Goal: Task Accomplishment & Management: Use online tool/utility

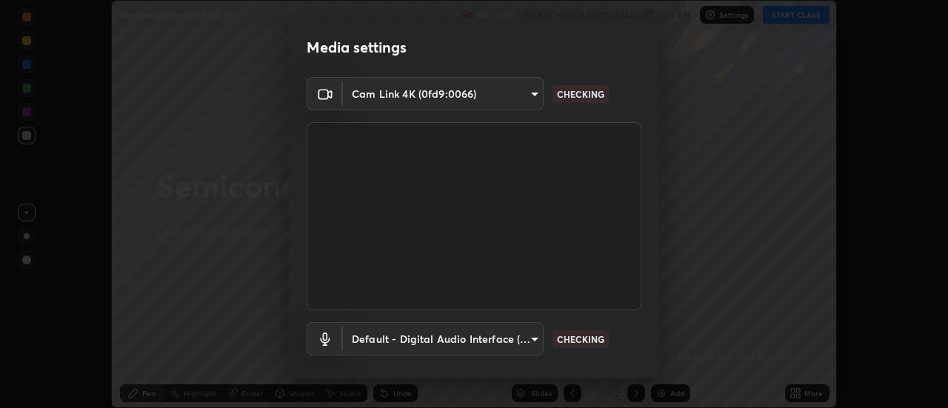
scroll to position [78, 0]
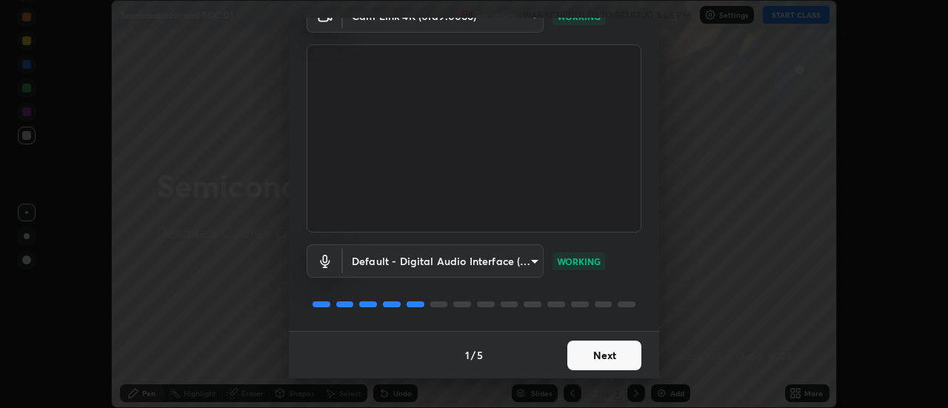
click at [606, 355] on button "Next" at bounding box center [604, 356] width 74 height 30
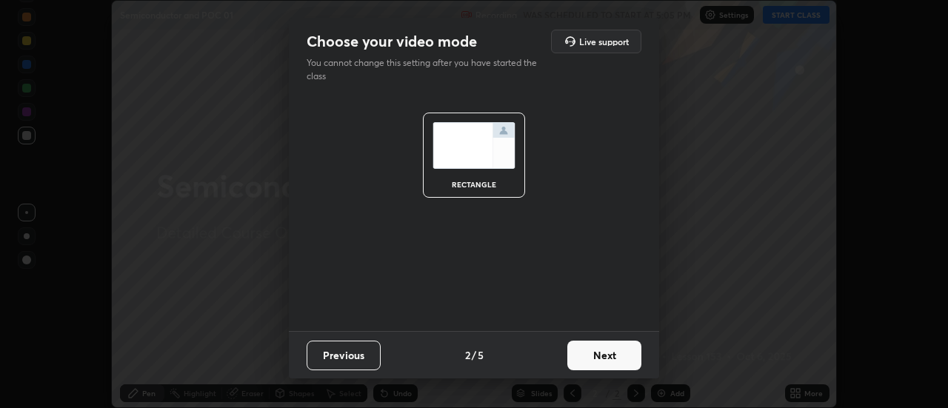
click at [603, 355] on button "Next" at bounding box center [604, 356] width 74 height 30
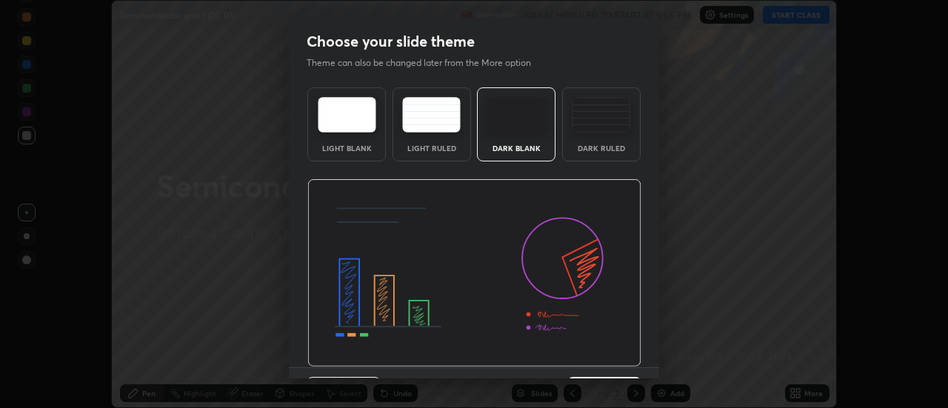
click at [605, 138] on div "Dark Ruled" at bounding box center [601, 124] width 78 height 74
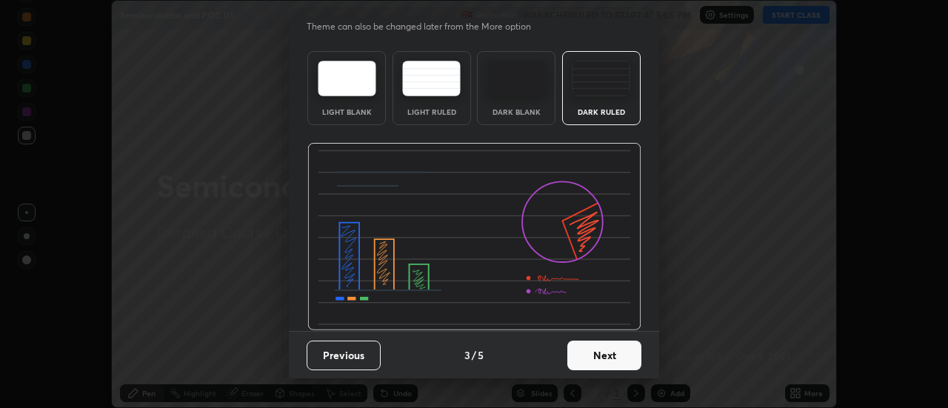
click at [589, 346] on button "Next" at bounding box center [604, 356] width 74 height 30
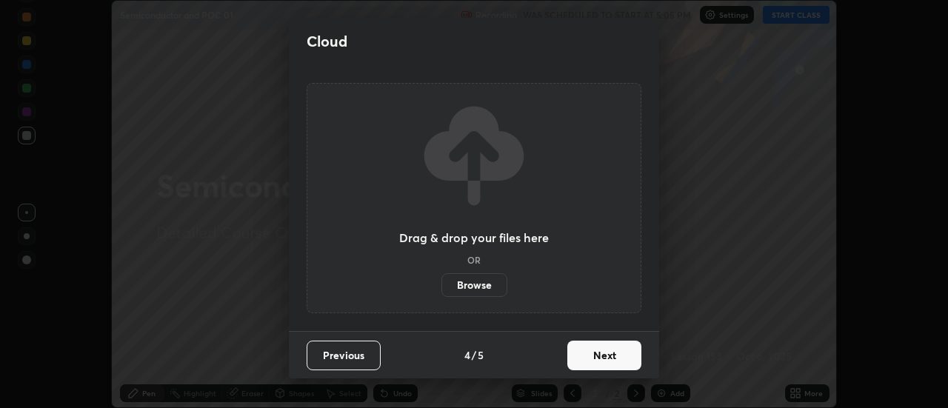
click at [488, 287] on label "Browse" at bounding box center [474, 285] width 66 height 24
click at [441, 287] on input "Browse" at bounding box center [441, 285] width 0 height 24
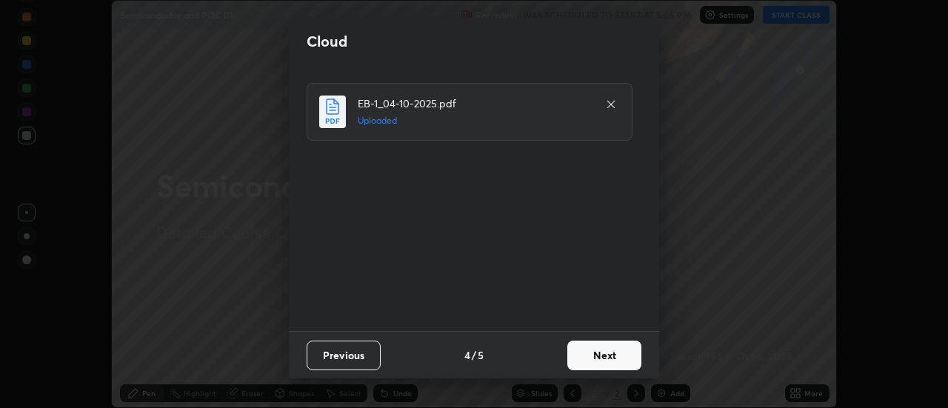
click at [581, 354] on button "Next" at bounding box center [604, 356] width 74 height 30
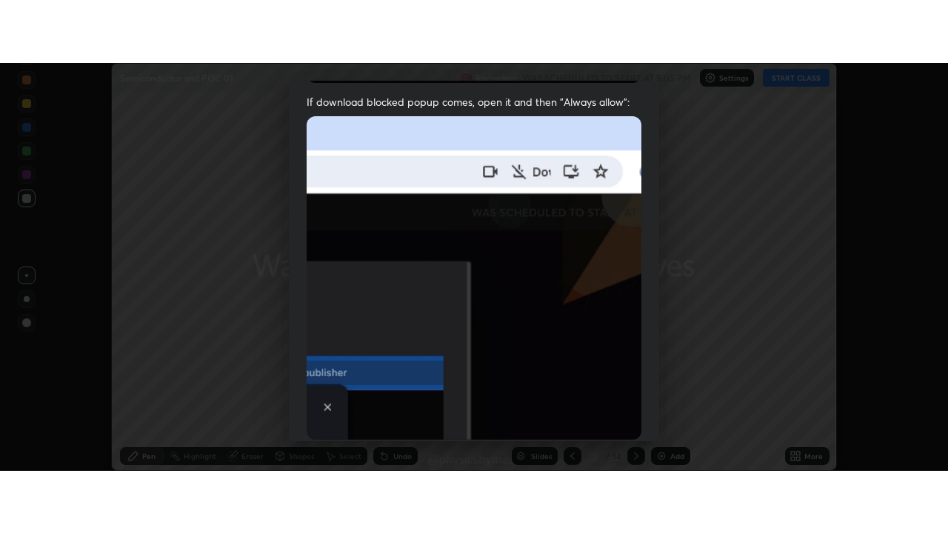
scroll to position [380, 0]
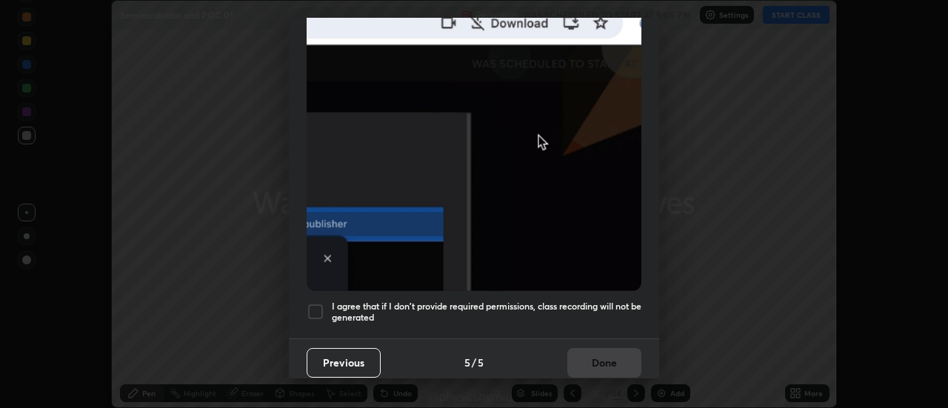
click at [543, 301] on h5 "I agree that if I don't provide required permissions, class recording will not …" at bounding box center [486, 312] width 309 height 23
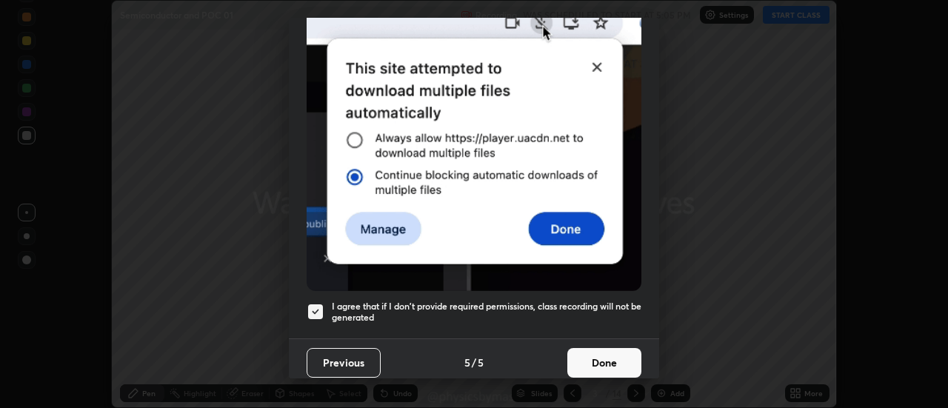
click at [593, 353] on button "Done" at bounding box center [604, 363] width 74 height 30
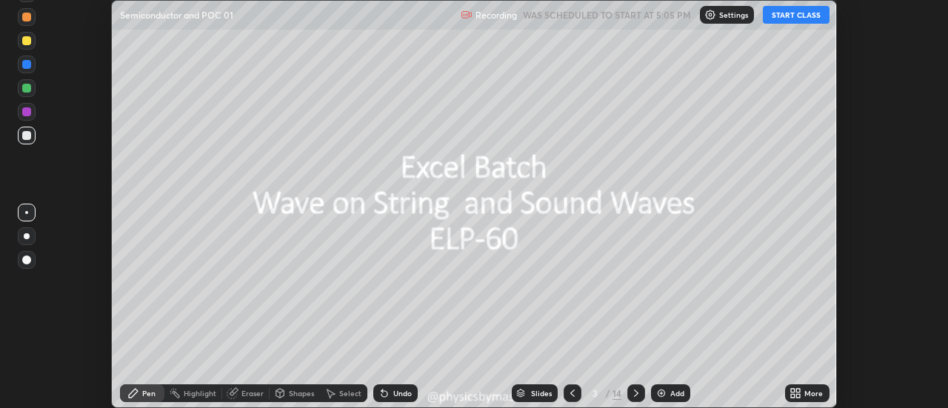
click at [572, 392] on icon at bounding box center [572, 393] width 12 height 12
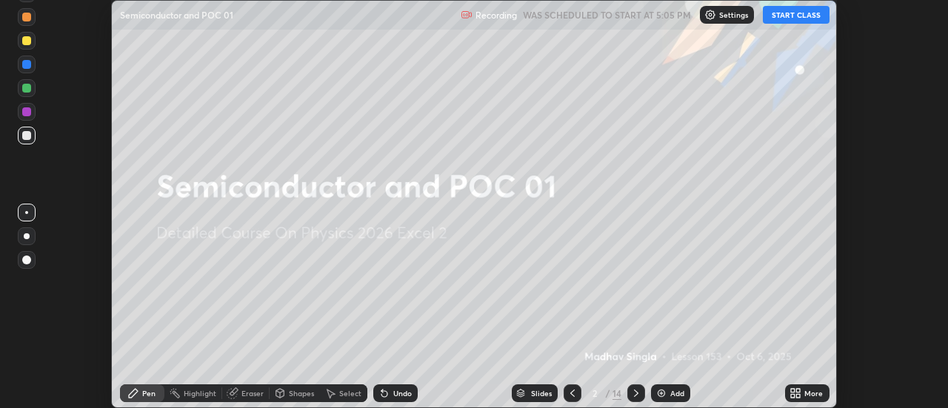
click at [794, 390] on icon at bounding box center [793, 391] width 4 height 4
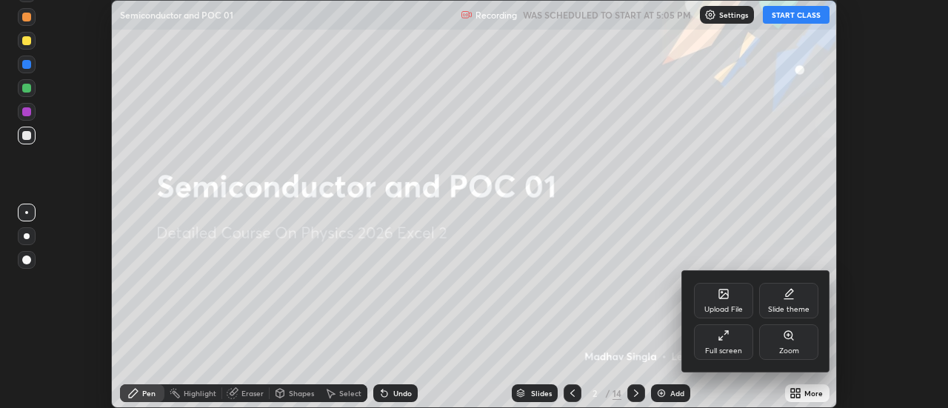
click at [740, 347] on div "Full screen" at bounding box center [723, 350] width 37 height 7
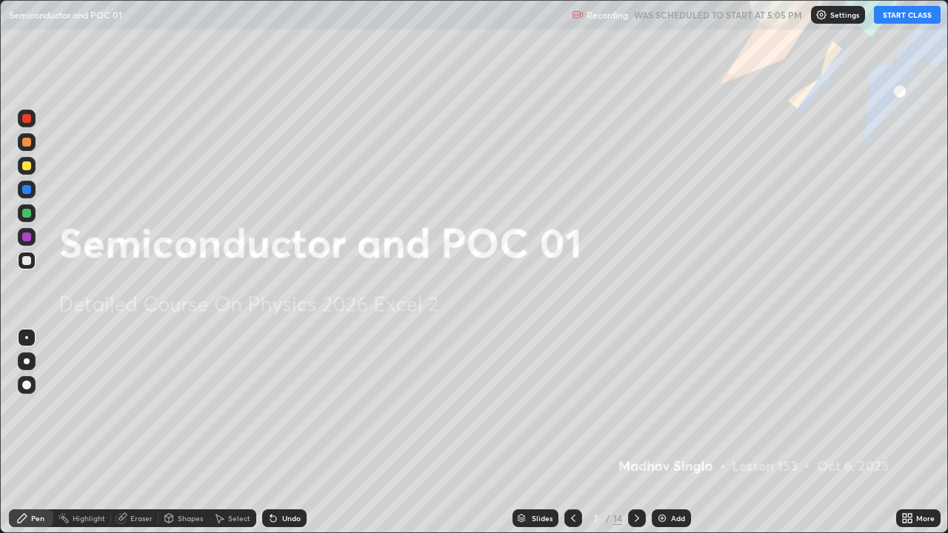
scroll to position [533, 948]
click at [898, 21] on button "START CLASS" at bounding box center [907, 15] width 67 height 18
click at [27, 213] on div at bounding box center [26, 213] width 9 height 9
click at [633, 407] on icon at bounding box center [637, 518] width 12 height 12
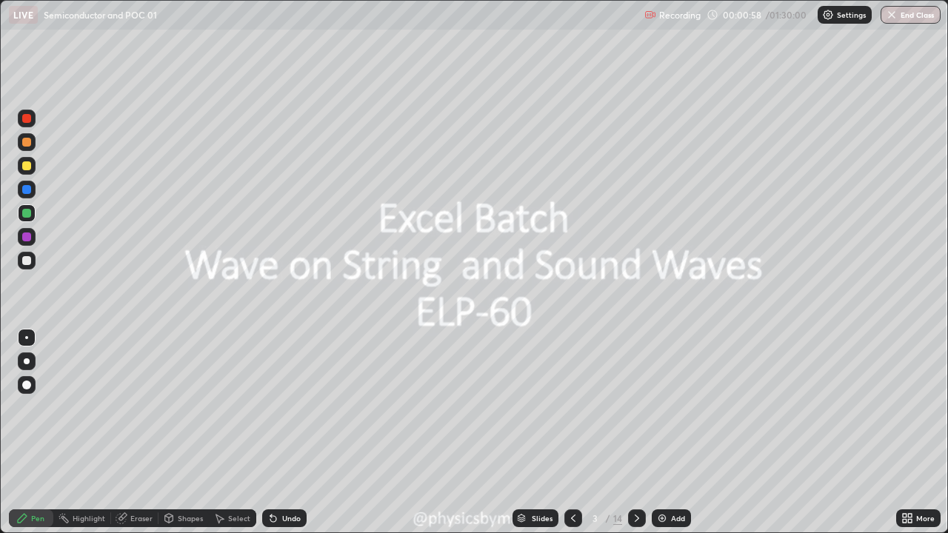
click at [634, 407] on icon at bounding box center [637, 518] width 12 height 12
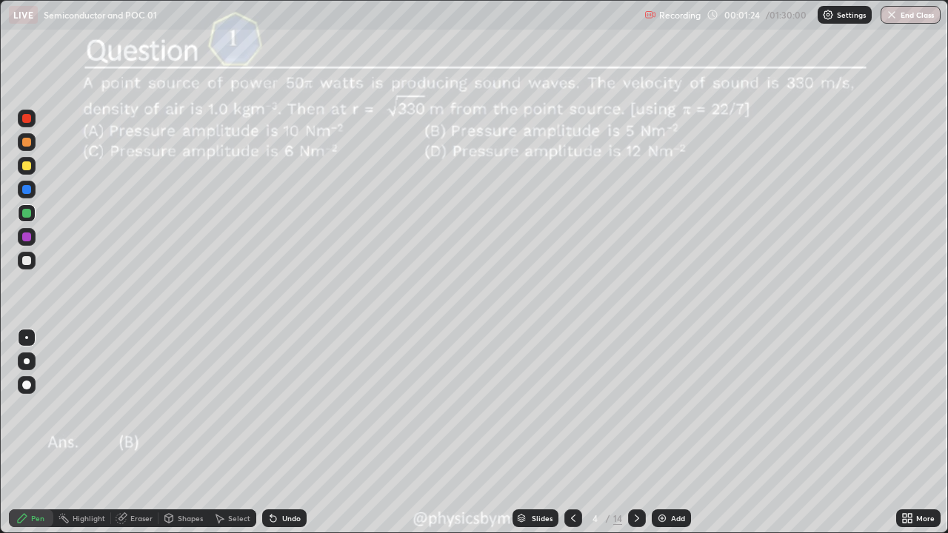
click at [571, 407] on icon at bounding box center [573, 518] width 12 height 12
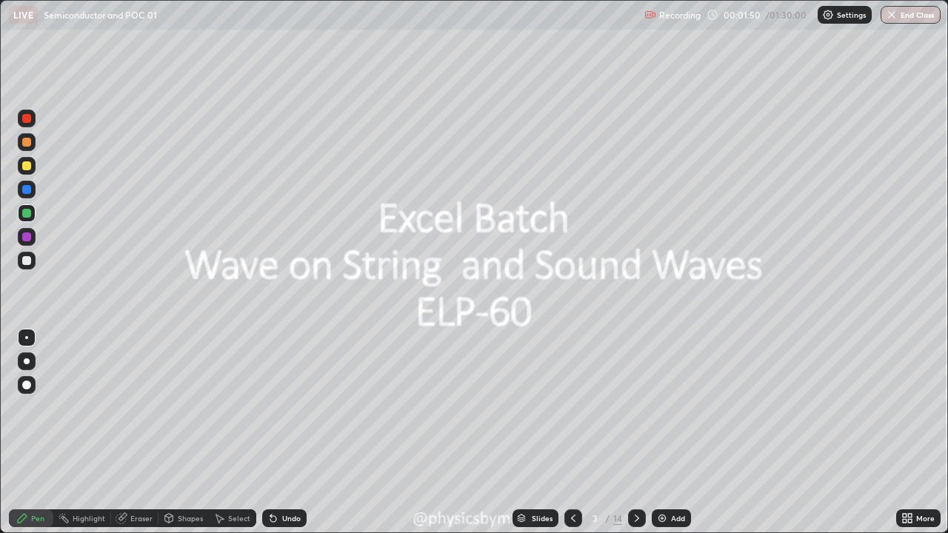
click at [633, 407] on icon at bounding box center [637, 518] width 12 height 12
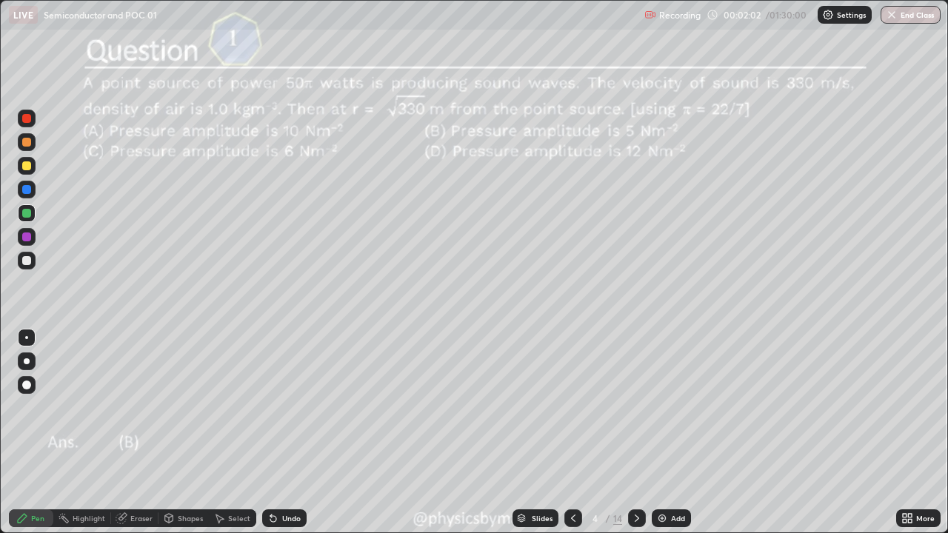
click at [594, 407] on div "4" at bounding box center [595, 518] width 15 height 9
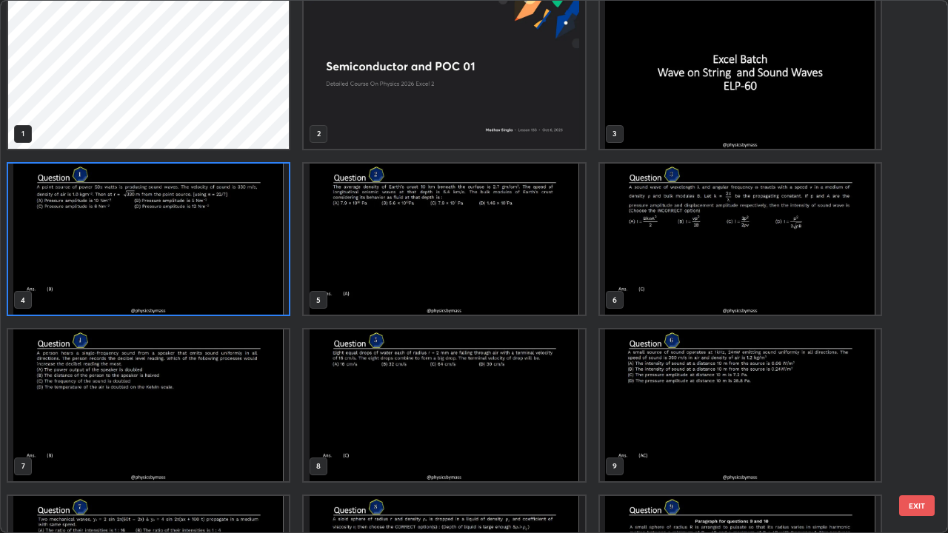
scroll to position [4, 0]
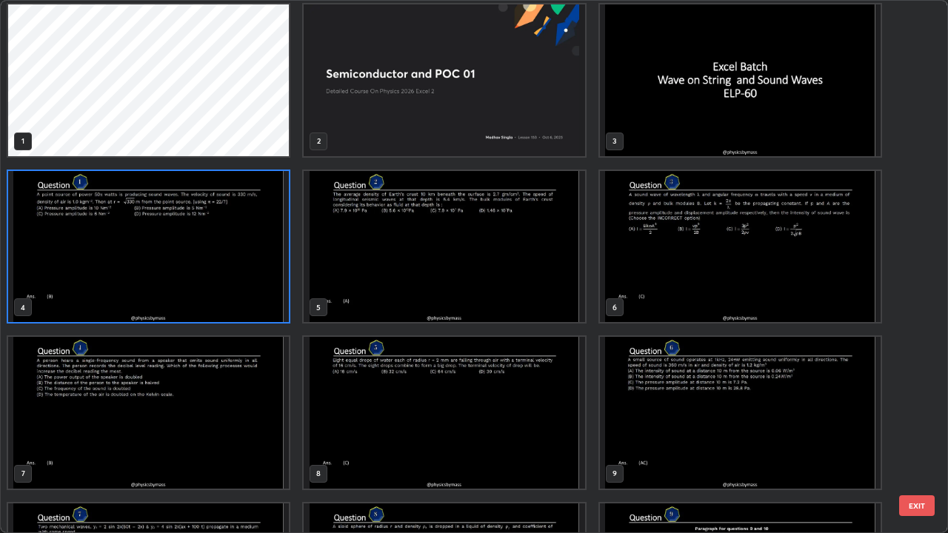
click at [237, 298] on img "grid" at bounding box center [148, 247] width 281 height 152
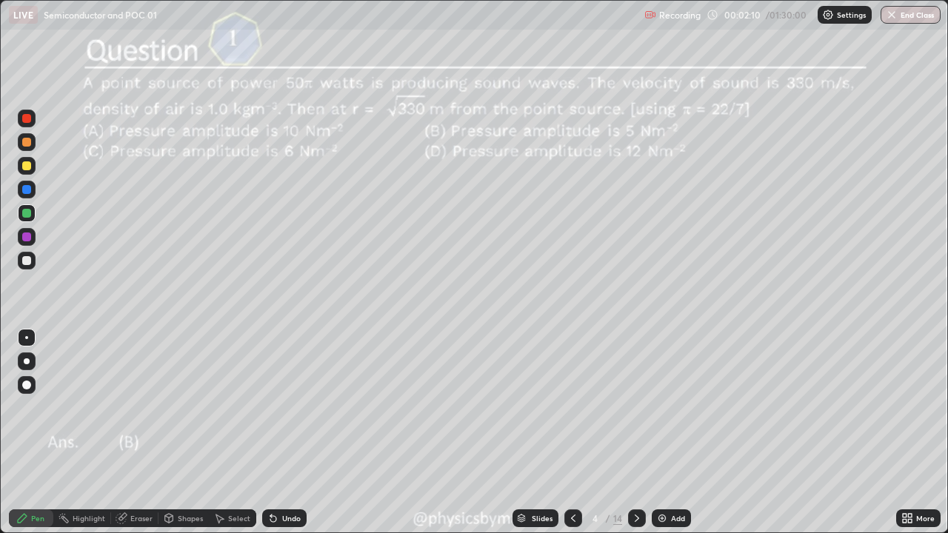
click at [242, 295] on img "grid" at bounding box center [148, 247] width 281 height 152
click at [289, 407] on div "Undo" at bounding box center [291, 518] width 19 height 7
click at [292, 407] on div "Undo" at bounding box center [284, 518] width 44 height 18
click at [21, 267] on div at bounding box center [27, 261] width 18 height 18
click at [284, 407] on div "Undo" at bounding box center [291, 518] width 19 height 7
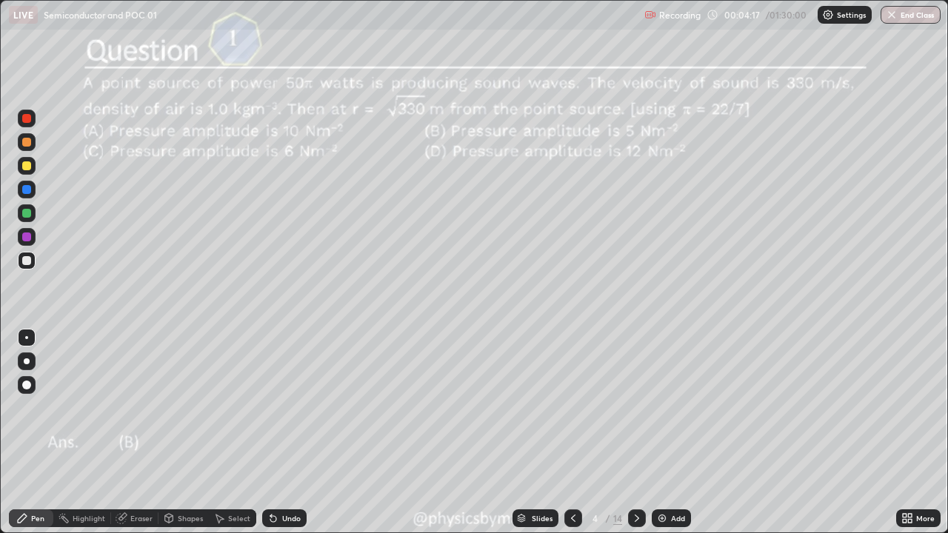
click at [130, 407] on div "Eraser" at bounding box center [141, 518] width 22 height 7
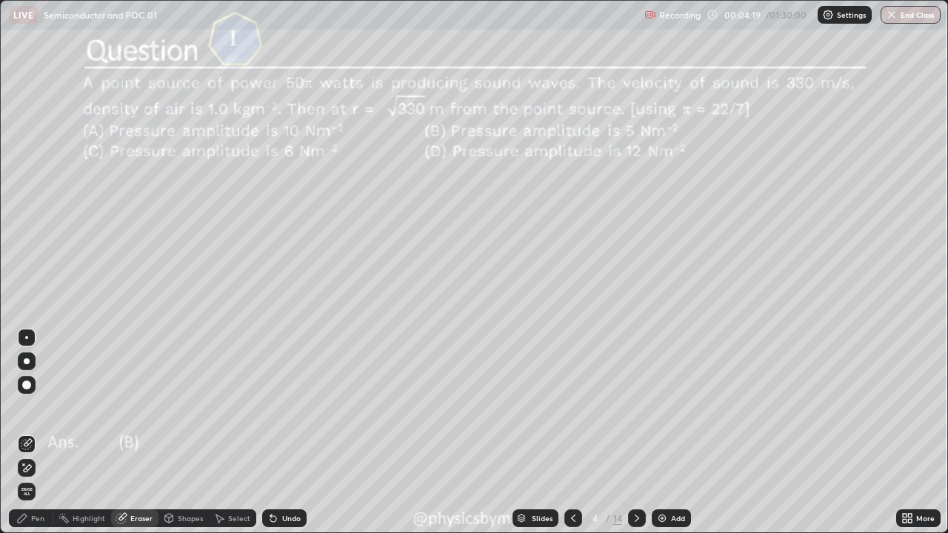
click at [30, 407] on div "Pen" at bounding box center [31, 518] width 44 height 18
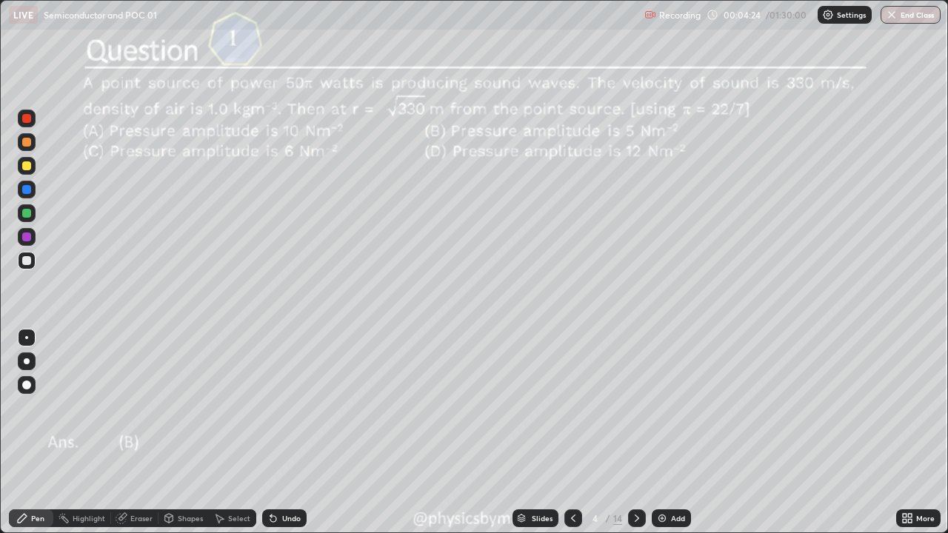
click at [282, 407] on div "Undo" at bounding box center [291, 518] width 19 height 7
click at [635, 407] on icon at bounding box center [637, 518] width 12 height 12
click at [635, 407] on icon at bounding box center [637, 518] width 4 height 7
click at [34, 221] on div at bounding box center [27, 213] width 18 height 24
click at [574, 407] on icon at bounding box center [573, 518] width 12 height 12
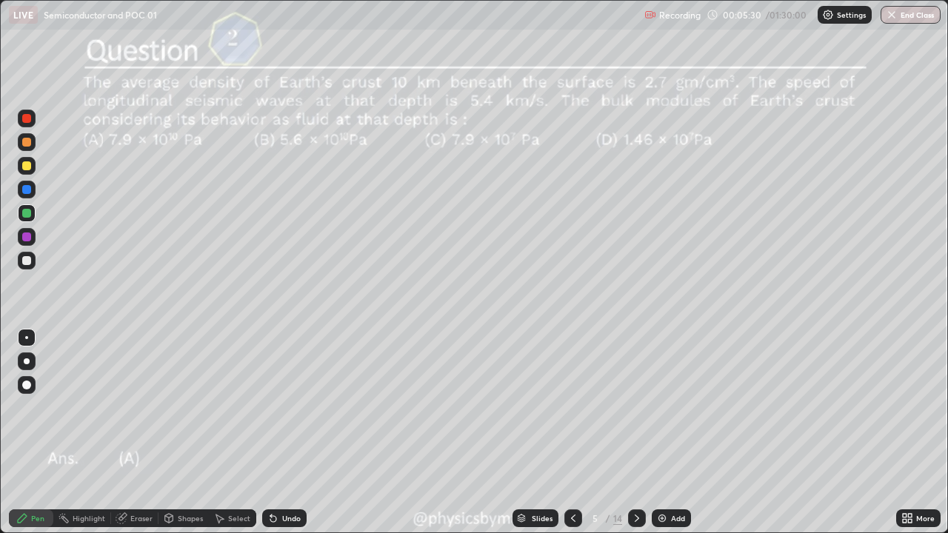
click at [569, 407] on icon at bounding box center [573, 518] width 12 height 12
click at [632, 407] on icon at bounding box center [637, 518] width 12 height 12
click at [617, 407] on div "14" at bounding box center [617, 518] width 9 height 13
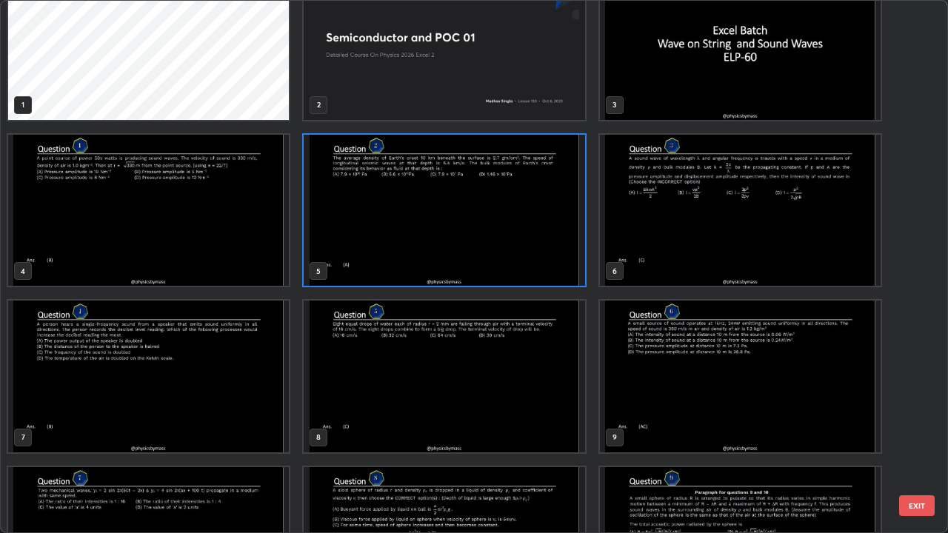
scroll to position [46, 0]
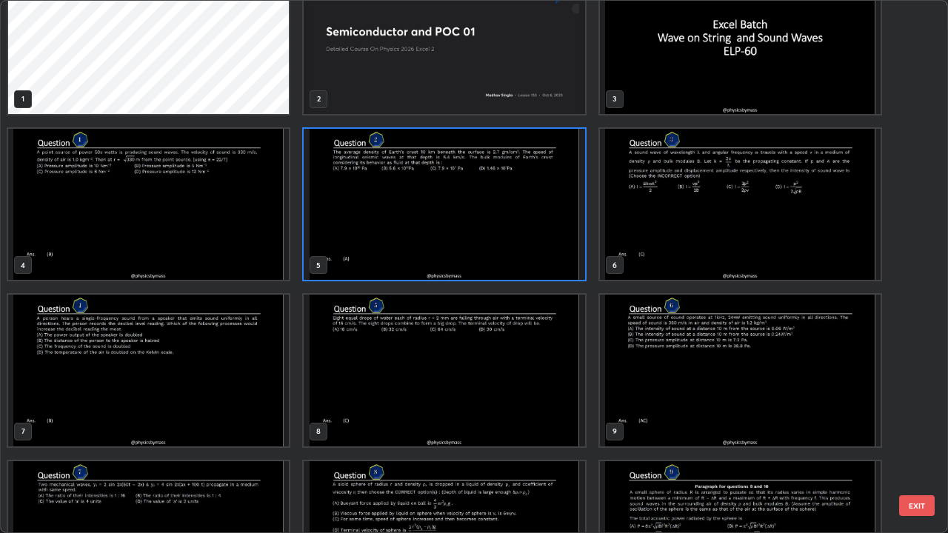
click at [645, 221] on img "grid" at bounding box center [740, 205] width 281 height 152
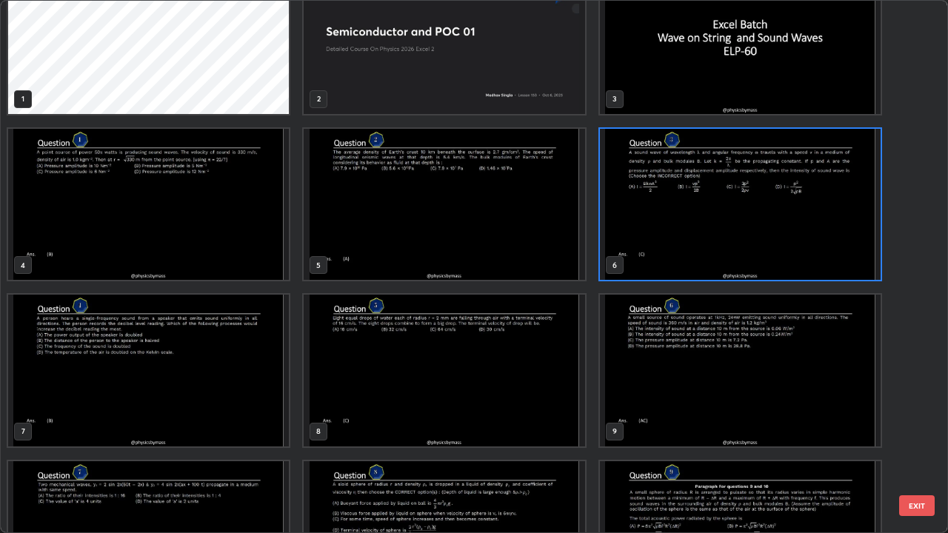
click at [649, 226] on img "grid" at bounding box center [740, 205] width 281 height 152
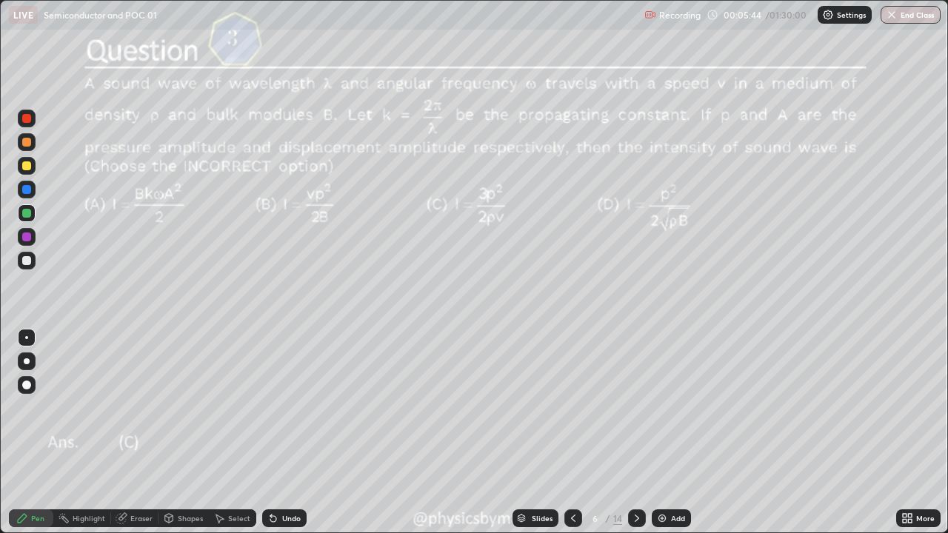
click at [636, 407] on icon at bounding box center [637, 518] width 12 height 12
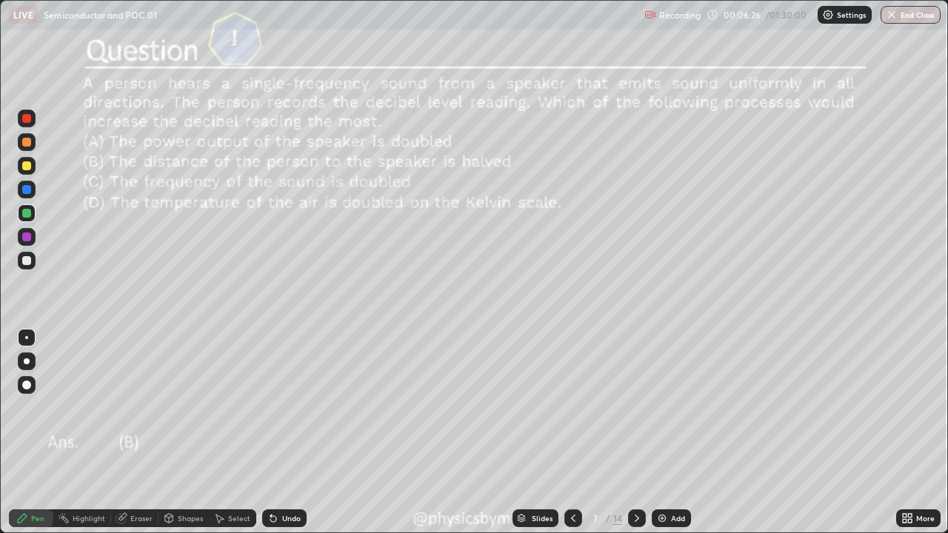
click at [571, 407] on icon at bounding box center [573, 518] width 4 height 7
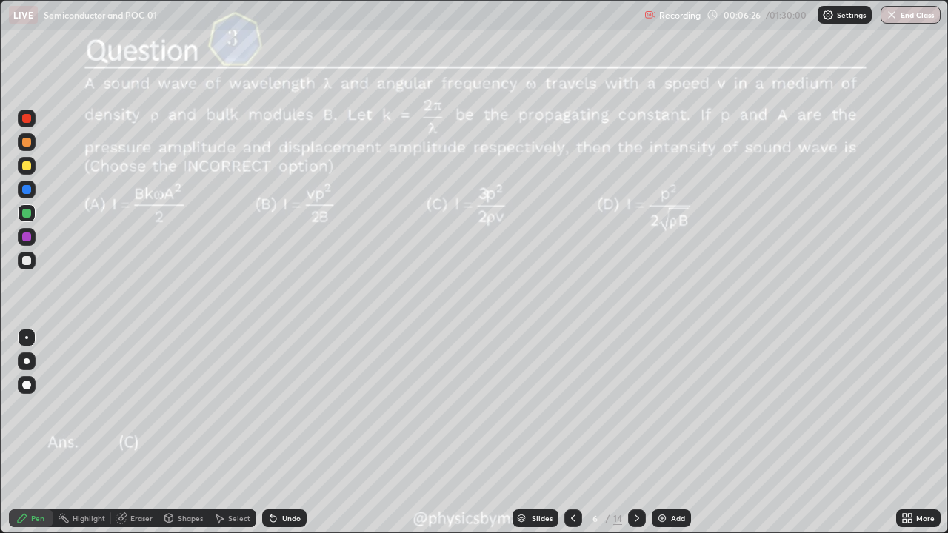
click at [569, 407] on icon at bounding box center [573, 518] width 12 height 12
click at [572, 407] on icon at bounding box center [573, 518] width 4 height 7
click at [635, 407] on icon at bounding box center [637, 518] width 12 height 12
click at [630, 407] on div at bounding box center [637, 518] width 18 height 18
click at [633, 407] on icon at bounding box center [637, 518] width 12 height 12
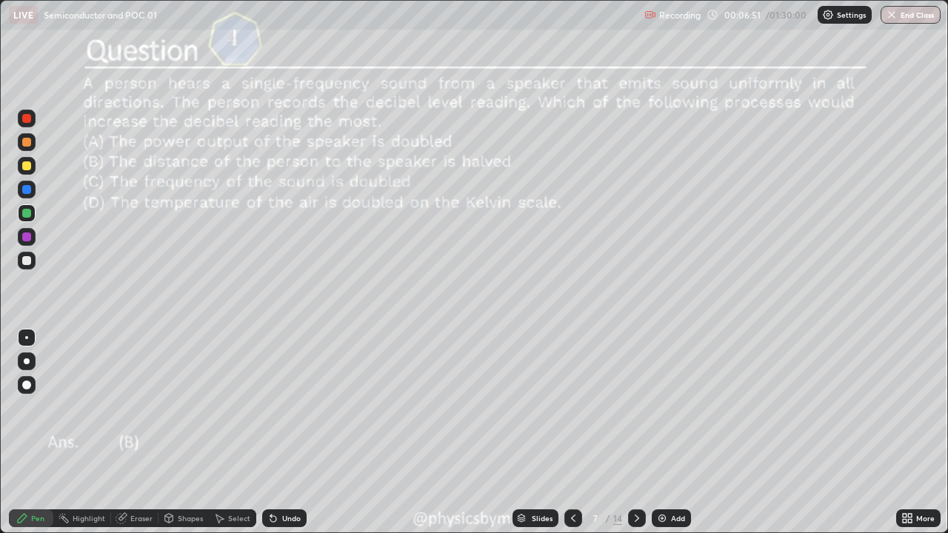
click at [636, 407] on icon at bounding box center [637, 518] width 4 height 7
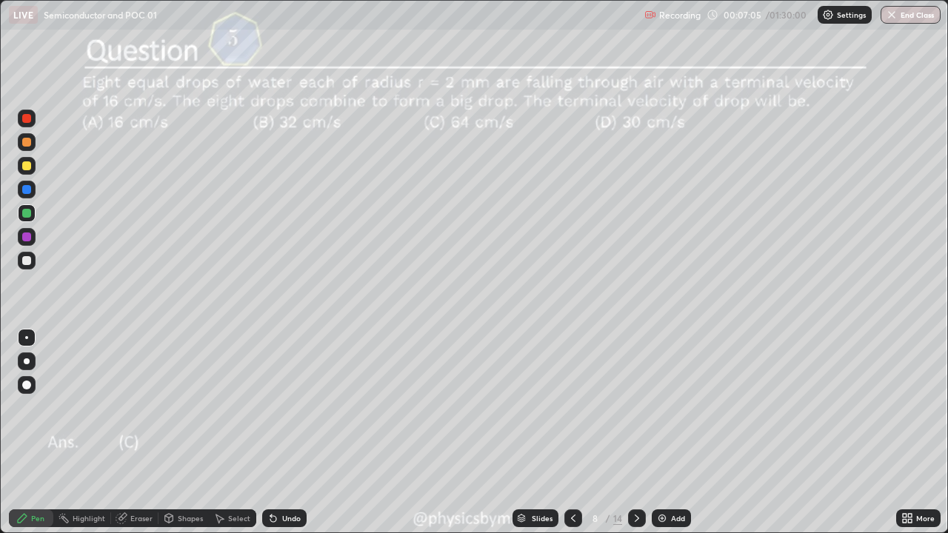
click at [601, 407] on div "8 / 14" at bounding box center [605, 518] width 34 height 13
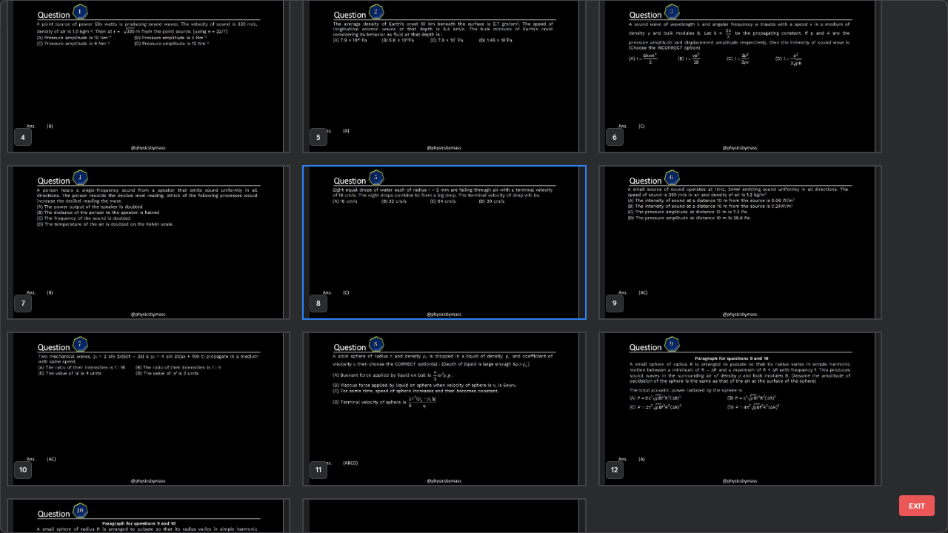
scroll to position [185, 0]
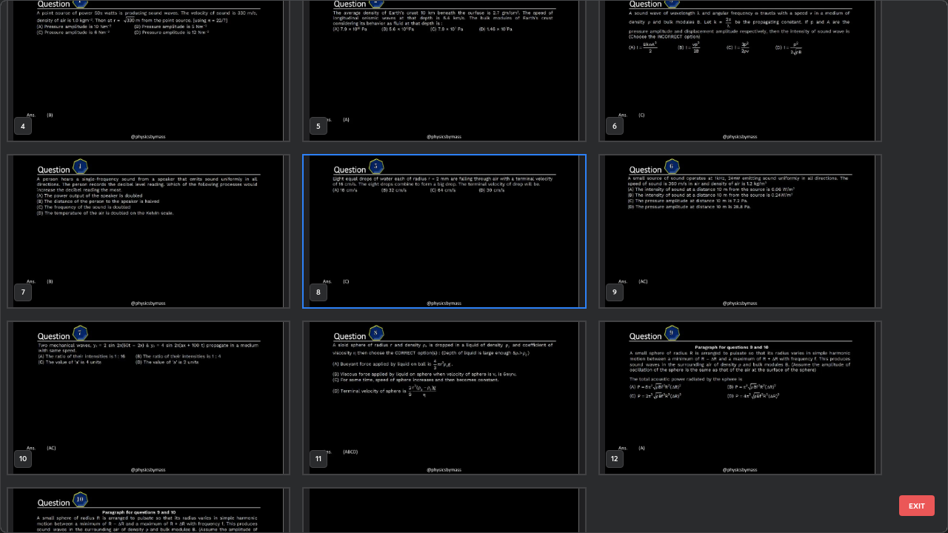
click at [483, 407] on img "grid" at bounding box center [444, 398] width 281 height 152
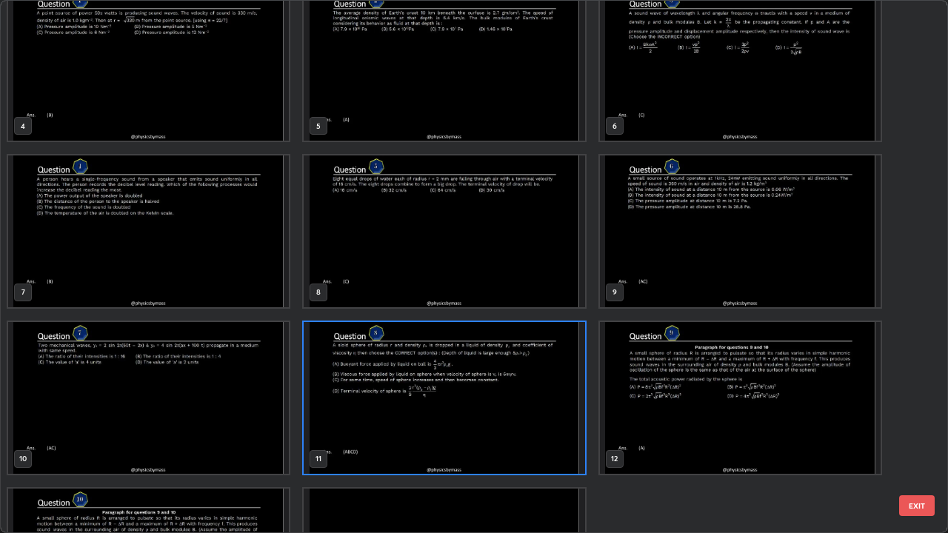
click at [478, 407] on img "grid" at bounding box center [444, 398] width 281 height 152
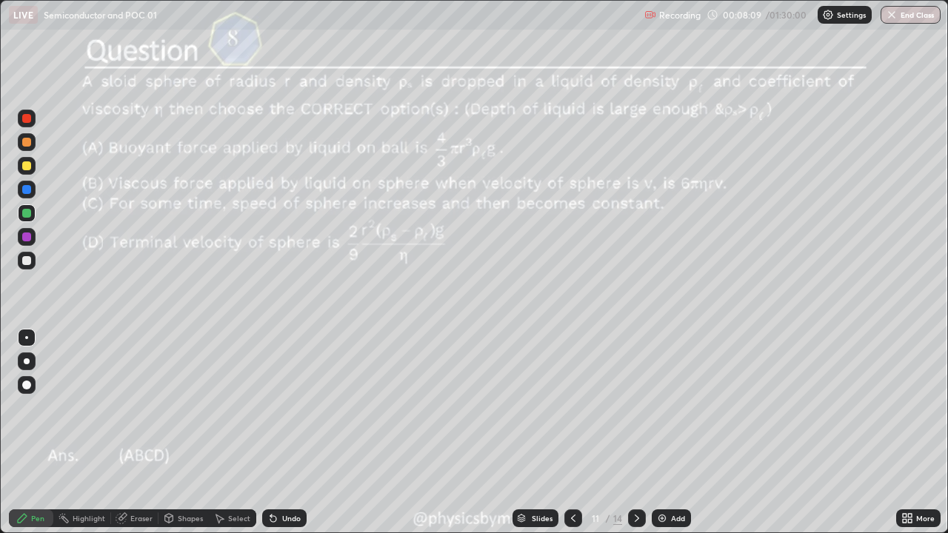
click at [635, 407] on icon at bounding box center [637, 518] width 12 height 12
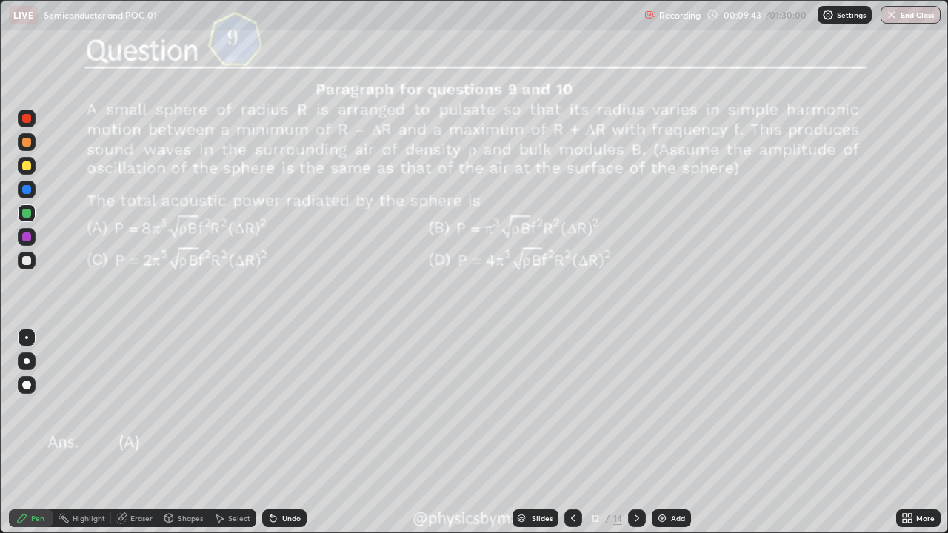
click at [635, 407] on icon at bounding box center [637, 518] width 12 height 12
click at [572, 407] on icon at bounding box center [573, 518] width 12 height 12
click at [635, 407] on icon at bounding box center [637, 518] width 12 height 12
click at [295, 407] on div "Undo" at bounding box center [291, 518] width 19 height 7
click at [597, 407] on div "13" at bounding box center [595, 518] width 15 height 9
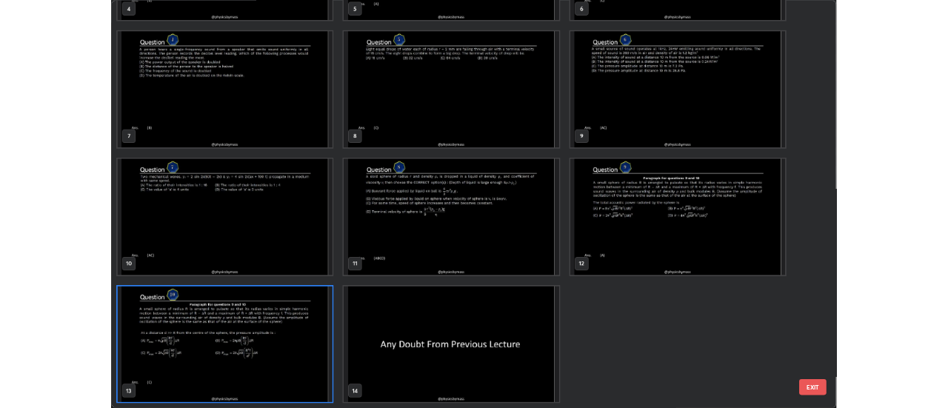
scroll to position [527, 939]
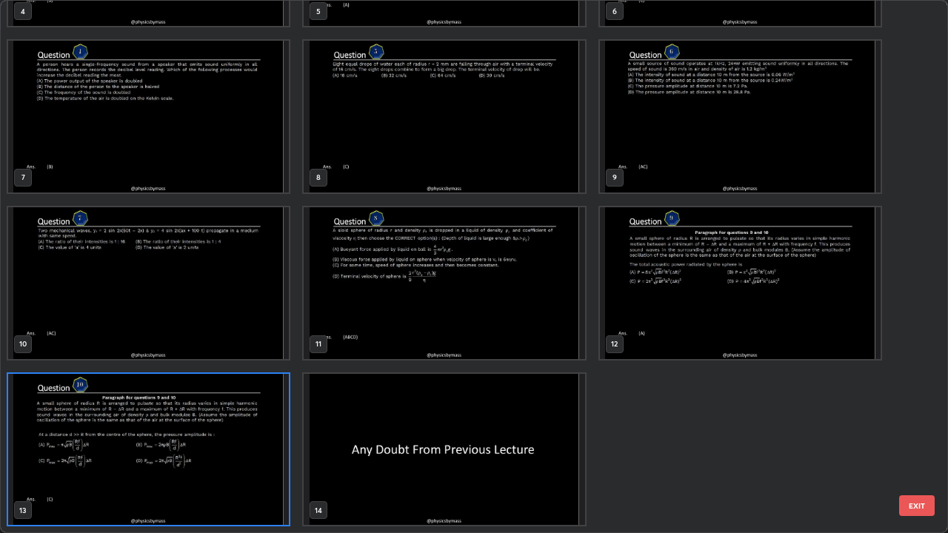
click at [660, 333] on img "grid" at bounding box center [740, 283] width 281 height 152
click at [661, 333] on img "grid" at bounding box center [740, 283] width 281 height 152
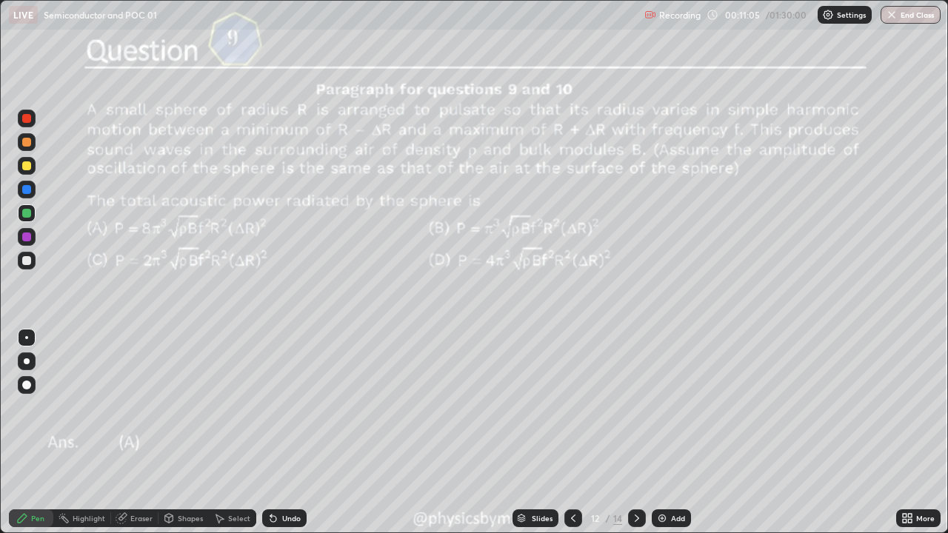
click at [30, 167] on div at bounding box center [26, 165] width 9 height 9
click at [635, 407] on icon at bounding box center [637, 518] width 12 height 12
click at [636, 407] on icon at bounding box center [637, 518] width 4 height 7
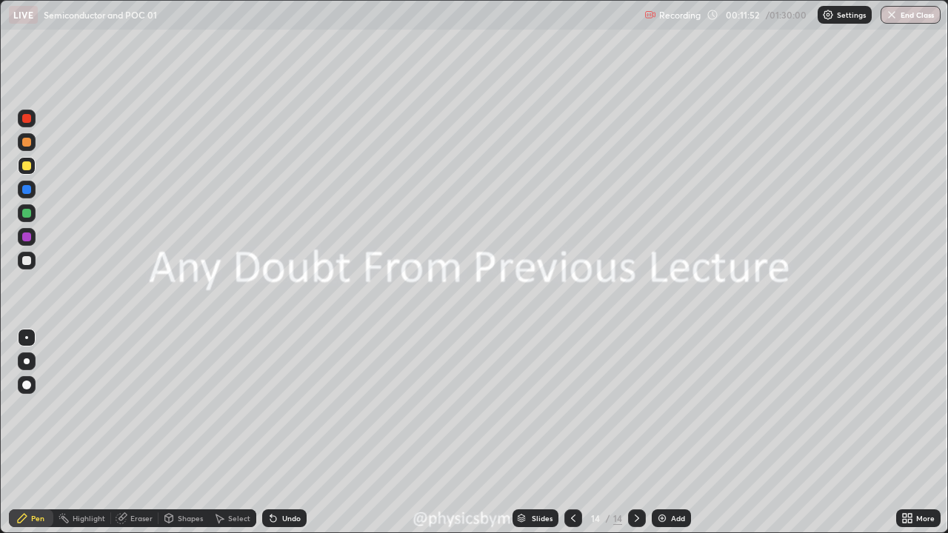
click at [668, 407] on div "Add" at bounding box center [671, 518] width 39 height 18
click at [27, 213] on div at bounding box center [26, 213] width 9 height 9
click at [31, 147] on div at bounding box center [27, 142] width 18 height 18
click at [288, 407] on div "Undo" at bounding box center [291, 518] width 19 height 7
click at [27, 261] on div at bounding box center [26, 260] width 9 height 9
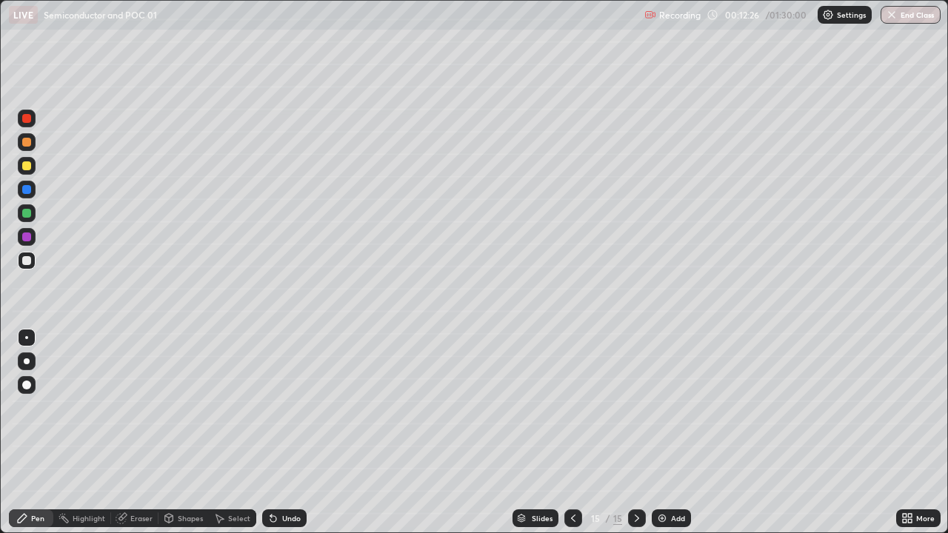
click at [181, 407] on div "Shapes" at bounding box center [190, 518] width 25 height 7
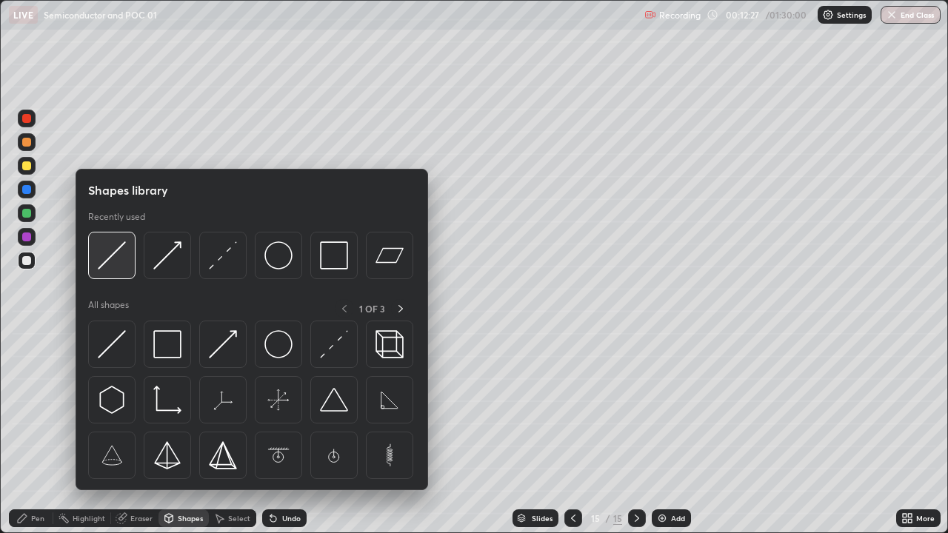
click at [111, 261] on img at bounding box center [112, 255] width 28 height 28
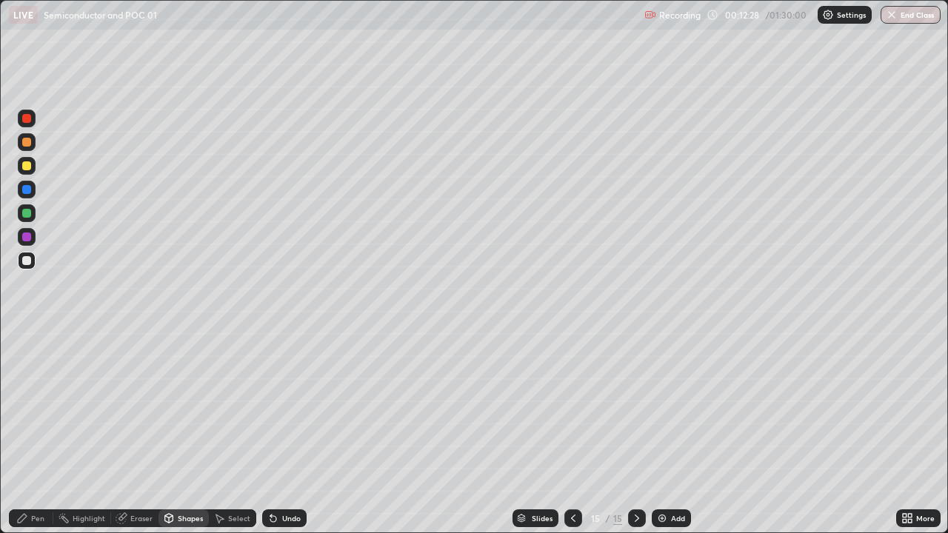
click at [27, 207] on div at bounding box center [27, 213] width 18 height 18
click at [24, 407] on icon at bounding box center [22, 518] width 9 height 9
click at [28, 170] on div at bounding box center [26, 165] width 9 height 9
click at [185, 407] on div "Shapes" at bounding box center [190, 518] width 25 height 7
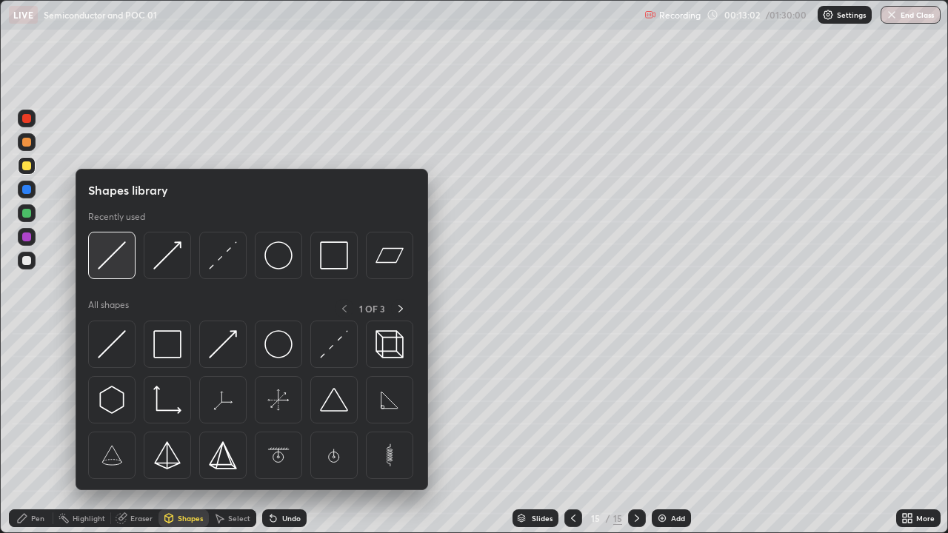
click at [121, 264] on img at bounding box center [112, 255] width 28 height 28
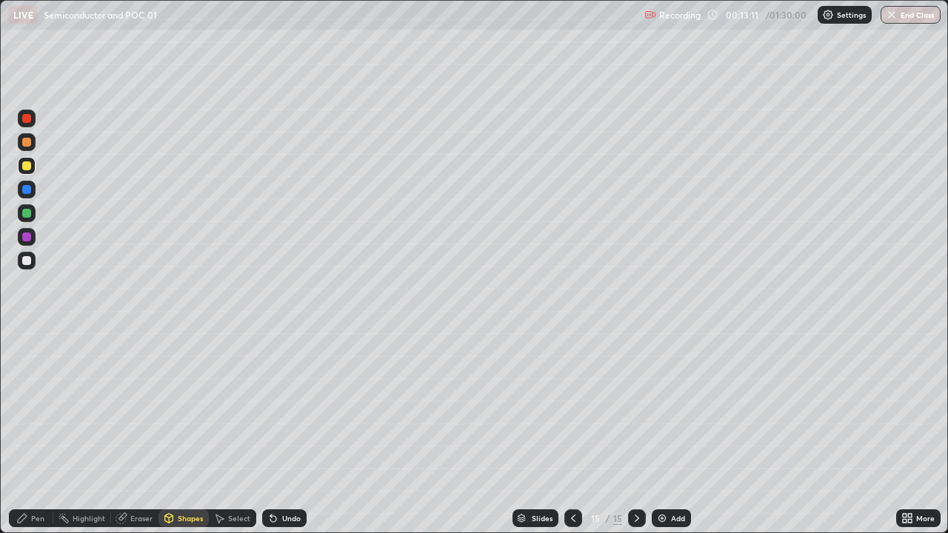
click at [27, 407] on icon at bounding box center [22, 518] width 12 height 12
click at [33, 170] on div at bounding box center [27, 166] width 18 height 18
click at [176, 407] on div "Shapes" at bounding box center [183, 518] width 50 height 18
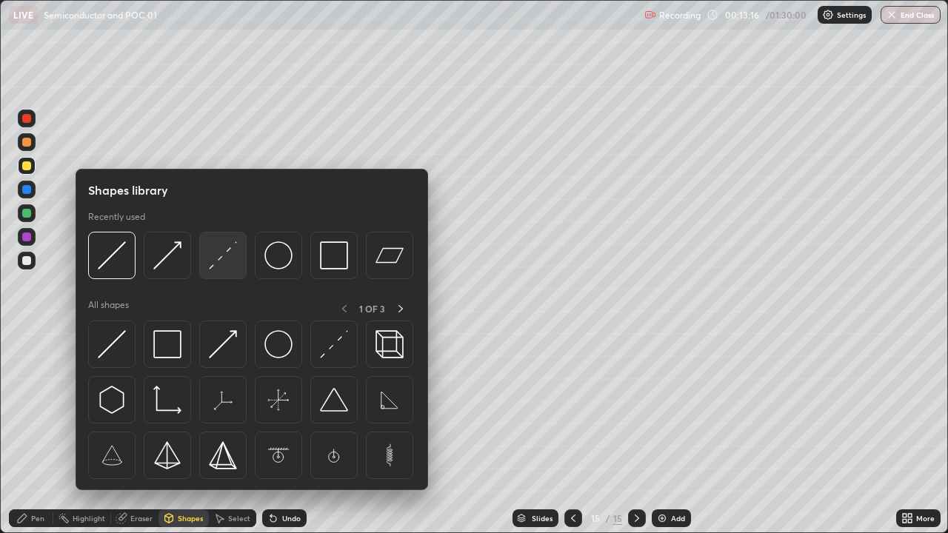
click at [226, 260] on img at bounding box center [223, 255] width 28 height 28
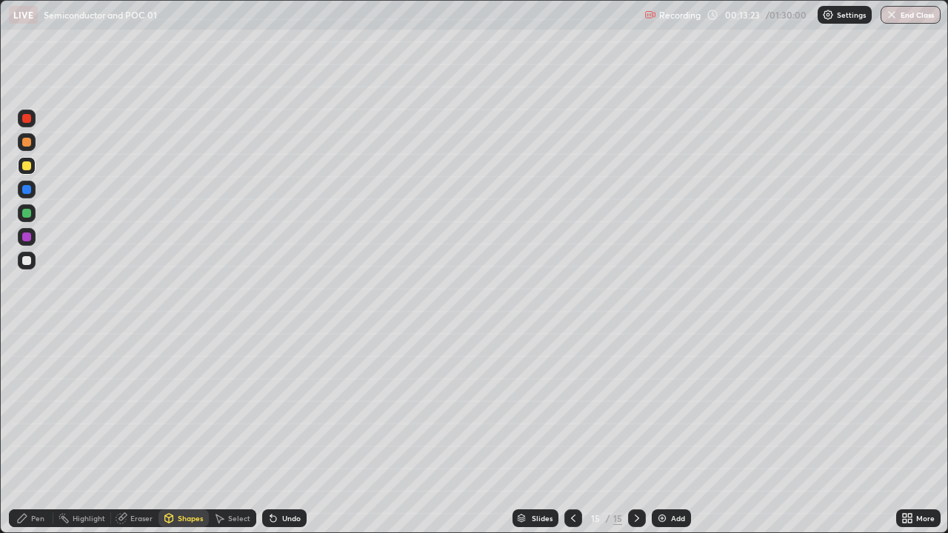
click at [133, 407] on div "Eraser" at bounding box center [134, 518] width 47 height 18
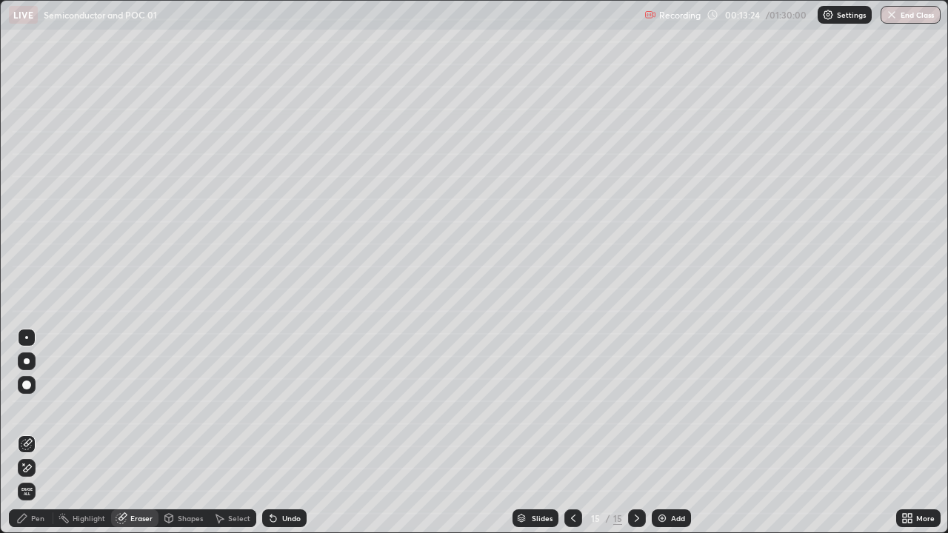
click at [39, 407] on div "Pen" at bounding box center [37, 518] width 13 height 7
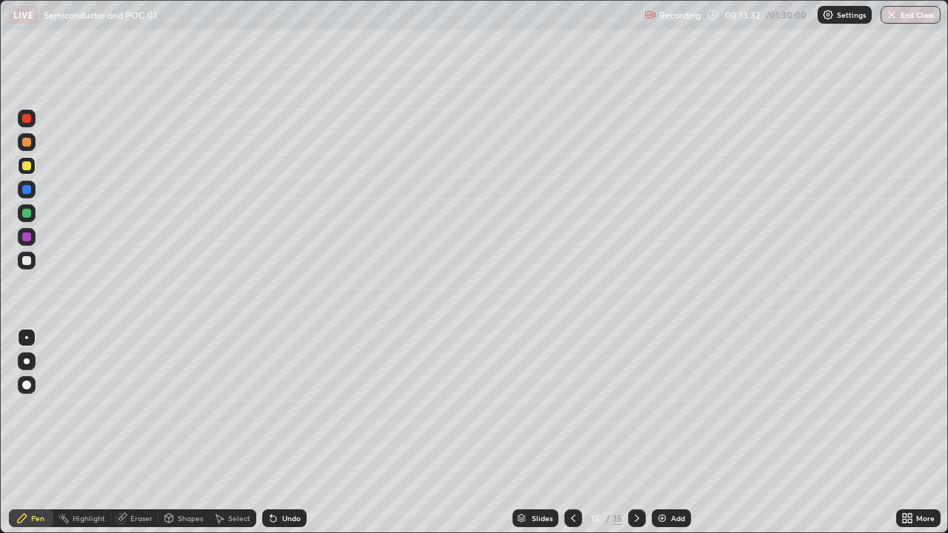
click at [20, 260] on div at bounding box center [27, 261] width 18 height 18
click at [298, 407] on div "Undo" at bounding box center [291, 518] width 19 height 7
click at [289, 407] on div "Undo" at bounding box center [291, 518] width 19 height 7
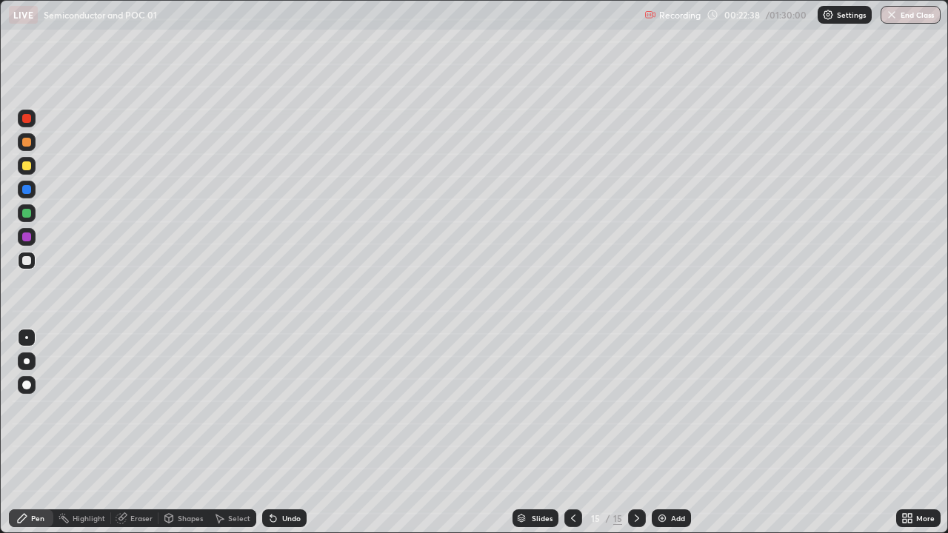
click at [675, 407] on div "Add" at bounding box center [678, 518] width 14 height 7
click at [33, 146] on div at bounding box center [27, 142] width 18 height 18
click at [33, 260] on div at bounding box center [27, 261] width 18 height 18
click at [179, 407] on div "Shapes" at bounding box center [190, 518] width 25 height 7
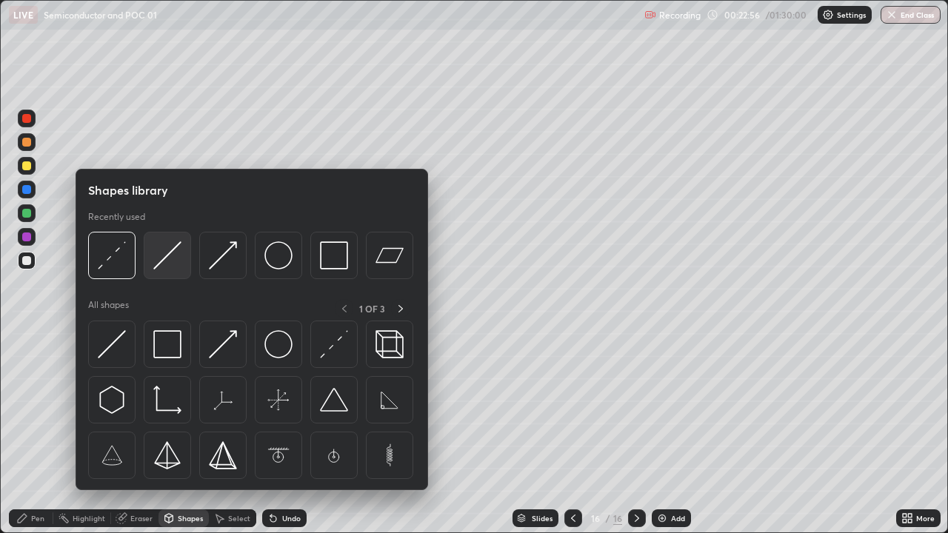
click at [175, 261] on img at bounding box center [167, 255] width 28 height 28
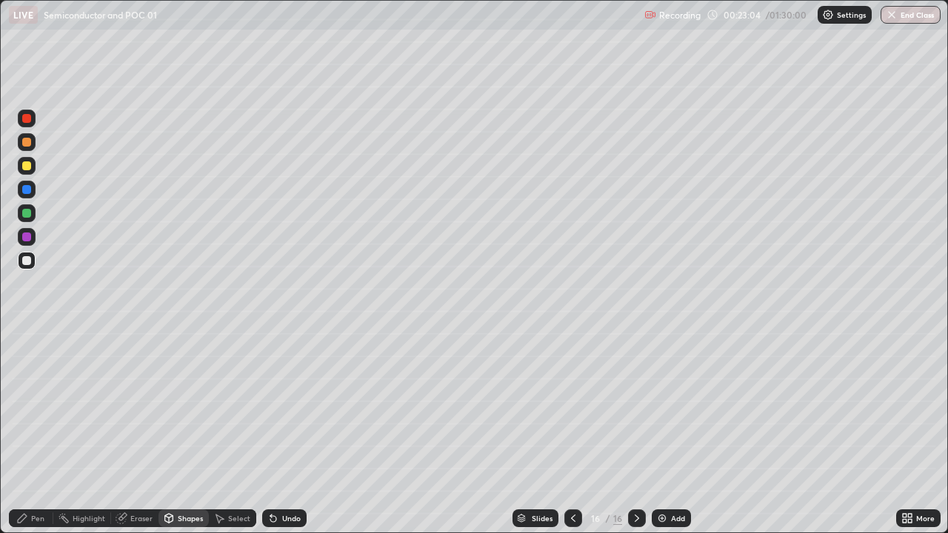
click at [21, 407] on icon at bounding box center [22, 518] width 12 height 12
click at [29, 214] on div at bounding box center [26, 213] width 9 height 9
click at [29, 167] on div at bounding box center [26, 165] width 9 height 9
click at [28, 259] on div at bounding box center [26, 260] width 9 height 9
click at [32, 164] on div at bounding box center [27, 166] width 18 height 18
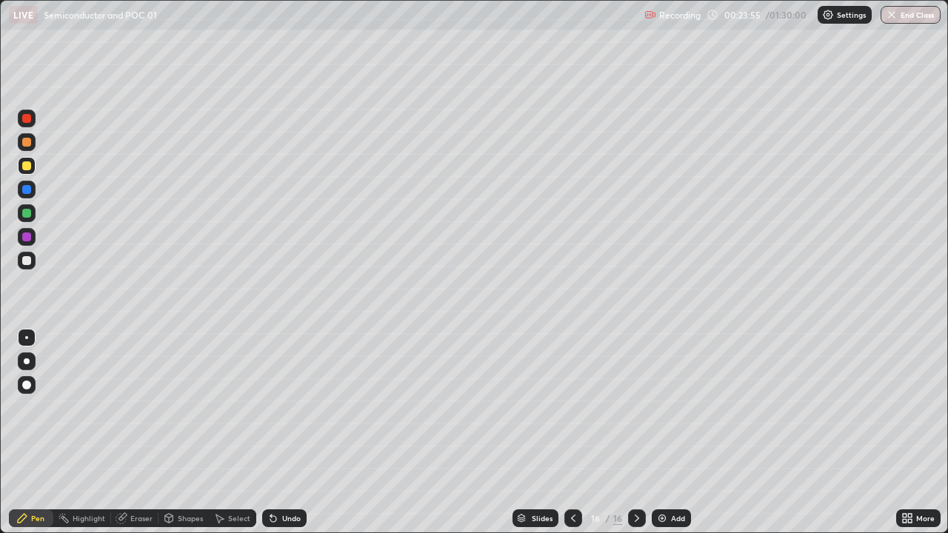
click at [284, 407] on div "Undo" at bounding box center [291, 518] width 19 height 7
click at [283, 407] on div "Undo" at bounding box center [284, 518] width 44 height 18
click at [20, 267] on div at bounding box center [27, 261] width 18 height 18
click at [175, 407] on div "Shapes" at bounding box center [183, 518] width 50 height 18
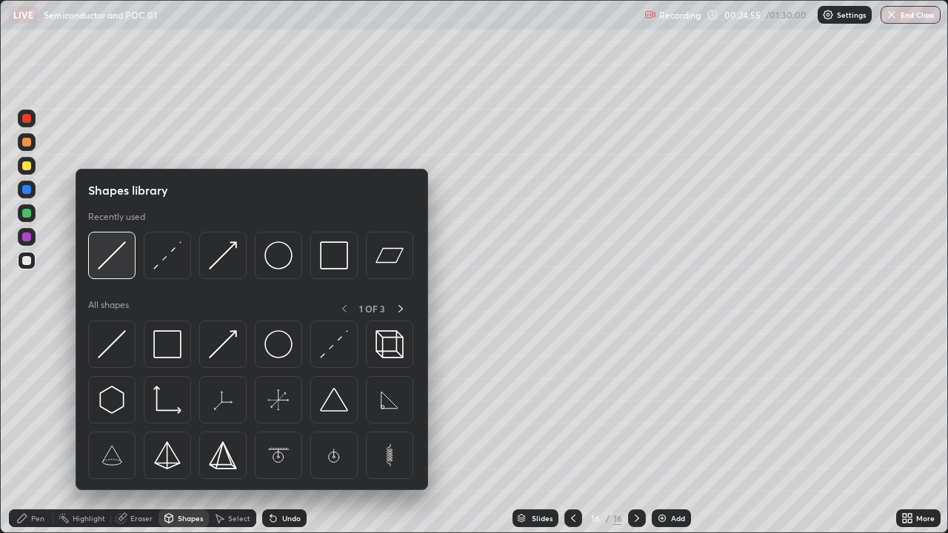
click at [120, 274] on div at bounding box center [111, 255] width 47 height 47
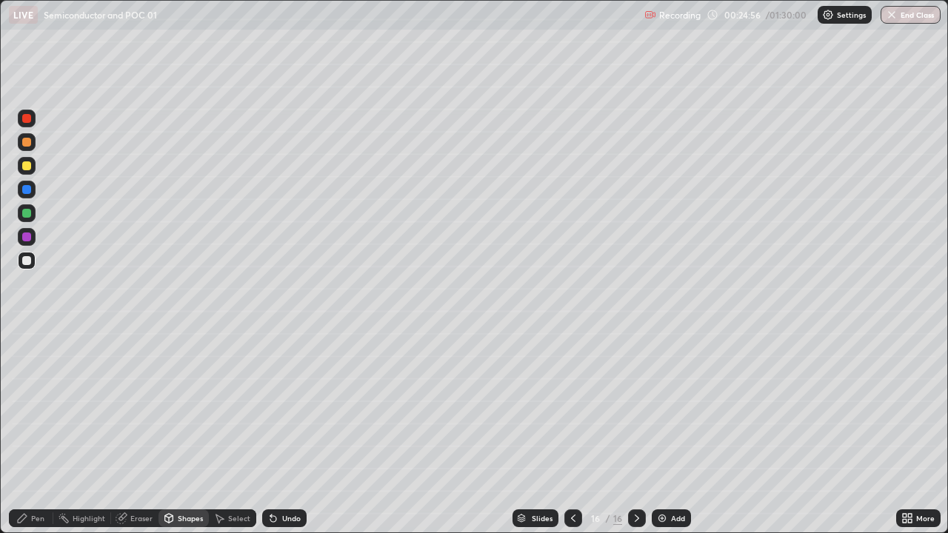
click at [27, 166] on div at bounding box center [26, 165] width 9 height 9
click at [34, 407] on div "Pen" at bounding box center [31, 518] width 44 height 18
click at [182, 407] on div "Shapes" at bounding box center [190, 518] width 25 height 7
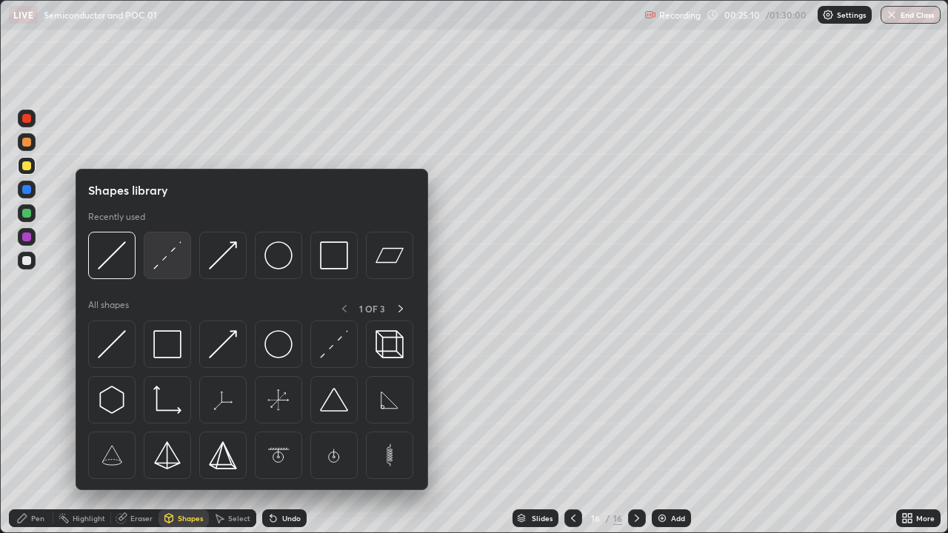
click at [172, 273] on div at bounding box center [167, 255] width 47 height 47
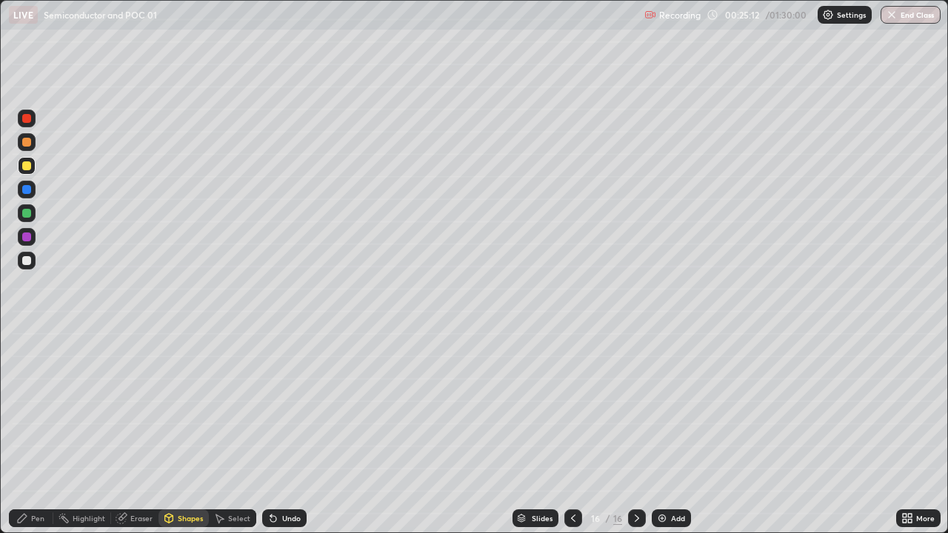
click at [22, 267] on div at bounding box center [27, 261] width 18 height 18
click at [169, 407] on icon at bounding box center [169, 520] width 0 height 5
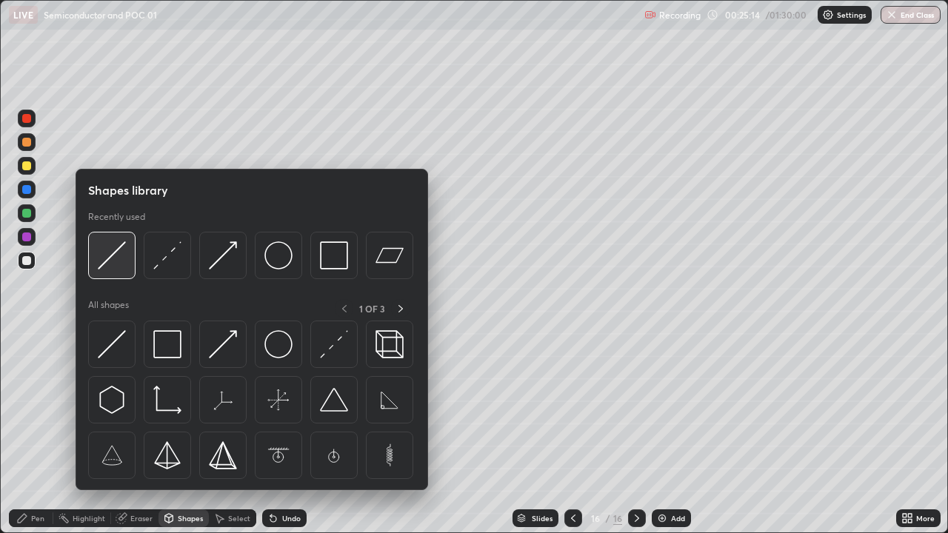
click at [123, 260] on img at bounding box center [112, 255] width 28 height 28
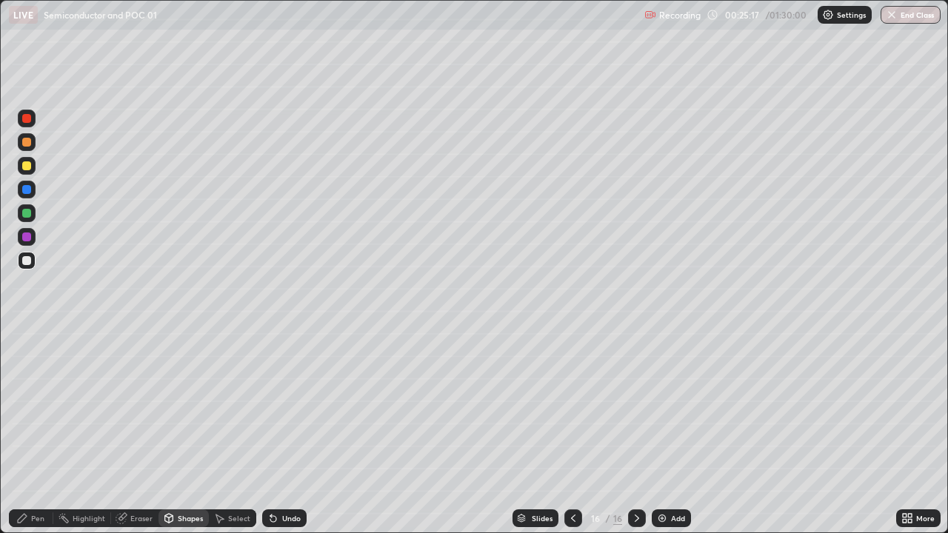
click at [276, 407] on icon at bounding box center [273, 518] width 12 height 12
click at [15, 407] on div "Pen" at bounding box center [31, 518] width 44 height 18
click at [178, 407] on div "Shapes" at bounding box center [190, 518] width 25 height 7
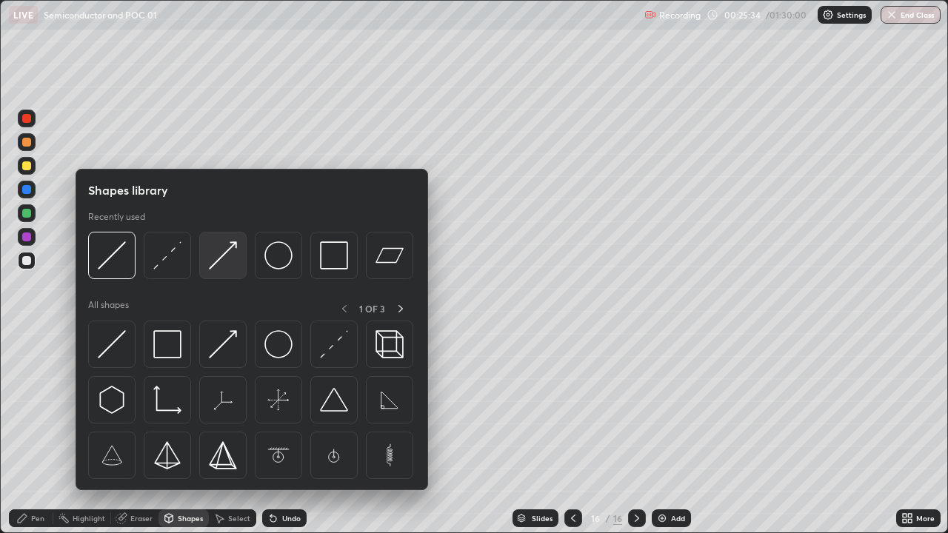
click at [223, 268] on img at bounding box center [223, 255] width 28 height 28
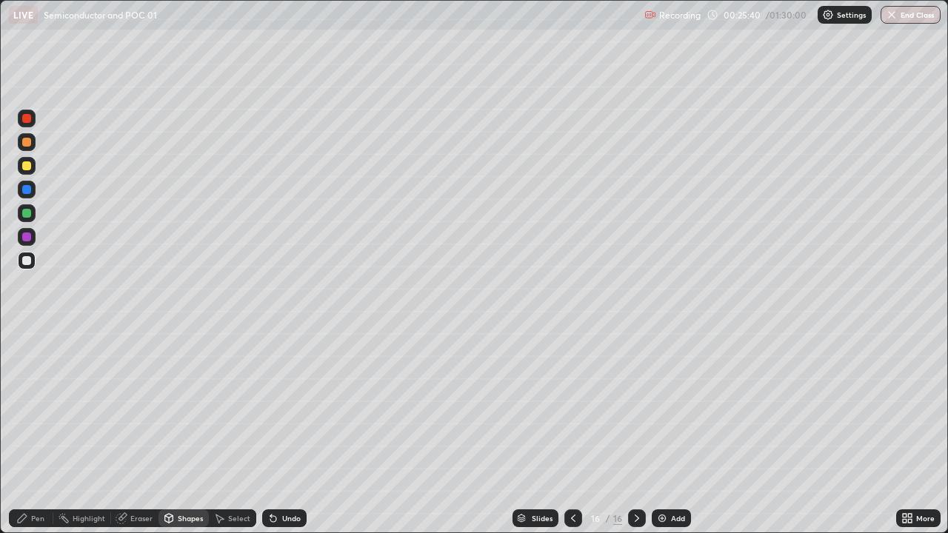
click at [33, 407] on div "Pen" at bounding box center [37, 518] width 13 height 7
click at [190, 407] on div "Shapes" at bounding box center [190, 518] width 25 height 7
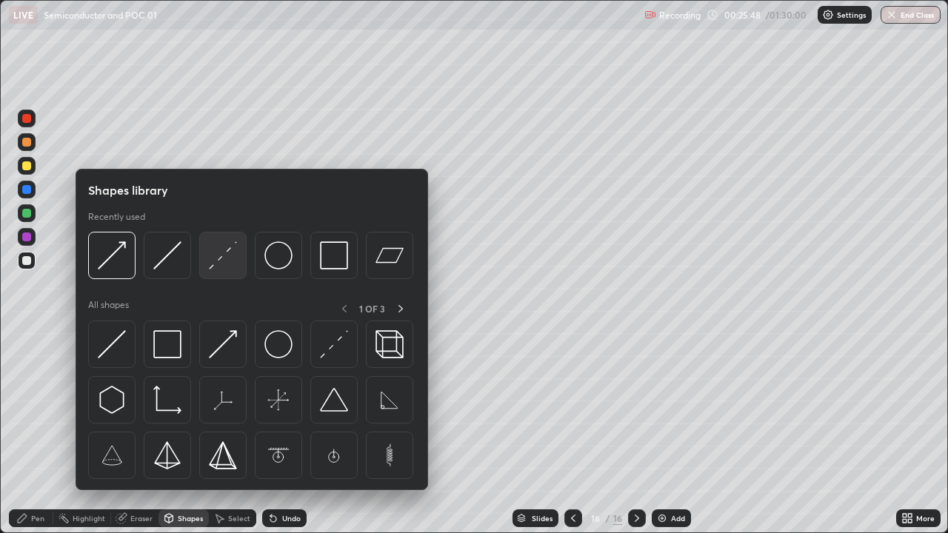
click at [226, 262] on img at bounding box center [223, 255] width 28 height 28
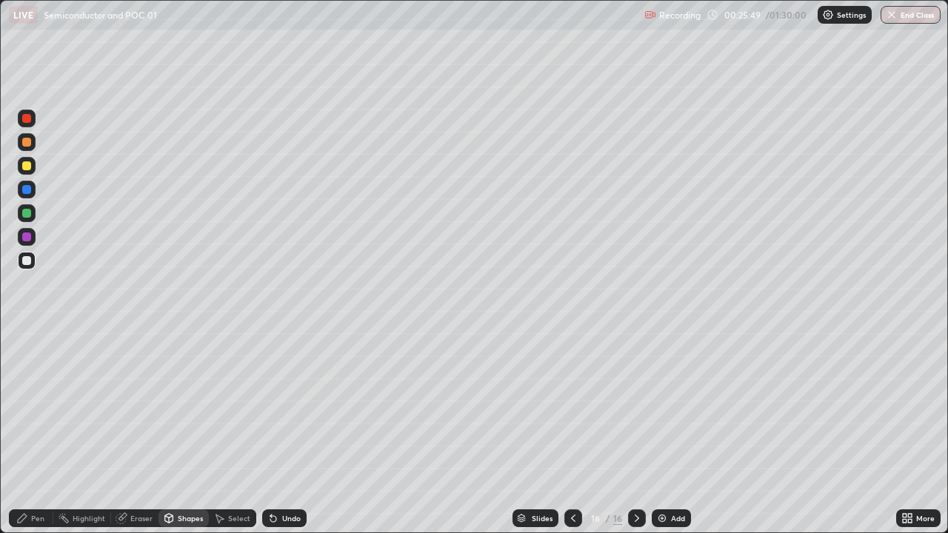
click at [27, 214] on div at bounding box center [26, 213] width 9 height 9
click at [24, 407] on icon at bounding box center [22, 518] width 9 height 9
click at [185, 407] on div "Shapes" at bounding box center [190, 518] width 25 height 7
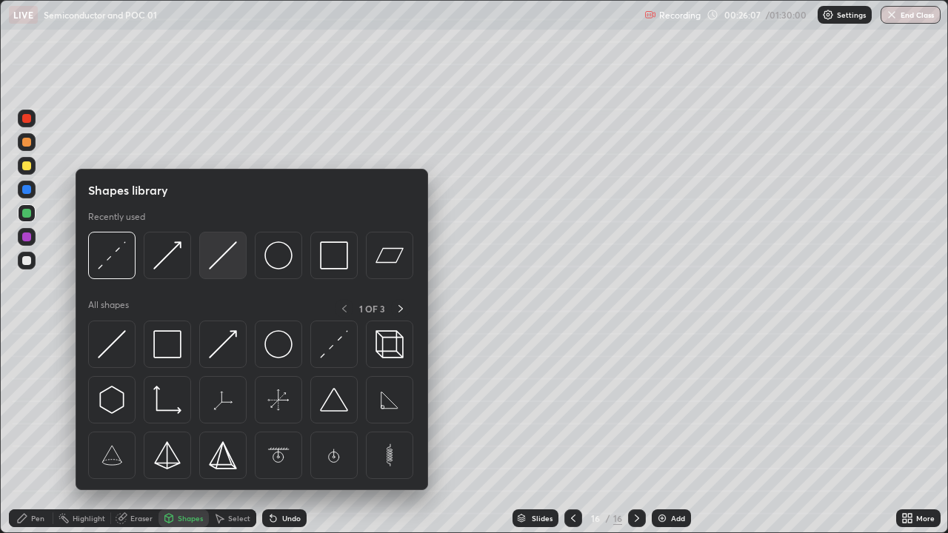
click at [227, 259] on img at bounding box center [223, 255] width 28 height 28
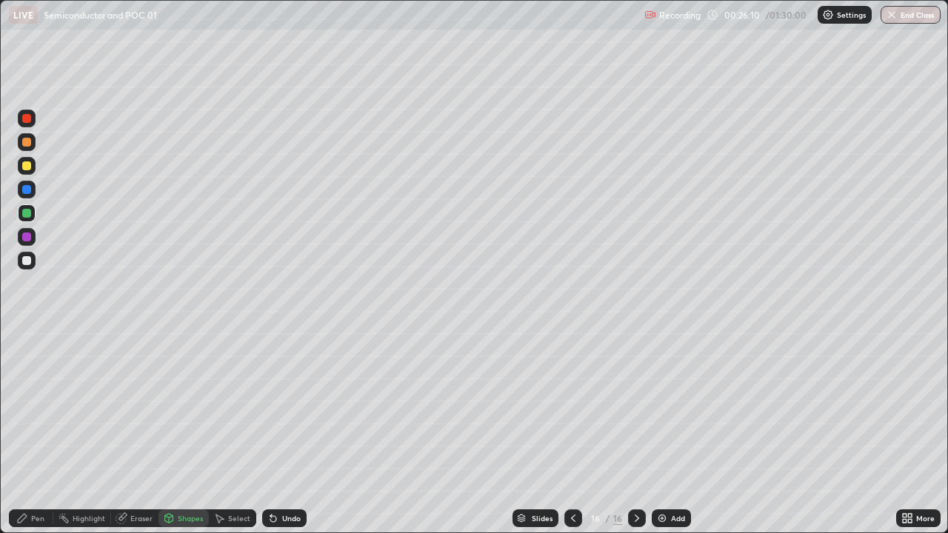
click at [27, 407] on div "Pen" at bounding box center [31, 518] width 44 height 18
click at [270, 407] on icon at bounding box center [273, 519] width 6 height 6
click at [22, 261] on div at bounding box center [26, 260] width 9 height 9
click at [116, 407] on icon at bounding box center [121, 519] width 10 height 10
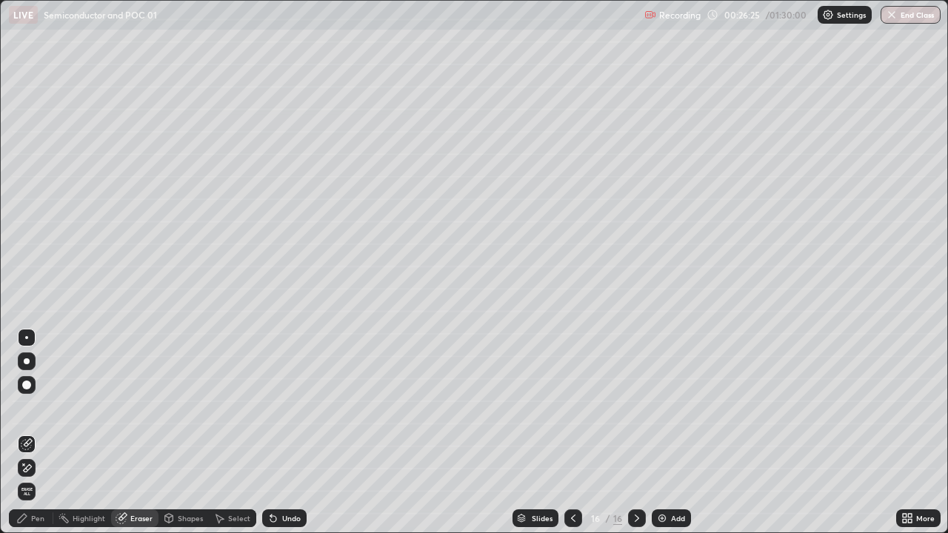
click at [26, 407] on icon at bounding box center [22, 518] width 12 height 12
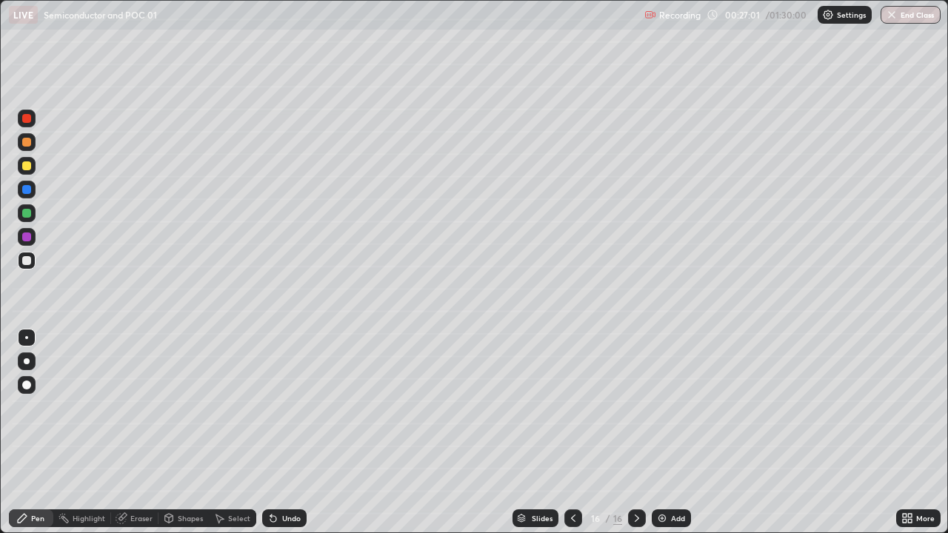
click at [572, 407] on icon at bounding box center [573, 518] width 12 height 12
click at [635, 407] on icon at bounding box center [637, 518] width 4 height 7
click at [677, 407] on div "Add" at bounding box center [678, 518] width 14 height 7
click at [28, 217] on div at bounding box center [26, 213] width 9 height 9
click at [282, 407] on div "Undo" at bounding box center [291, 518] width 19 height 7
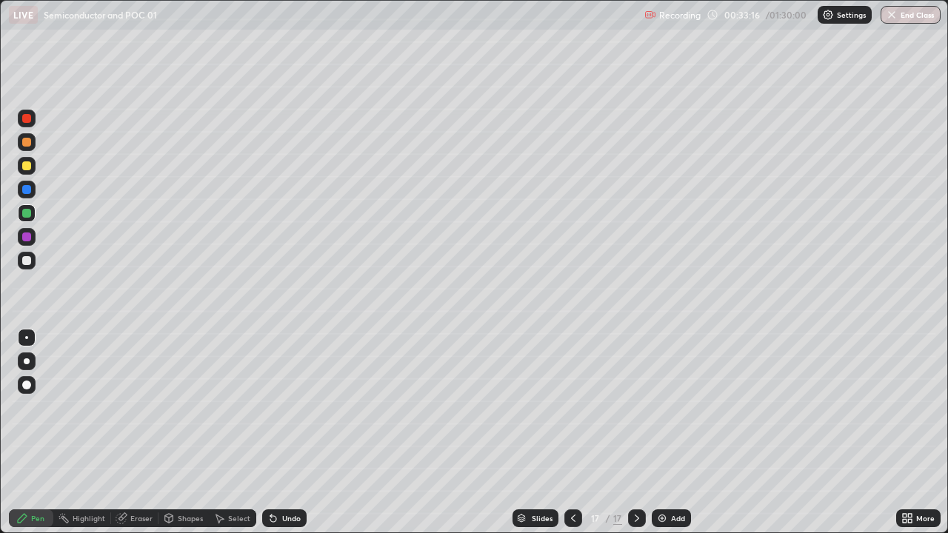
click at [288, 407] on div "Undo" at bounding box center [291, 518] width 19 height 7
click at [287, 407] on div "Undo" at bounding box center [284, 518] width 44 height 18
click at [30, 264] on div at bounding box center [26, 260] width 9 height 9
click at [572, 407] on icon at bounding box center [573, 518] width 12 height 12
click at [635, 407] on icon at bounding box center [637, 518] width 12 height 12
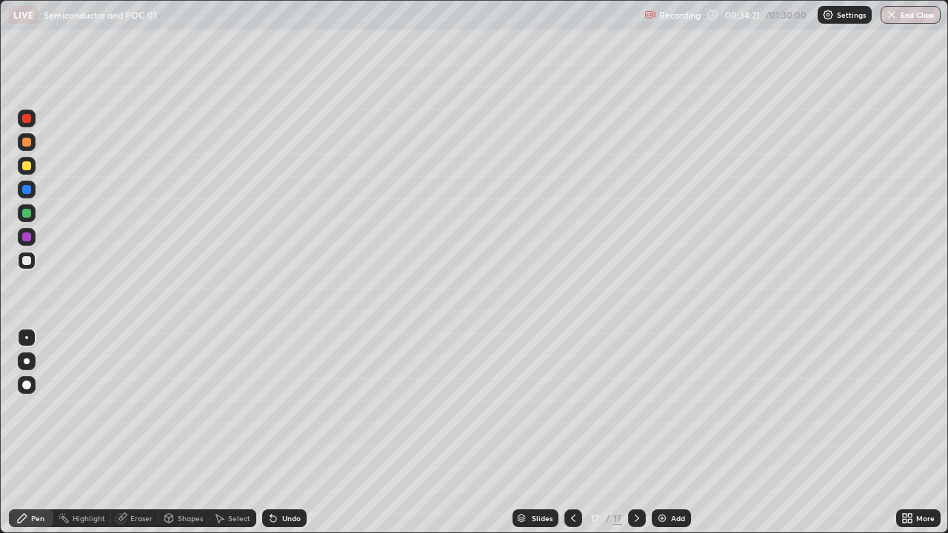
click at [295, 407] on div "Undo" at bounding box center [291, 518] width 19 height 7
click at [289, 407] on div "Undo" at bounding box center [291, 518] width 19 height 7
click at [287, 407] on div "Undo" at bounding box center [291, 518] width 19 height 7
click at [287, 407] on div "Undo" at bounding box center [284, 518] width 44 height 18
click at [235, 407] on div "Select" at bounding box center [239, 518] width 22 height 7
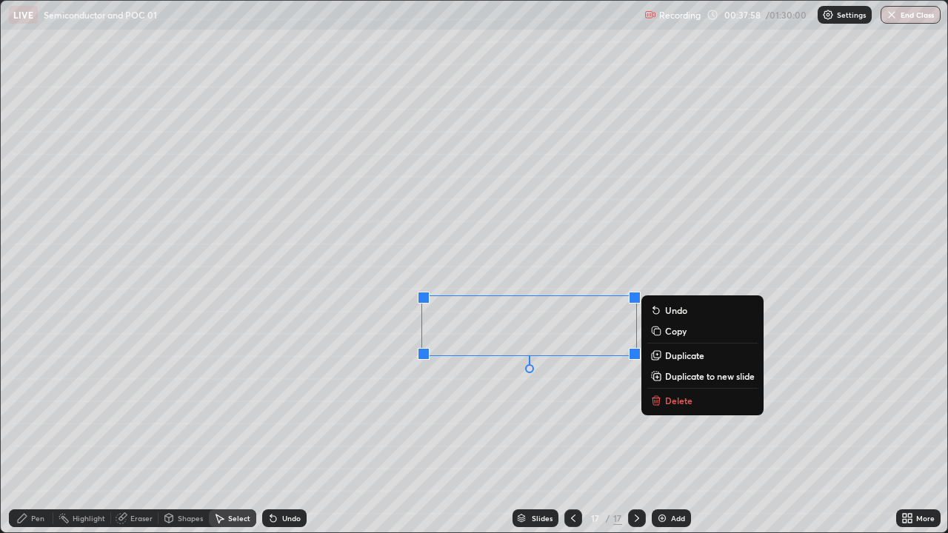
click at [656, 397] on icon at bounding box center [656, 397] width 5 height 2
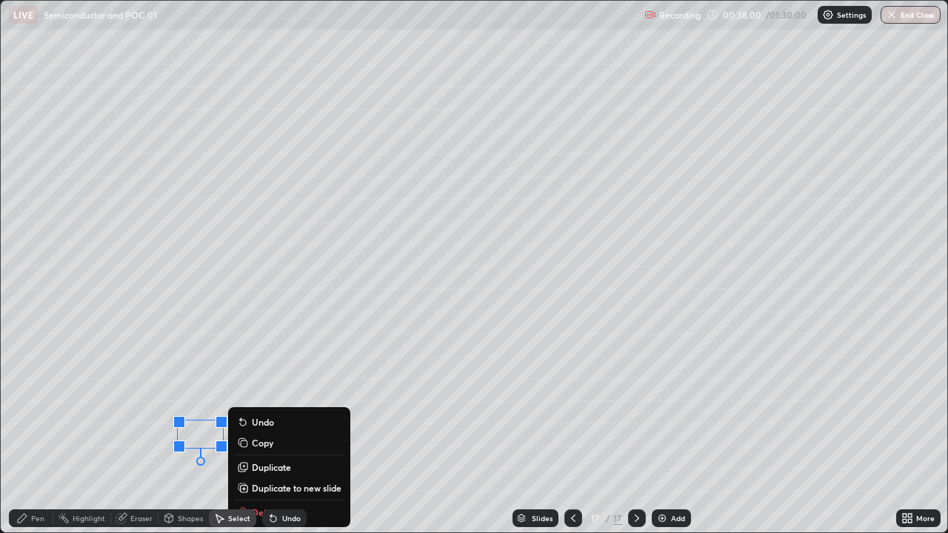
click at [256, 407] on div "Undo" at bounding box center [281, 518] width 50 height 30
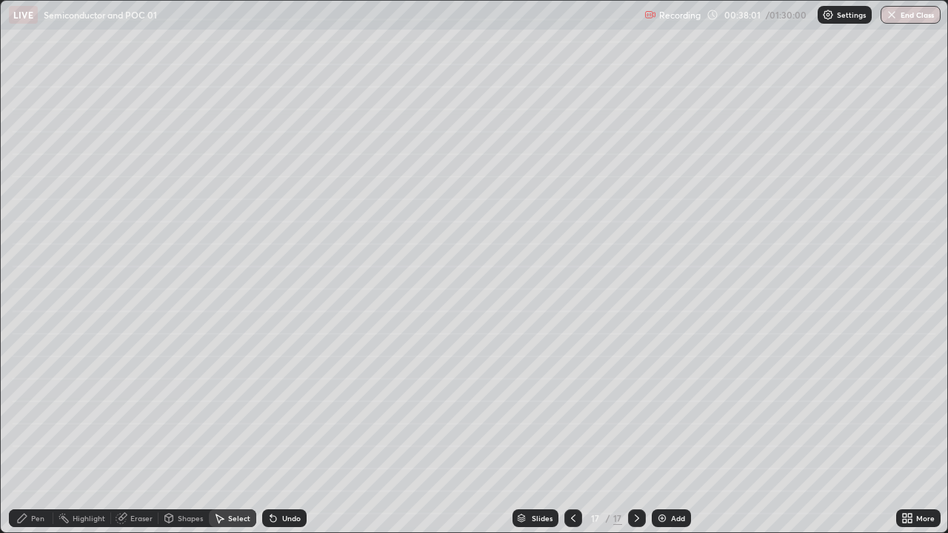
click at [30, 407] on div "Pen" at bounding box center [31, 518] width 44 height 18
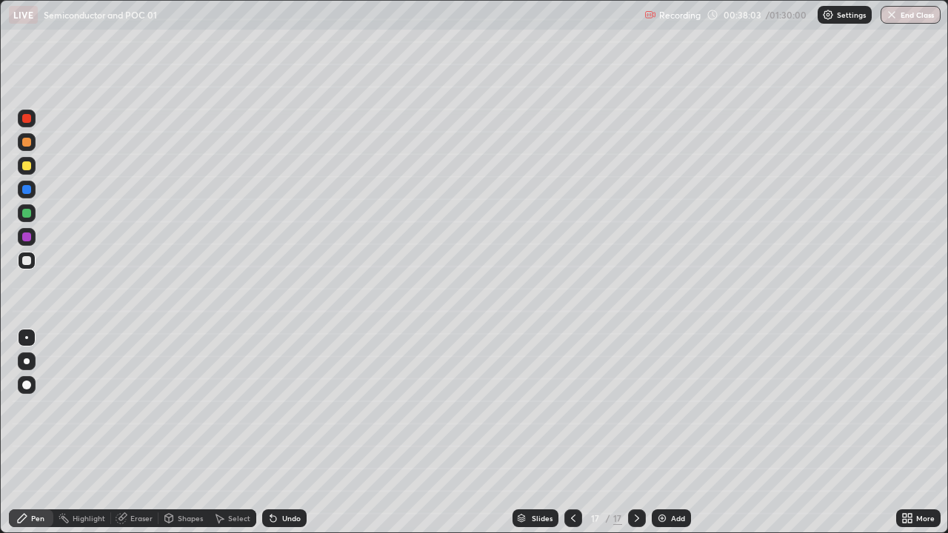
click at [224, 407] on div "Select" at bounding box center [232, 518] width 47 height 18
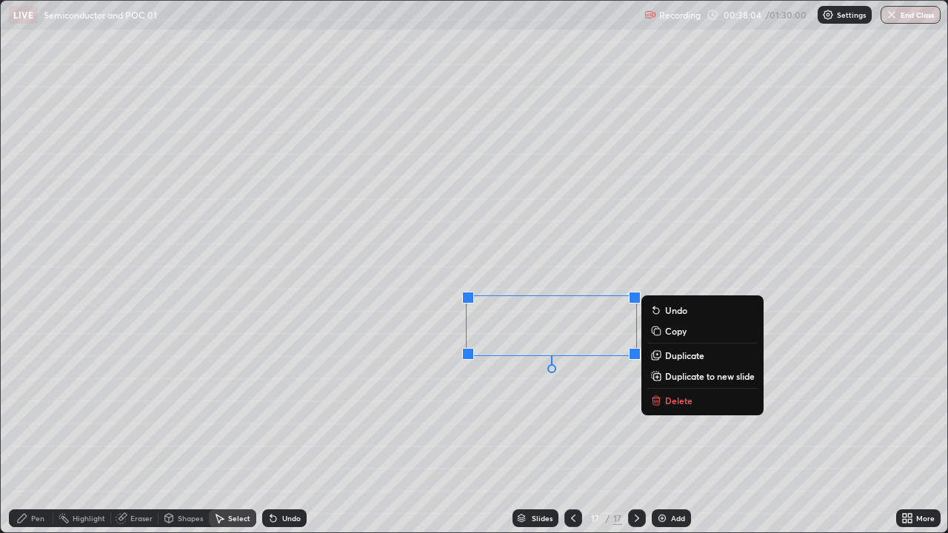
click at [672, 398] on p "Delete" at bounding box center [678, 401] width 27 height 12
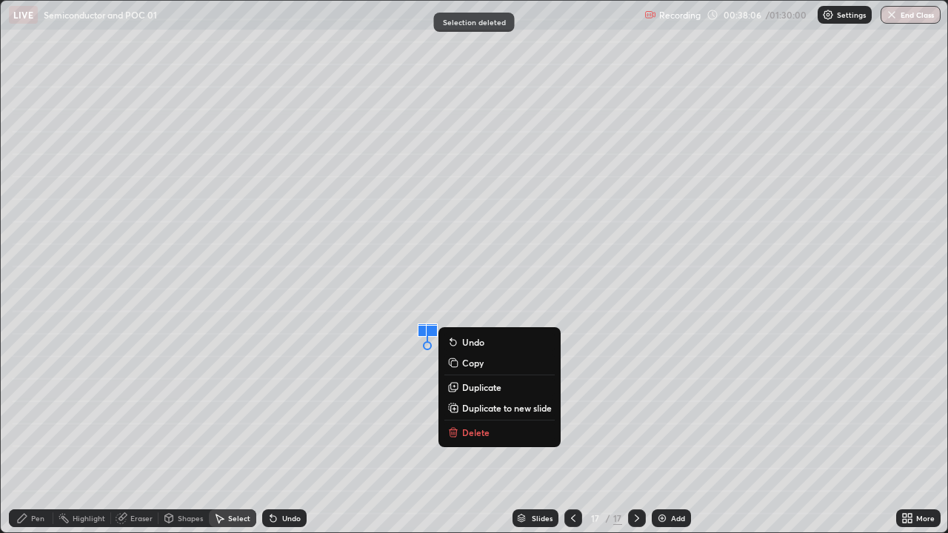
click at [472, 407] on p "Delete" at bounding box center [475, 432] width 27 height 12
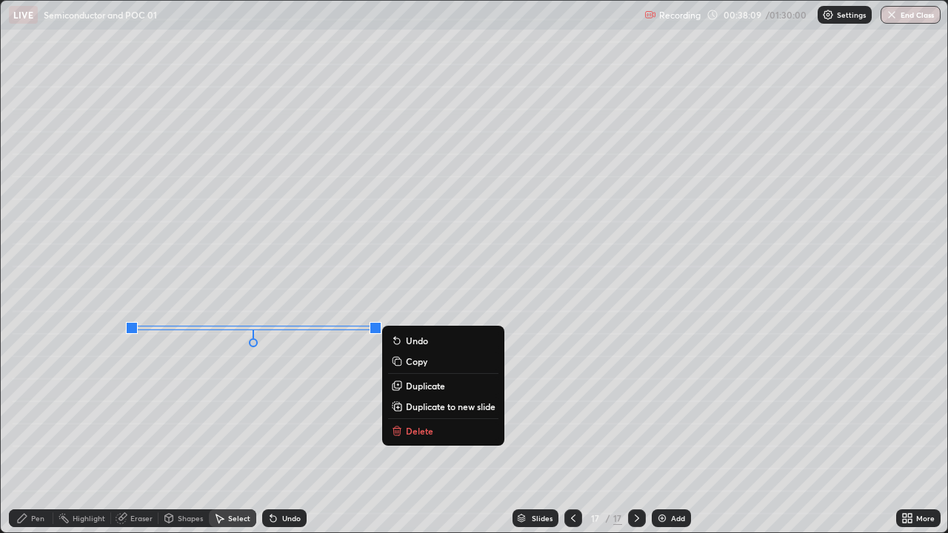
click at [418, 407] on p "Delete" at bounding box center [419, 431] width 27 height 12
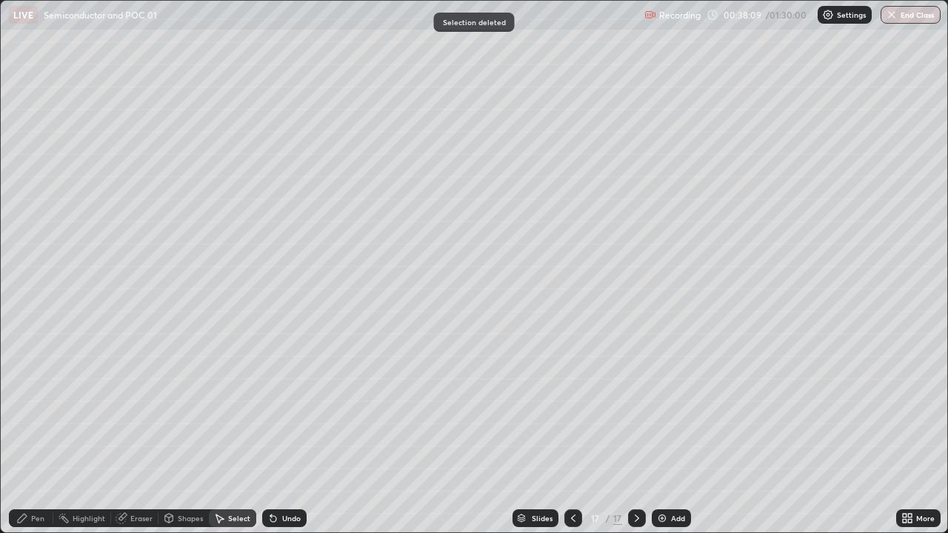
click at [40, 407] on div "Pen" at bounding box center [37, 518] width 13 height 7
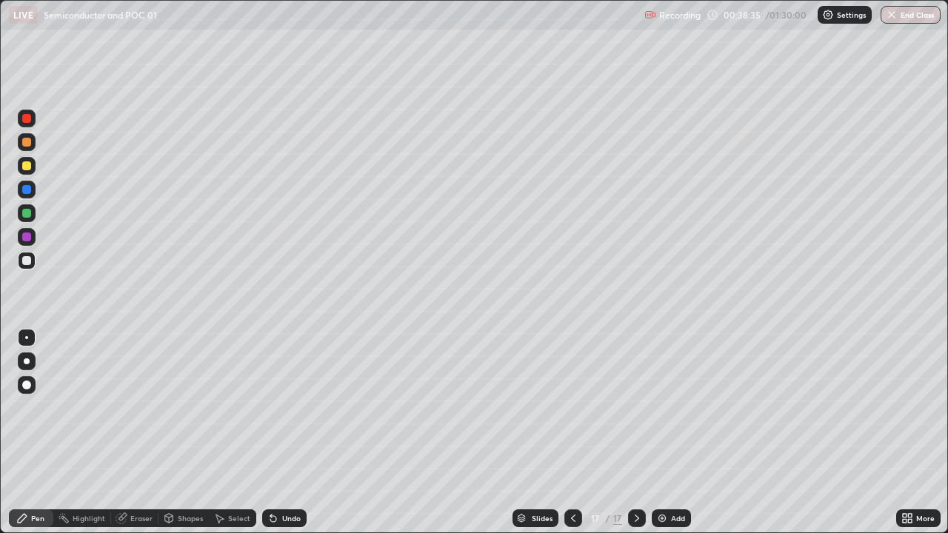
click at [278, 407] on div "Undo" at bounding box center [284, 518] width 44 height 18
click at [279, 407] on div "Undo" at bounding box center [284, 518] width 44 height 18
click at [278, 407] on div "Undo" at bounding box center [284, 518] width 44 height 18
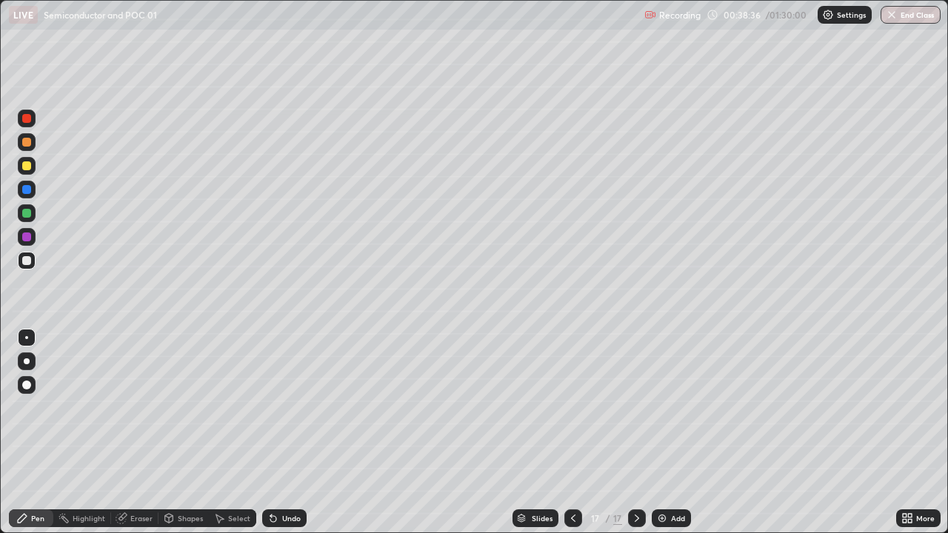
click at [276, 407] on div "Undo" at bounding box center [284, 518] width 44 height 18
click at [291, 407] on div "Undo" at bounding box center [291, 518] width 19 height 7
click at [292, 407] on div "Undo" at bounding box center [291, 518] width 19 height 7
click at [298, 407] on div "Undo" at bounding box center [291, 518] width 19 height 7
click at [275, 407] on icon at bounding box center [273, 518] width 12 height 12
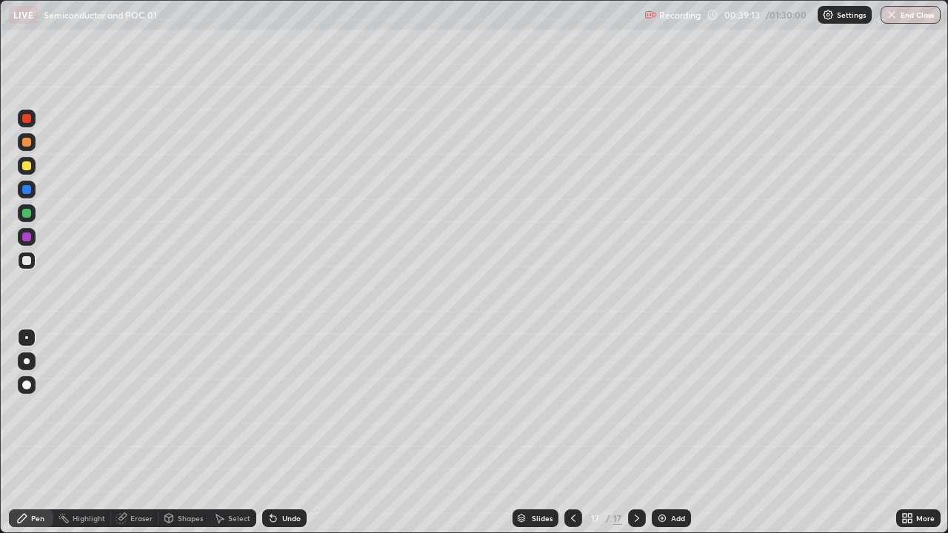
click at [272, 407] on div "Undo" at bounding box center [284, 518] width 44 height 18
click at [277, 407] on div "Undo" at bounding box center [284, 518] width 44 height 18
click at [226, 407] on div "Select" at bounding box center [232, 518] width 47 height 18
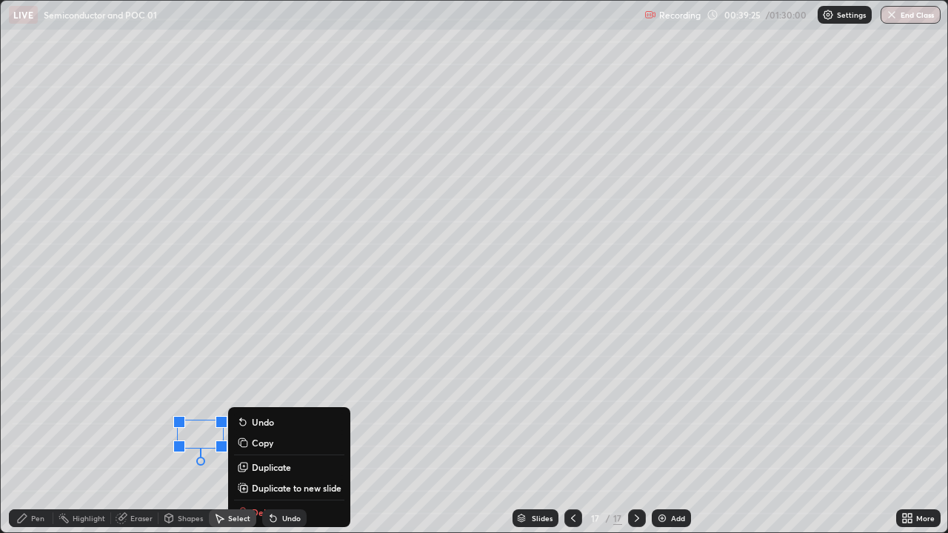
click at [257, 407] on div "Undo" at bounding box center [281, 518] width 50 height 30
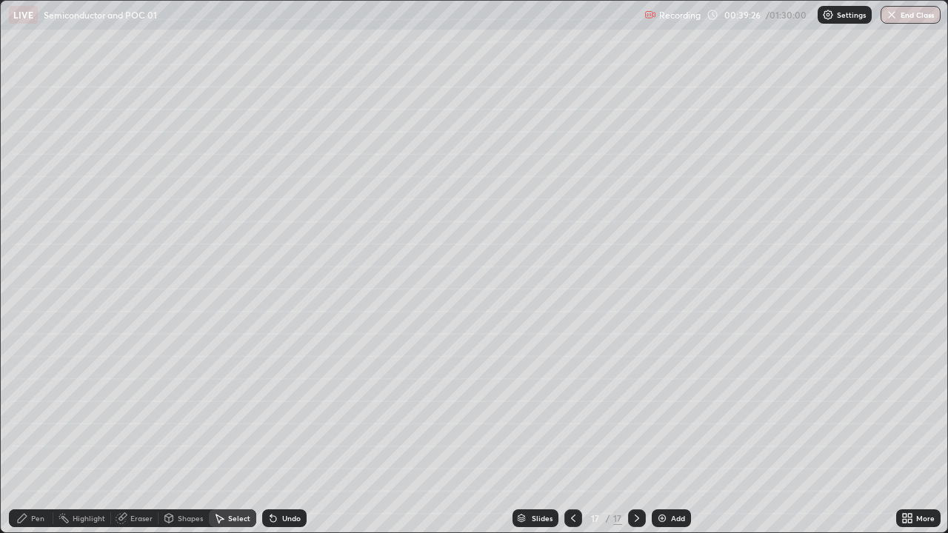
click at [135, 407] on div "Eraser" at bounding box center [141, 518] width 22 height 7
click at [23, 407] on div "Pen" at bounding box center [31, 518] width 44 height 18
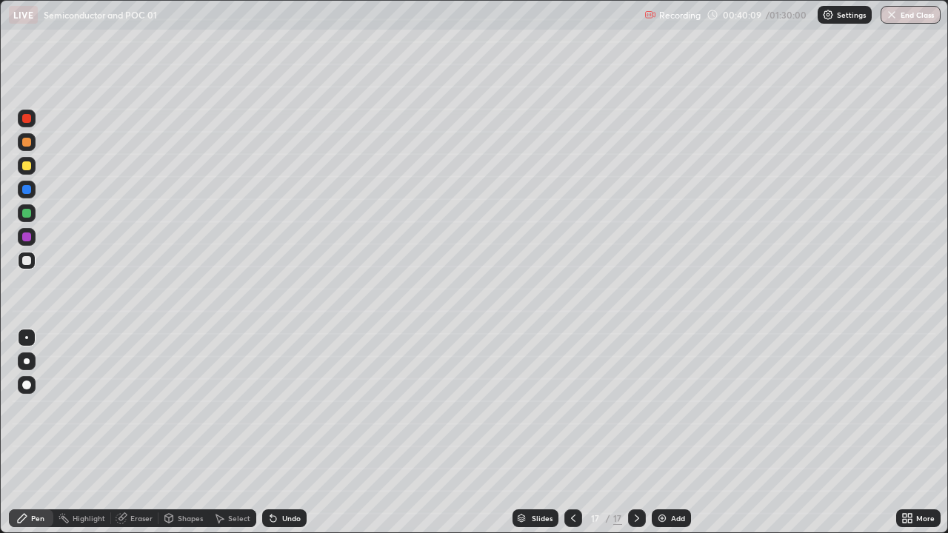
click at [664, 407] on img at bounding box center [662, 518] width 12 height 12
click at [27, 164] on div at bounding box center [26, 165] width 9 height 9
click at [291, 407] on div "Undo" at bounding box center [291, 518] width 19 height 7
click at [27, 213] on div at bounding box center [26, 213] width 9 height 9
click at [183, 407] on div "Shapes" at bounding box center [190, 518] width 25 height 7
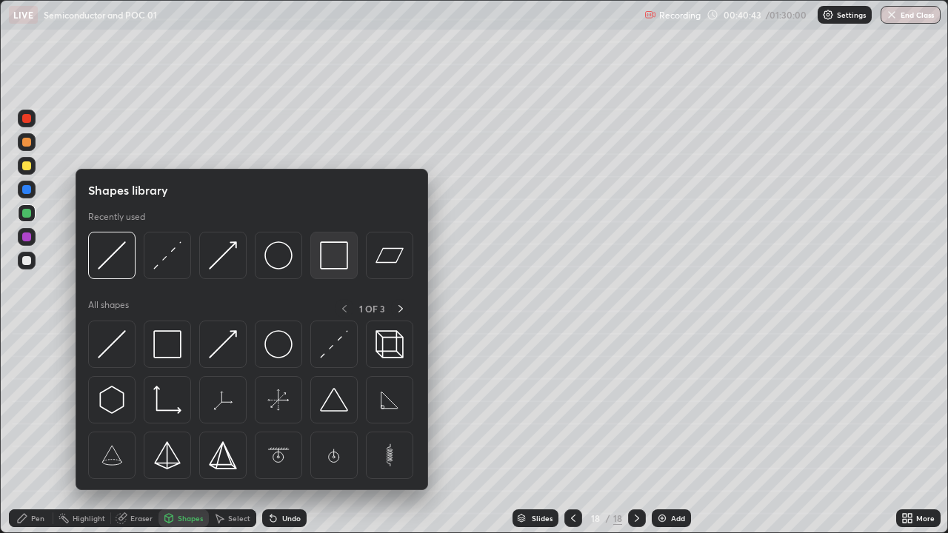
click at [325, 264] on img at bounding box center [334, 255] width 28 height 28
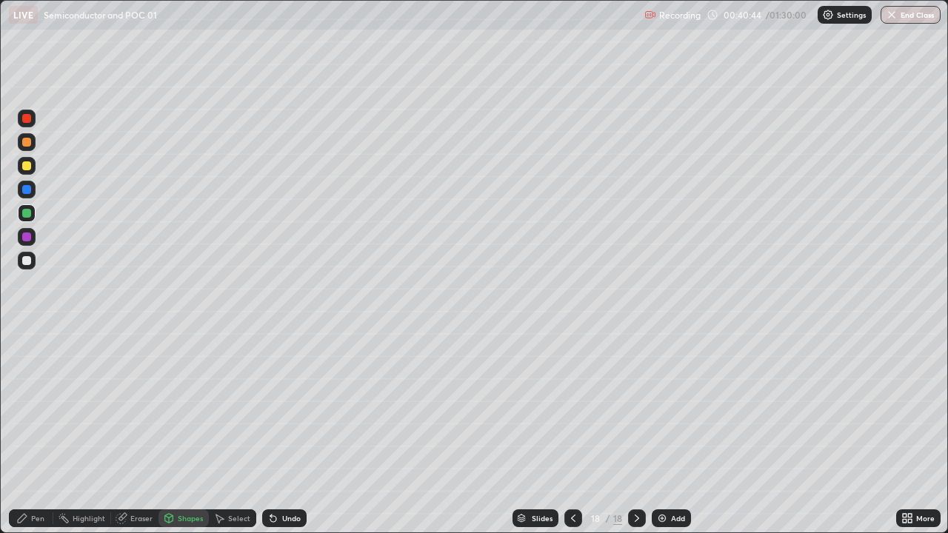
click at [27, 143] on div at bounding box center [26, 142] width 9 height 9
click at [34, 407] on div "Pen" at bounding box center [37, 518] width 13 height 7
click at [27, 261] on div at bounding box center [26, 260] width 9 height 9
click at [183, 407] on div "Shapes" at bounding box center [183, 518] width 50 height 18
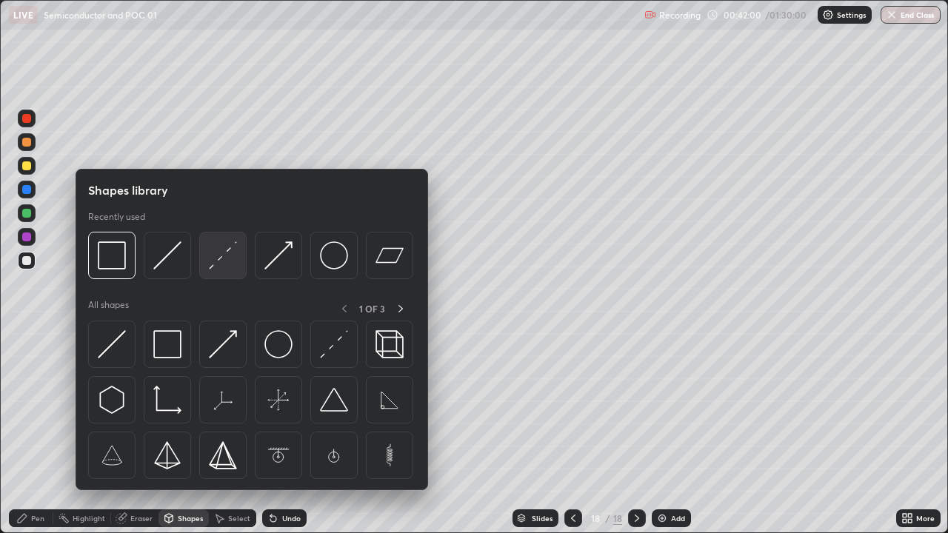
click at [224, 260] on img at bounding box center [223, 255] width 28 height 28
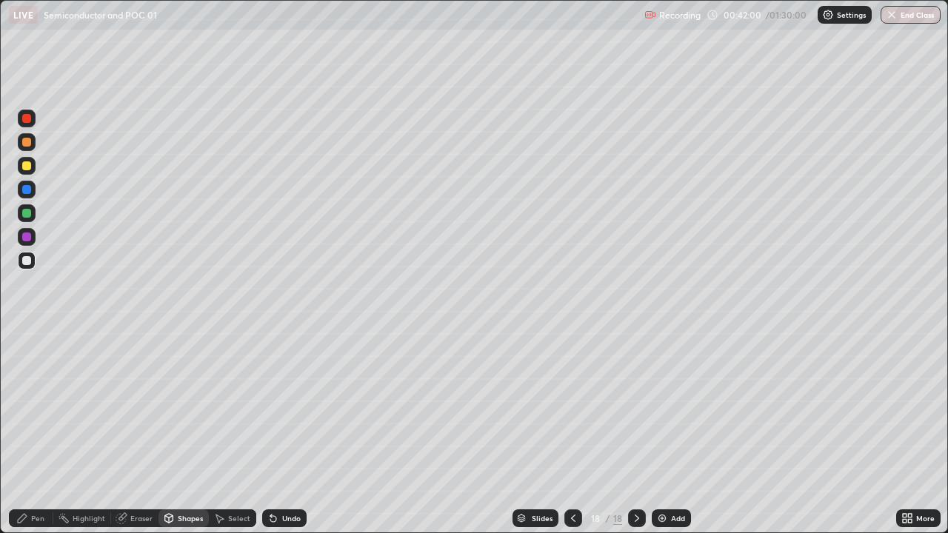
click at [23, 215] on div at bounding box center [26, 213] width 9 height 9
click at [27, 407] on icon at bounding box center [22, 518] width 12 height 12
click at [169, 407] on icon at bounding box center [169, 520] width 0 height 5
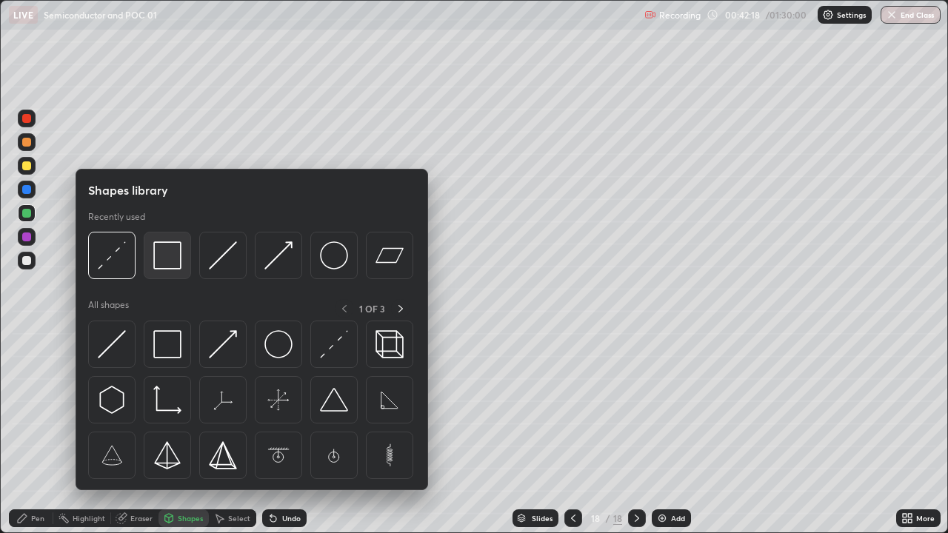
click at [165, 263] on img at bounding box center [167, 255] width 28 height 28
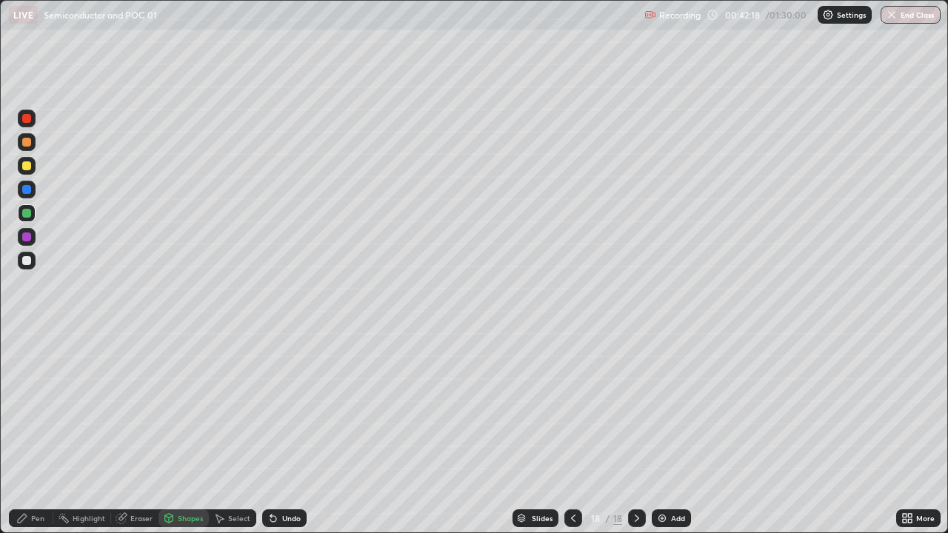
click at [21, 144] on div at bounding box center [27, 142] width 18 height 18
click at [27, 262] on div at bounding box center [26, 260] width 9 height 9
click at [184, 407] on div "Shapes" at bounding box center [190, 518] width 25 height 7
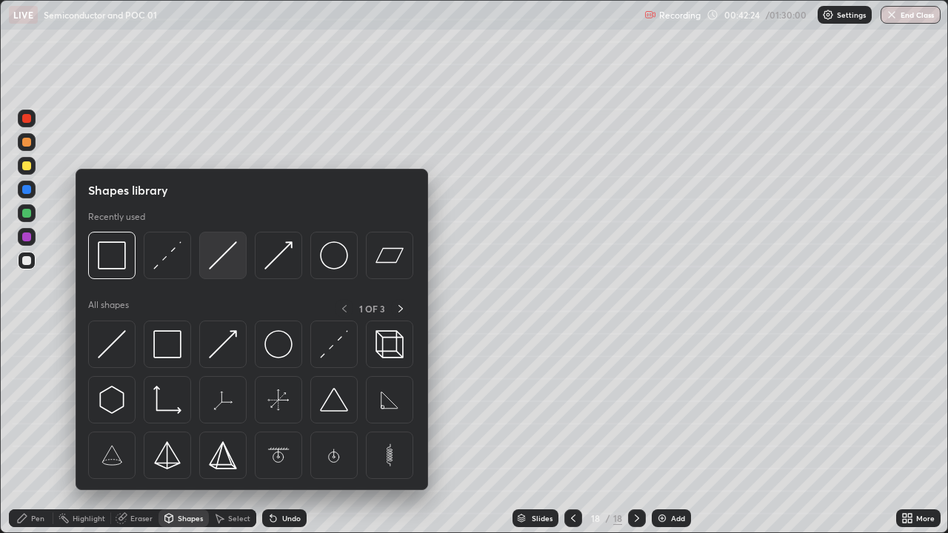
click at [215, 264] on img at bounding box center [223, 255] width 28 height 28
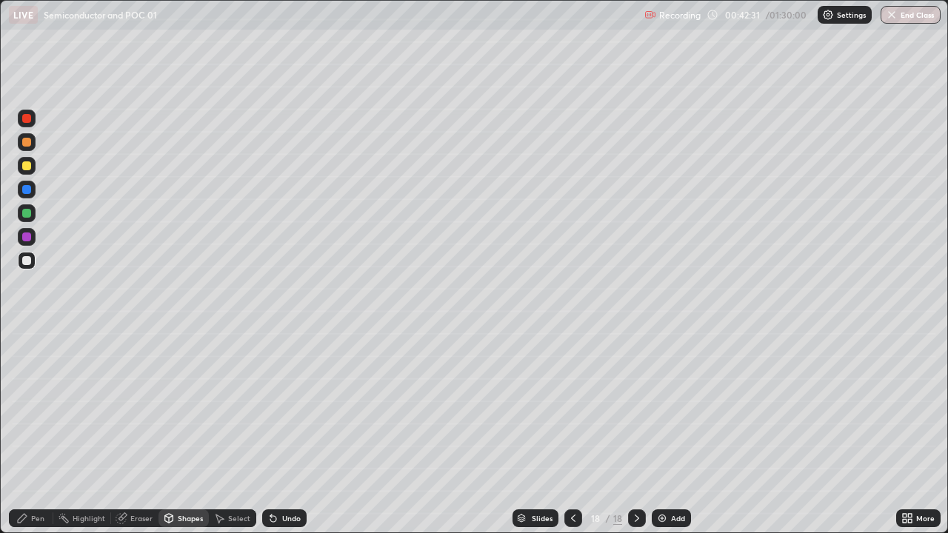
click at [28, 407] on icon at bounding box center [22, 518] width 12 height 12
click at [27, 214] on div at bounding box center [26, 213] width 9 height 9
click at [288, 407] on div "Undo" at bounding box center [291, 518] width 19 height 7
click at [290, 407] on div "Undo" at bounding box center [291, 518] width 19 height 7
click at [241, 407] on div "Select" at bounding box center [232, 518] width 47 height 18
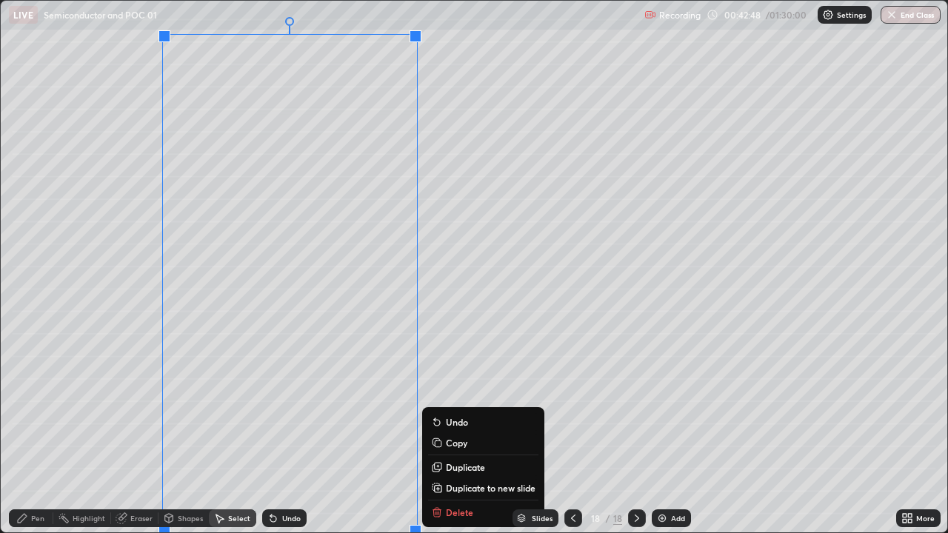
click at [435, 163] on div "0 ° Undo Copy Duplicate Duplicate to new slide Delete" at bounding box center [474, 267] width 946 height 532
click at [431, 98] on div "0 ° Undo Copy Duplicate Duplicate to new slide Delete" at bounding box center [474, 267] width 946 height 532
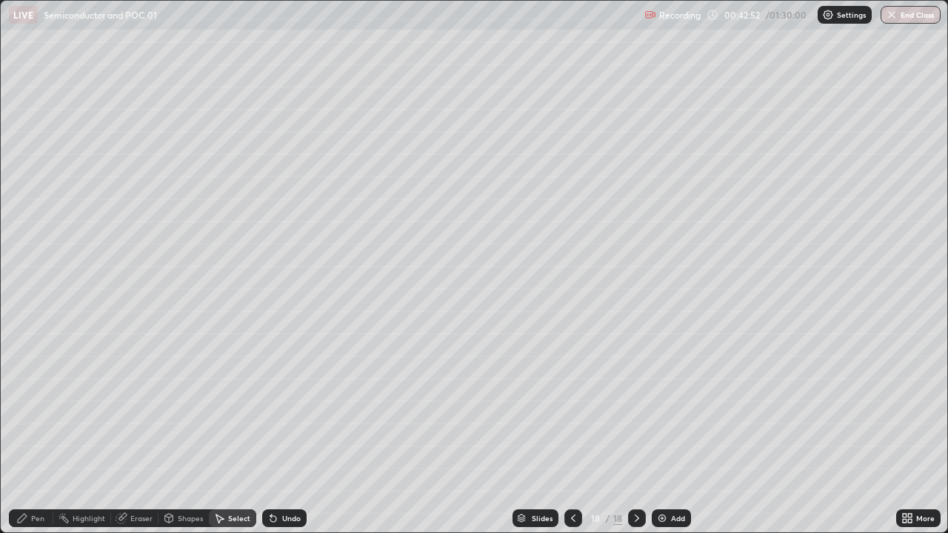
click at [36, 407] on div "Pen" at bounding box center [37, 518] width 13 height 7
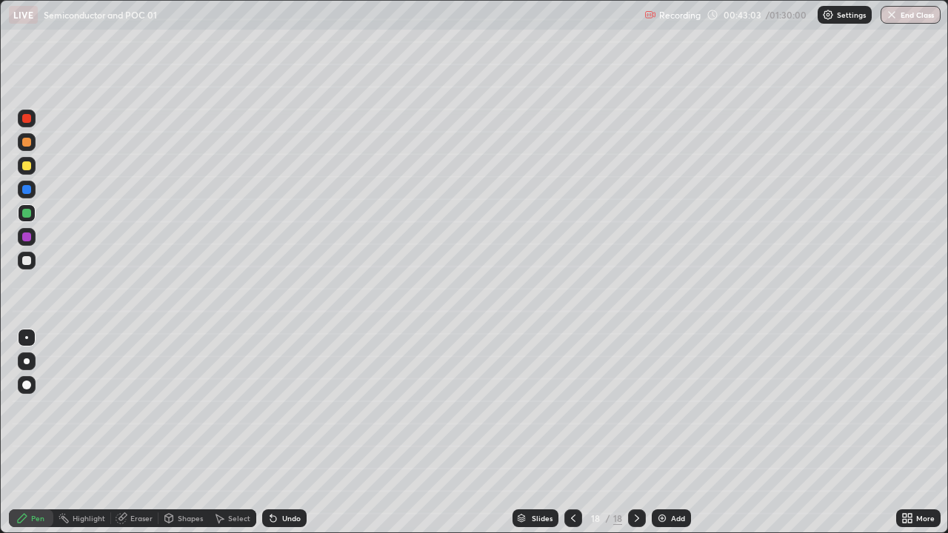
click at [292, 407] on div "Undo" at bounding box center [284, 518] width 44 height 18
click at [294, 407] on div "Undo" at bounding box center [284, 518] width 44 height 18
click at [33, 164] on div at bounding box center [27, 166] width 18 height 18
click at [182, 407] on div "Shapes" at bounding box center [190, 518] width 25 height 7
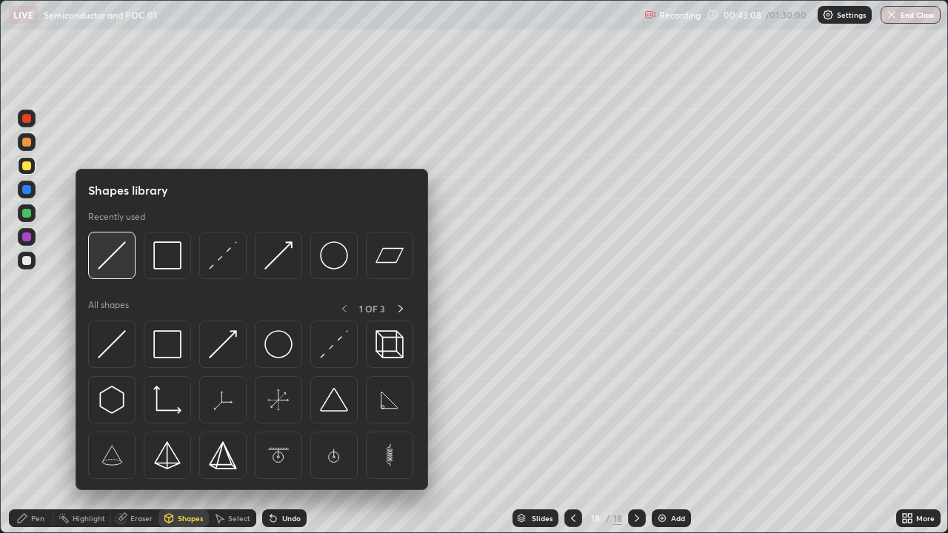
click at [120, 270] on div at bounding box center [111, 255] width 47 height 47
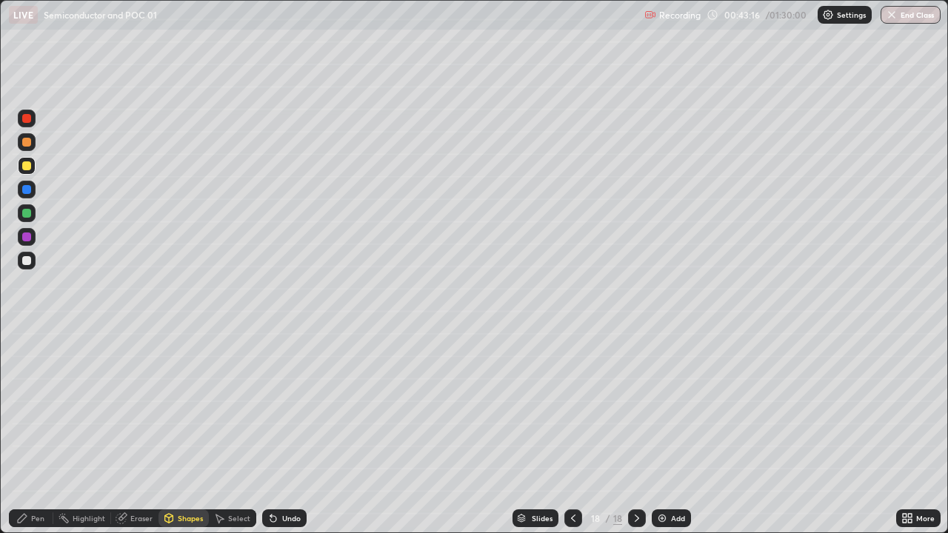
click at [20, 407] on div "Pen" at bounding box center [31, 518] width 44 height 18
click at [284, 407] on div "Undo" at bounding box center [291, 518] width 19 height 7
click at [182, 407] on div "Shapes" at bounding box center [190, 518] width 25 height 7
click at [27, 144] on div at bounding box center [26, 142] width 9 height 9
click at [301, 407] on div "Undo" at bounding box center [284, 518] width 44 height 18
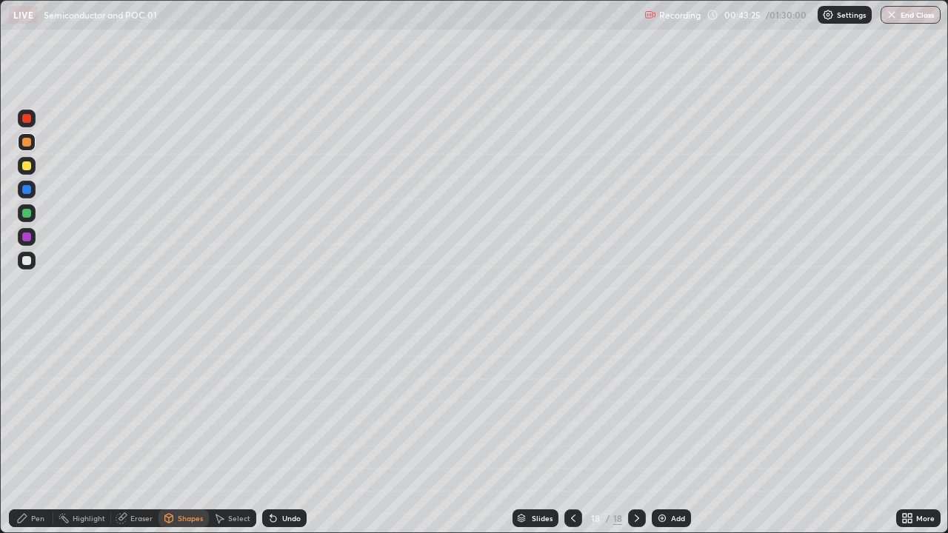
click at [187, 407] on div "Shapes" at bounding box center [190, 518] width 25 height 7
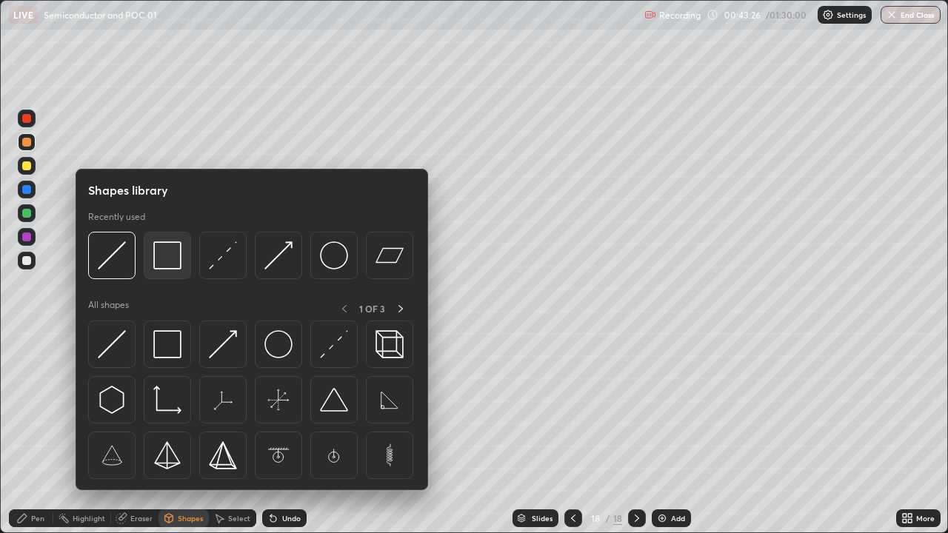
click at [159, 258] on img at bounding box center [167, 255] width 28 height 28
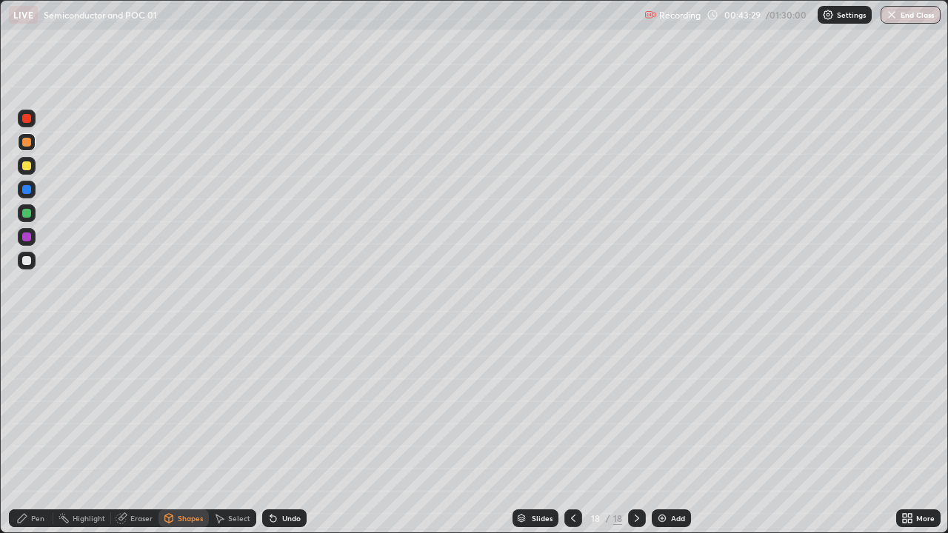
click at [174, 407] on div "Shapes" at bounding box center [183, 518] width 50 height 18
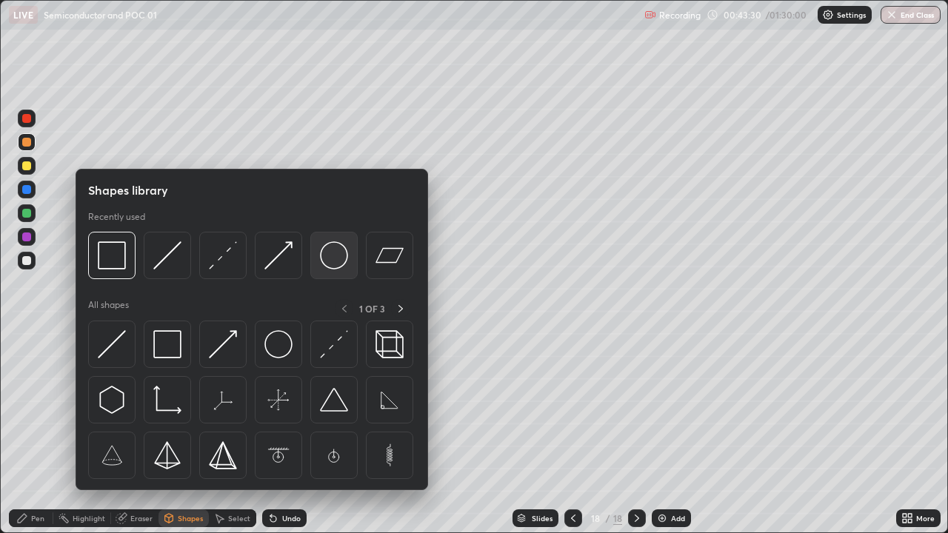
click at [334, 260] on img at bounding box center [334, 255] width 28 height 28
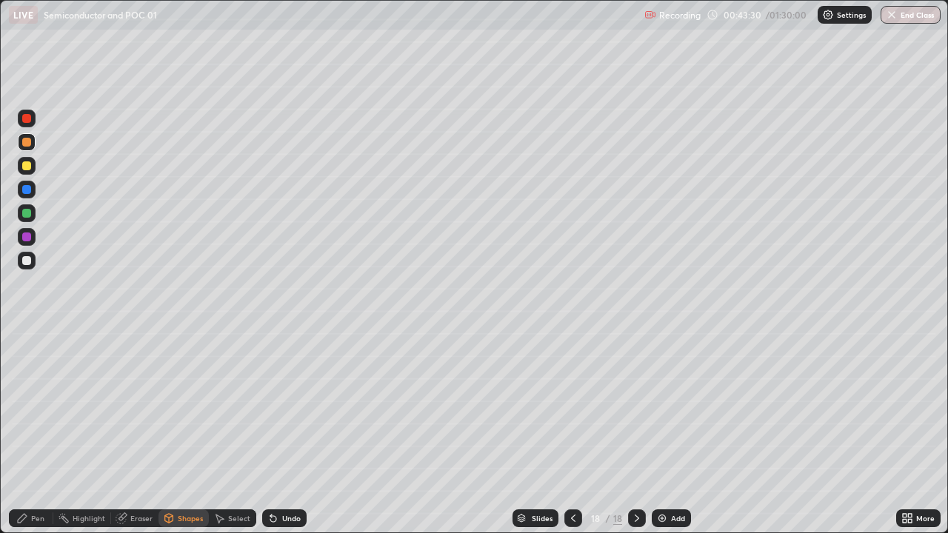
click at [28, 260] on div at bounding box center [26, 260] width 9 height 9
click at [25, 407] on icon at bounding box center [22, 518] width 12 height 12
click at [26, 167] on div at bounding box center [26, 165] width 9 height 9
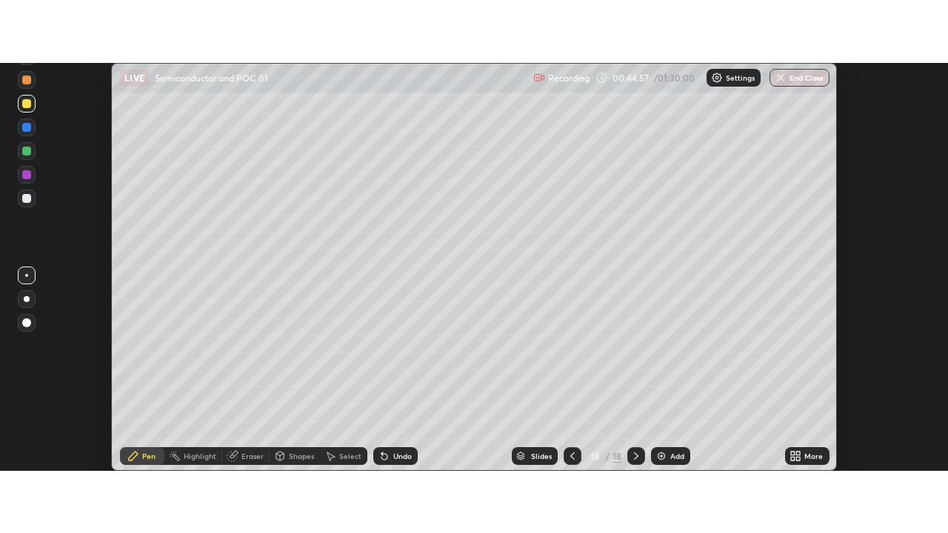
scroll to position [73632, 73092]
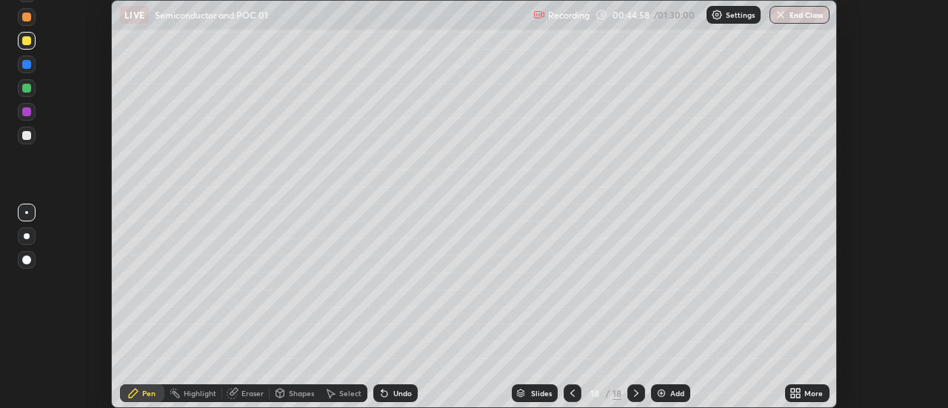
click at [395, 390] on div "Undo" at bounding box center [402, 392] width 19 height 7
click at [670, 386] on div "Add" at bounding box center [670, 393] width 39 height 18
click at [804, 395] on div "More" at bounding box center [807, 393] width 44 height 18
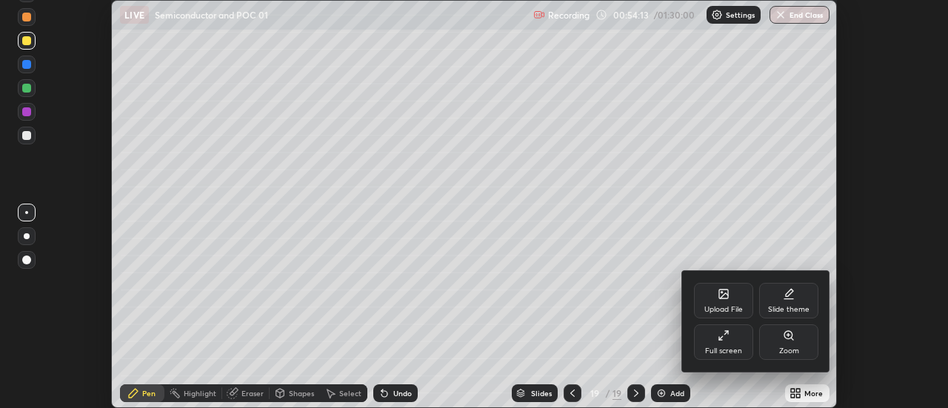
click at [726, 341] on div "Full screen" at bounding box center [723, 342] width 59 height 36
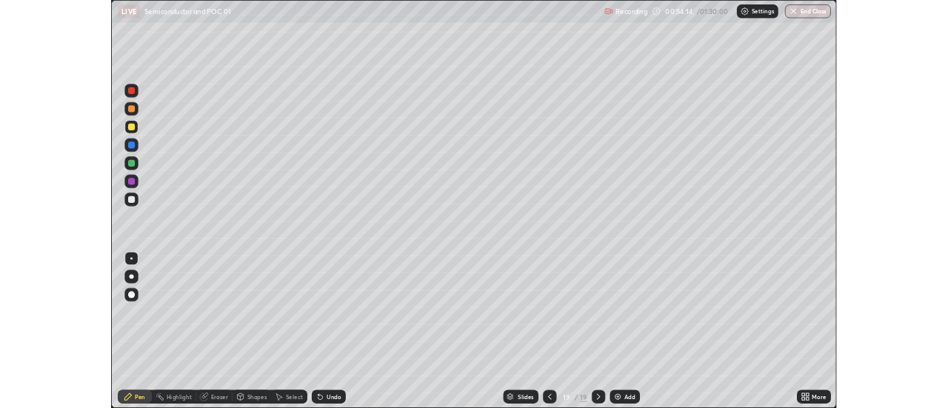
scroll to position [533, 948]
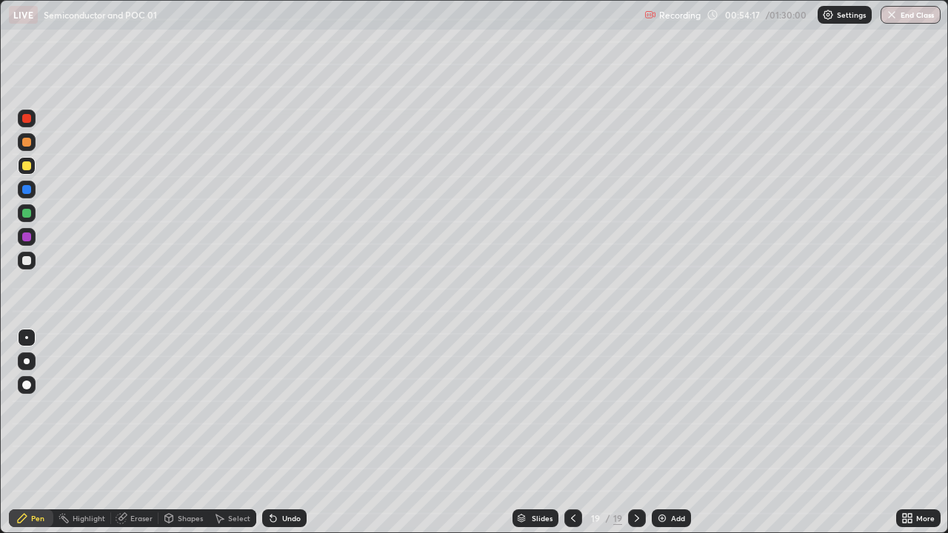
click at [178, 407] on div "Shapes" at bounding box center [183, 518] width 50 height 18
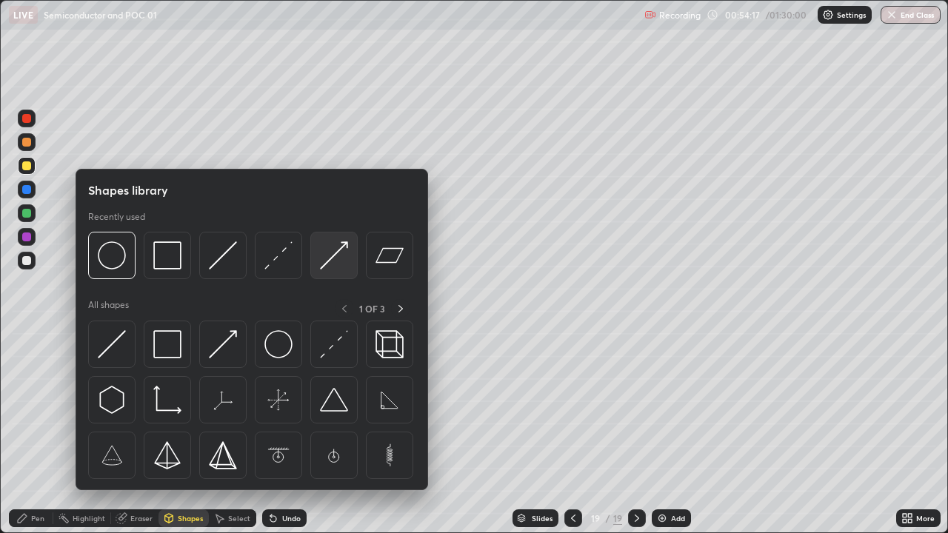
click at [332, 258] on img at bounding box center [334, 255] width 28 height 28
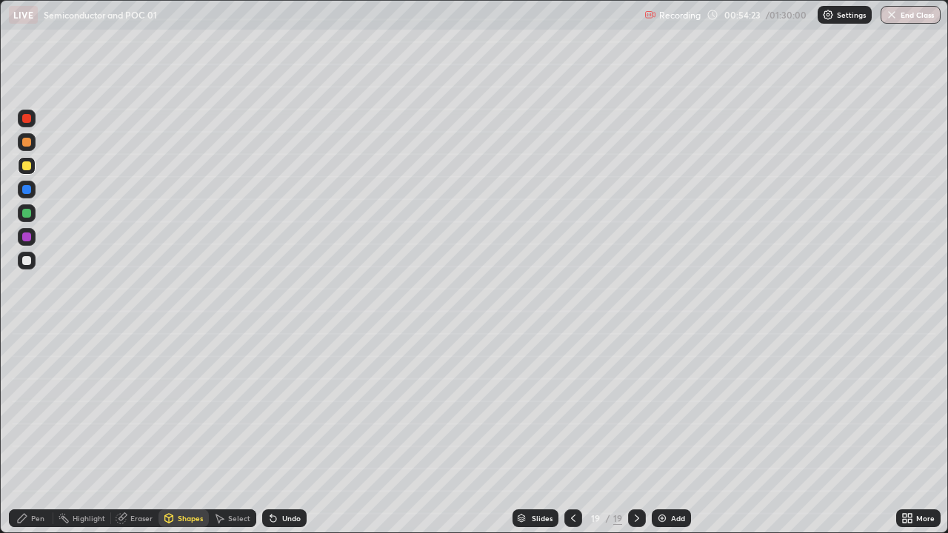
click at [30, 407] on div "Pen" at bounding box center [31, 518] width 44 height 18
click at [34, 210] on div at bounding box center [27, 213] width 18 height 18
click at [134, 407] on div "Eraser" at bounding box center [141, 518] width 22 height 7
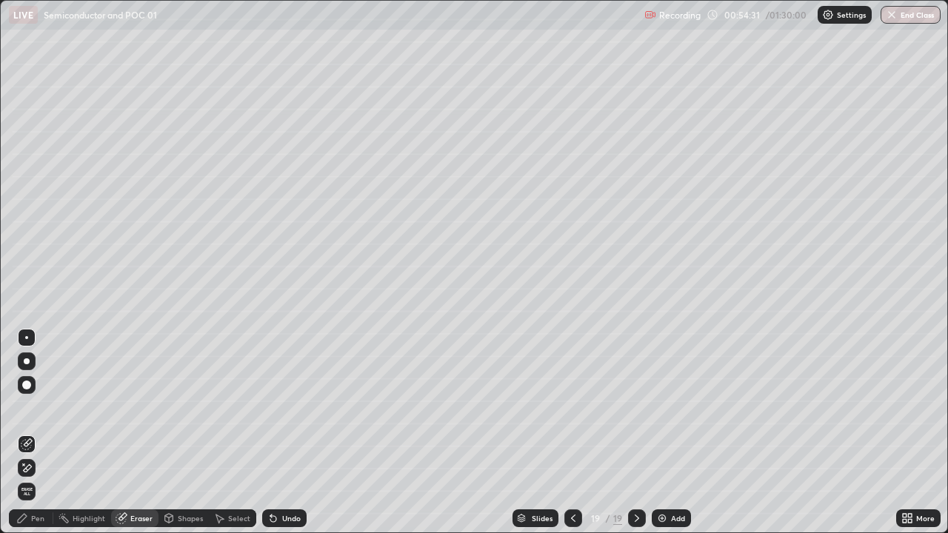
click at [14, 407] on div "Pen" at bounding box center [31, 518] width 44 height 18
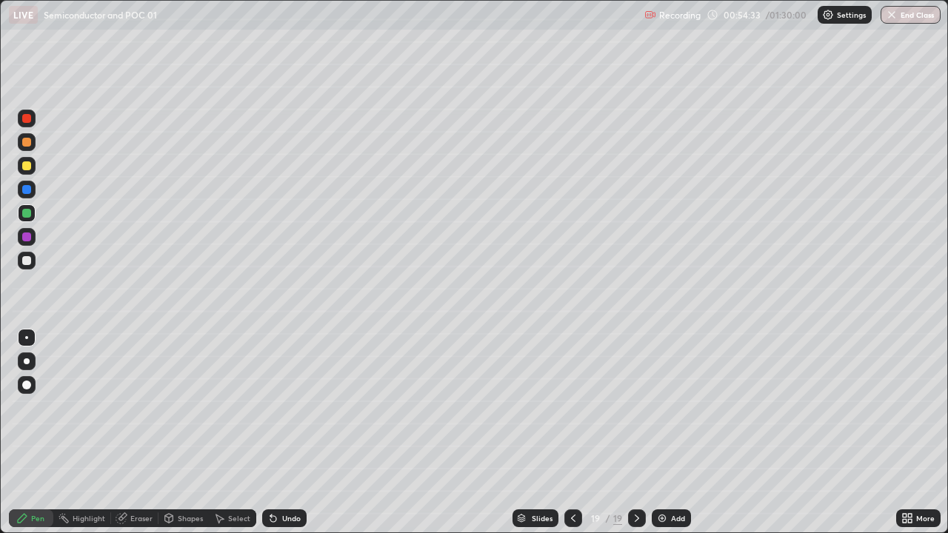
click at [236, 407] on div "Select" at bounding box center [239, 518] width 22 height 7
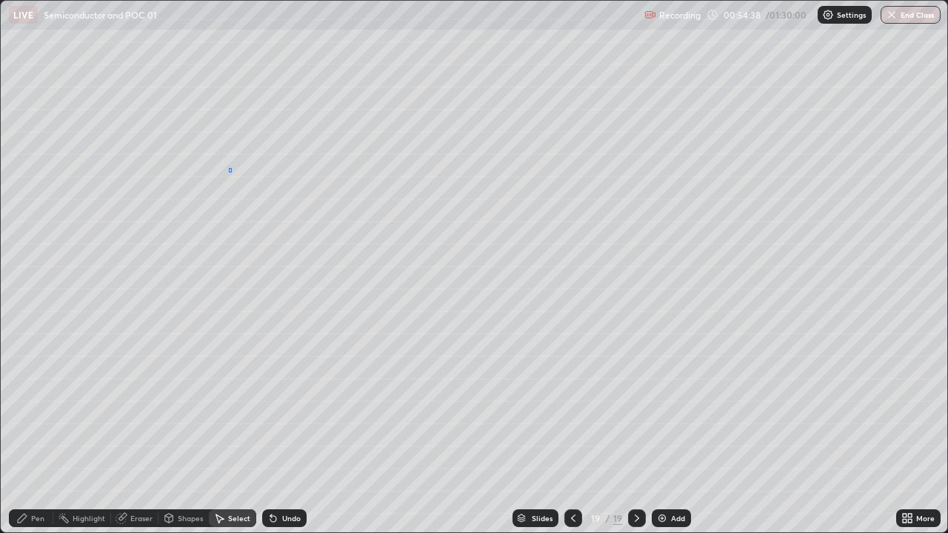
click at [232, 168] on div "0 ° Undo Copy Duplicate Duplicate to new slide Delete" at bounding box center [474, 267] width 946 height 532
click at [226, 168] on div "0 ° Undo Copy Duplicate Duplicate to new slide Delete" at bounding box center [474, 267] width 946 height 532
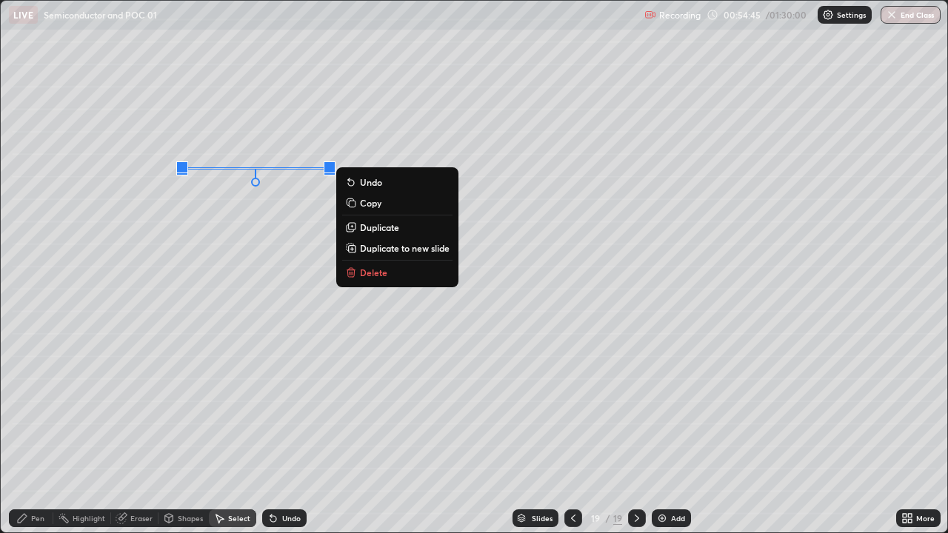
click at [374, 272] on p "Delete" at bounding box center [373, 273] width 27 height 12
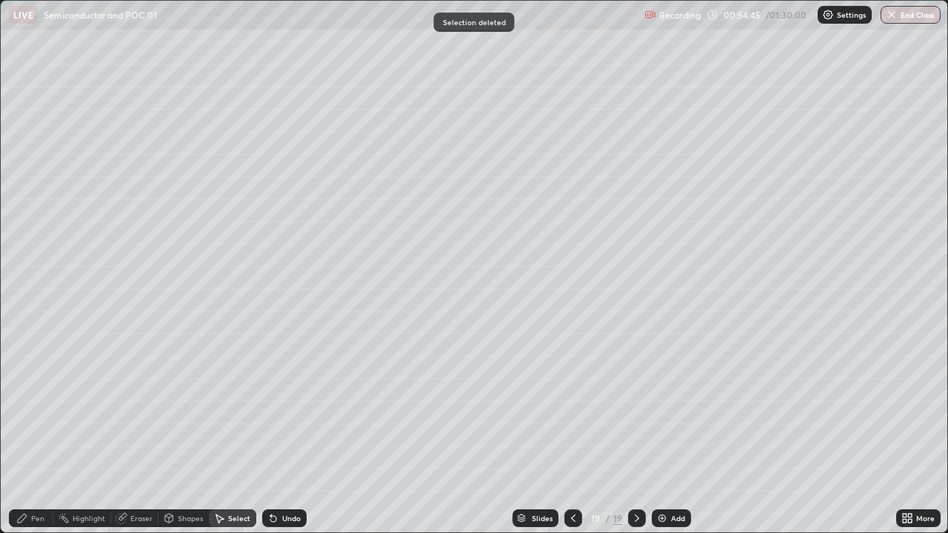
click at [20, 407] on icon at bounding box center [22, 518] width 9 height 9
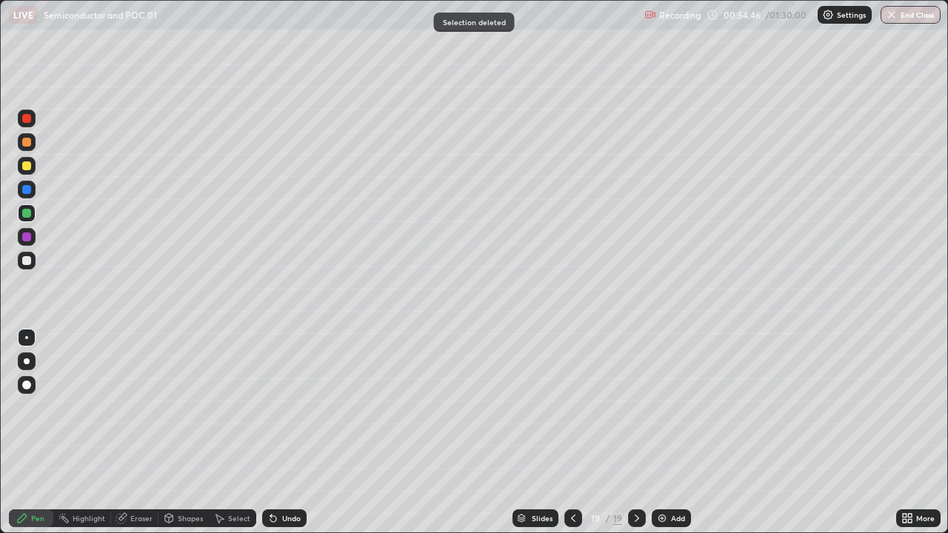
click at [30, 164] on div at bounding box center [26, 165] width 9 height 9
click at [32, 188] on div at bounding box center [27, 190] width 18 height 18
click at [186, 407] on div "Shapes" at bounding box center [190, 518] width 25 height 7
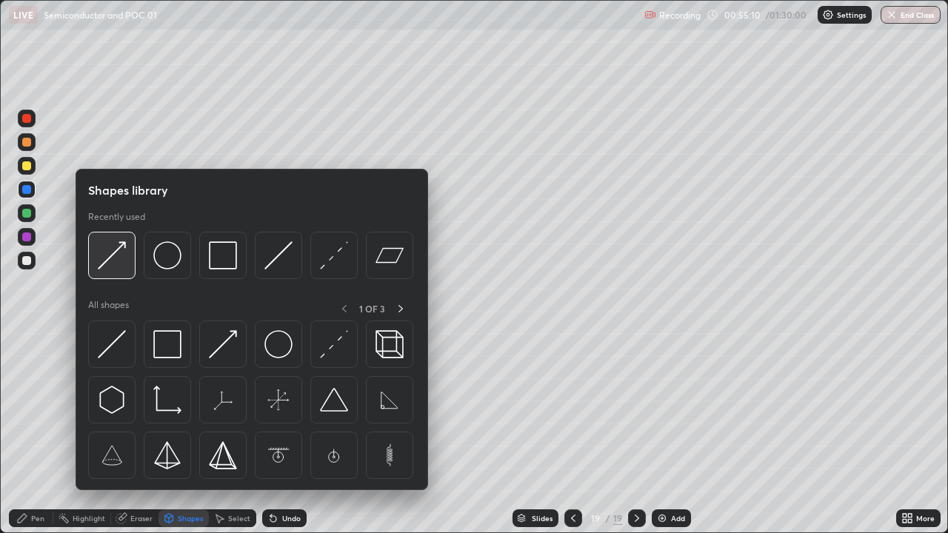
click at [120, 258] on img at bounding box center [112, 255] width 28 height 28
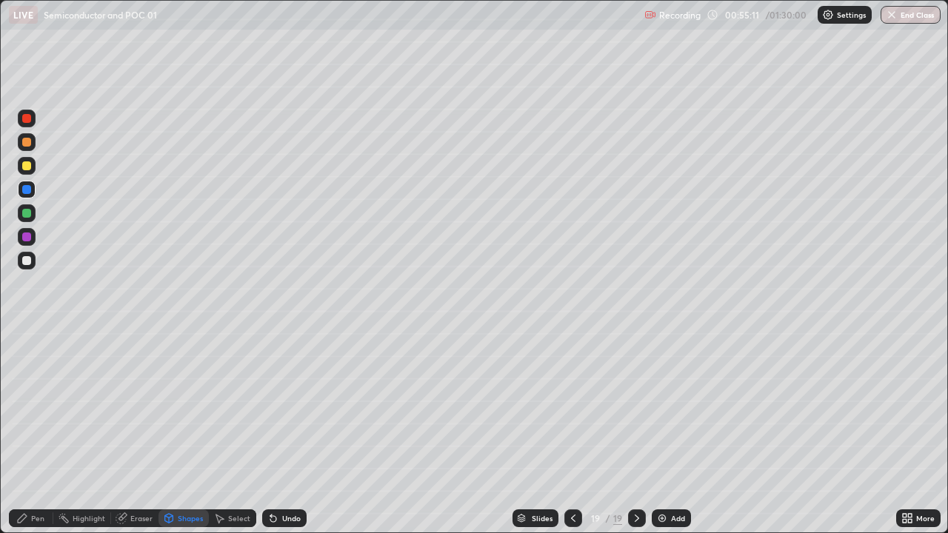
click at [27, 164] on div at bounding box center [26, 165] width 9 height 9
click at [37, 407] on div "Pen" at bounding box center [37, 518] width 13 height 7
click at [30, 260] on div at bounding box center [26, 260] width 9 height 9
click at [188, 407] on div "Shapes" at bounding box center [183, 518] width 50 height 18
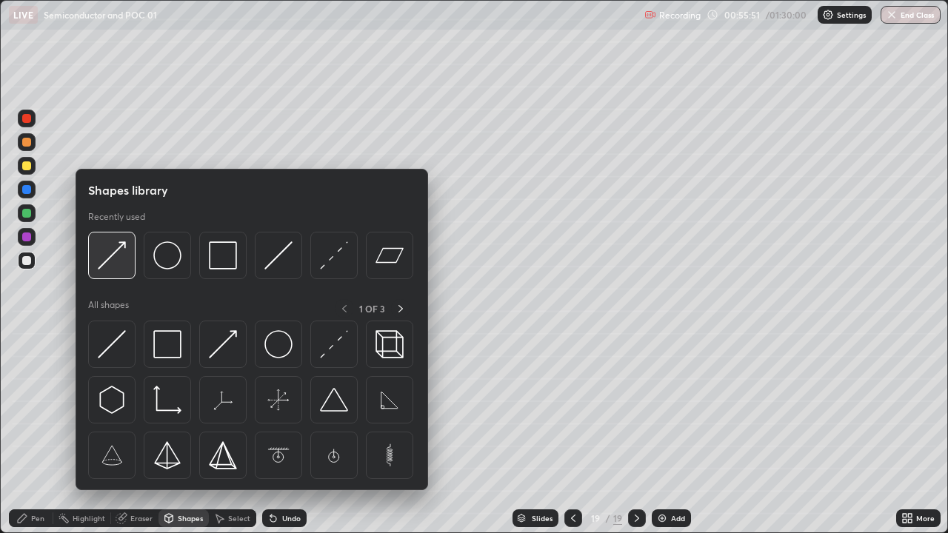
click at [119, 261] on img at bounding box center [112, 255] width 28 height 28
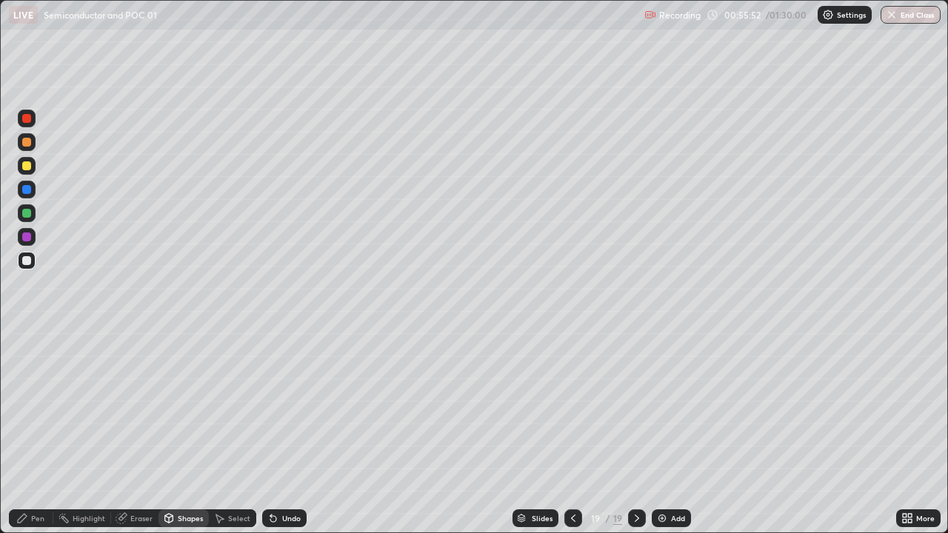
click at [30, 169] on div at bounding box center [26, 165] width 9 height 9
click at [33, 407] on div "Pen" at bounding box center [37, 518] width 13 height 7
click at [27, 261] on div at bounding box center [26, 260] width 9 height 9
click at [20, 170] on div at bounding box center [27, 166] width 18 height 18
click at [184, 407] on div "Shapes" at bounding box center [190, 518] width 25 height 7
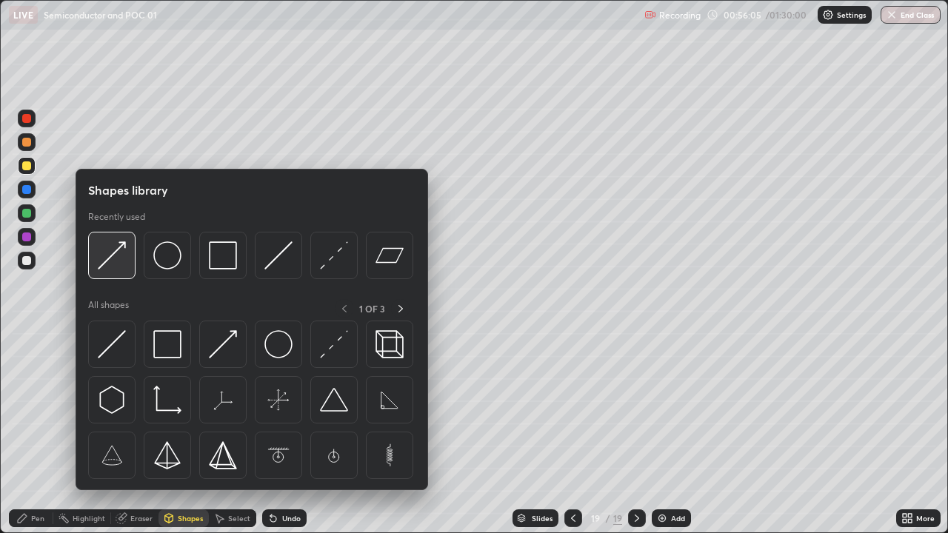
click at [116, 264] on img at bounding box center [112, 255] width 28 height 28
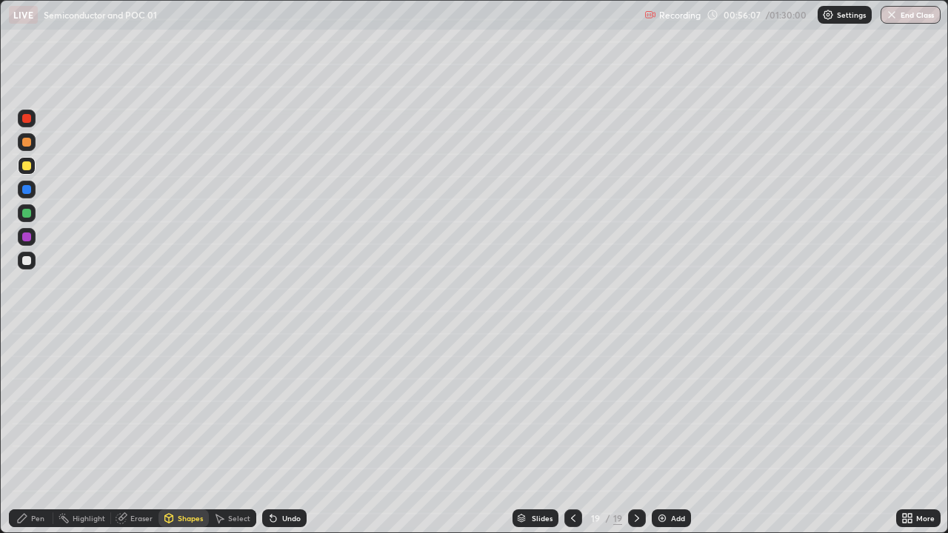
click at [24, 407] on icon at bounding box center [22, 518] width 9 height 9
click at [26, 261] on div at bounding box center [26, 260] width 9 height 9
click at [288, 407] on div "Undo" at bounding box center [291, 518] width 19 height 7
click at [672, 407] on div "Add" at bounding box center [678, 518] width 14 height 7
click at [29, 213] on div at bounding box center [26, 213] width 9 height 9
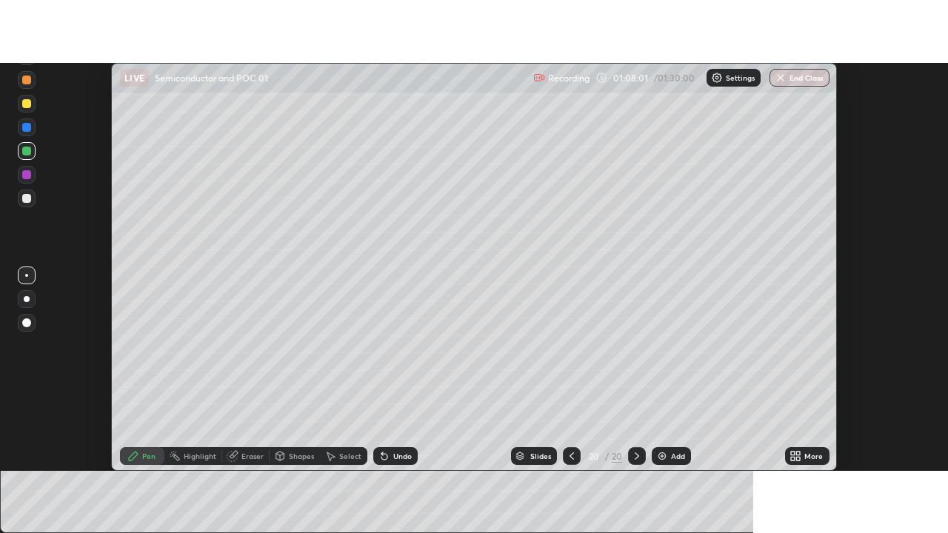
scroll to position [73632, 73092]
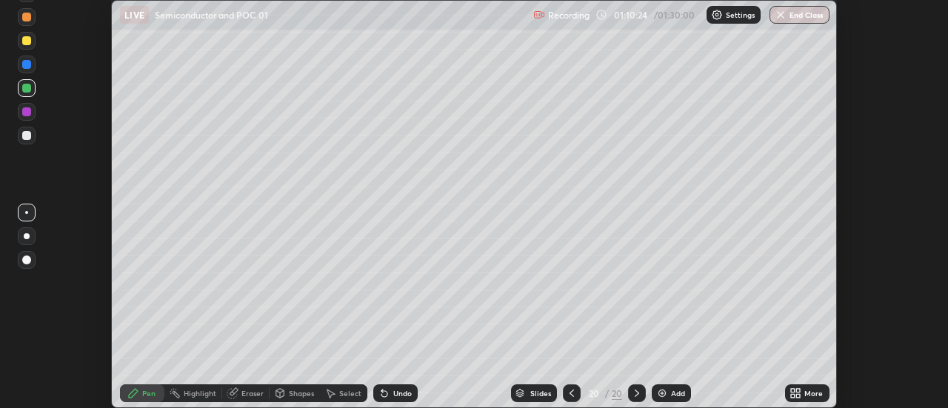
click at [806, 392] on div "More" at bounding box center [813, 392] width 19 height 7
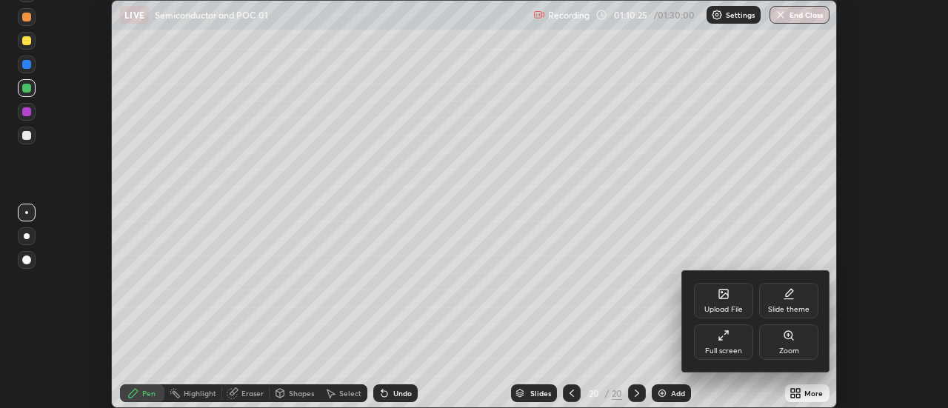
click at [712, 349] on div "Full screen" at bounding box center [723, 350] width 37 height 7
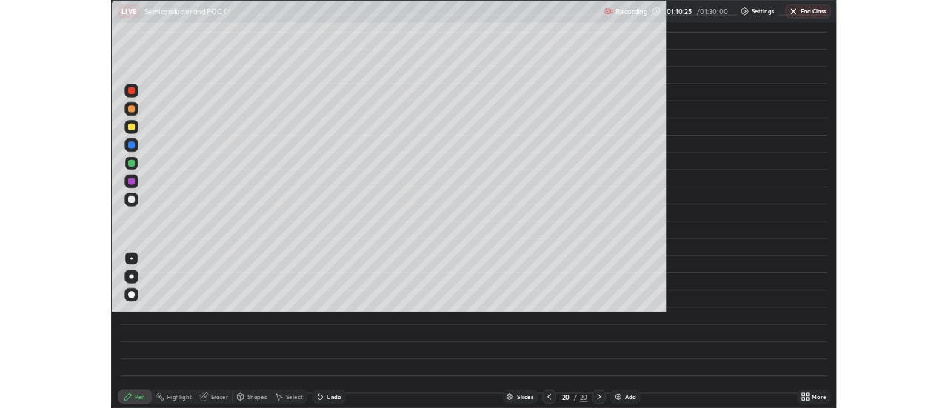
scroll to position [533, 948]
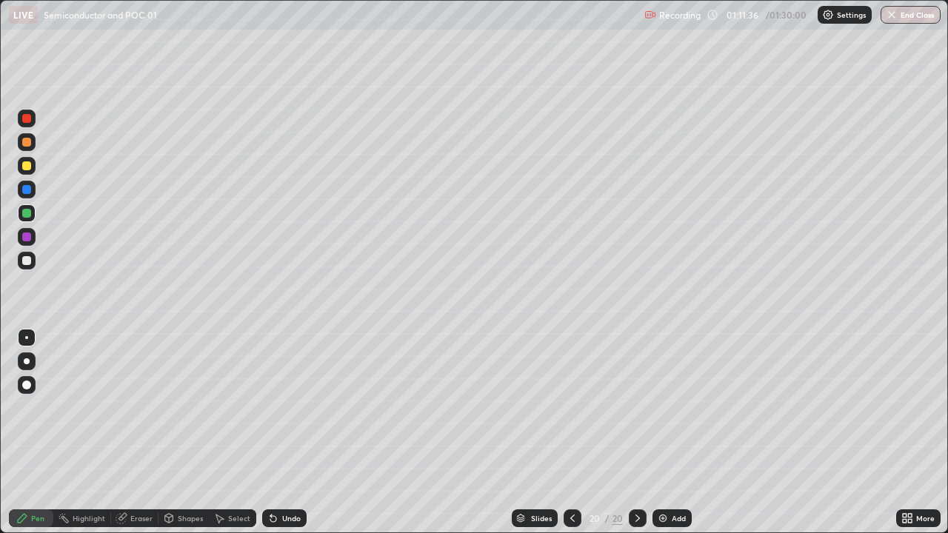
click at [675, 407] on div "Add" at bounding box center [679, 518] width 14 height 7
click at [169, 407] on icon at bounding box center [169, 518] width 8 height 9
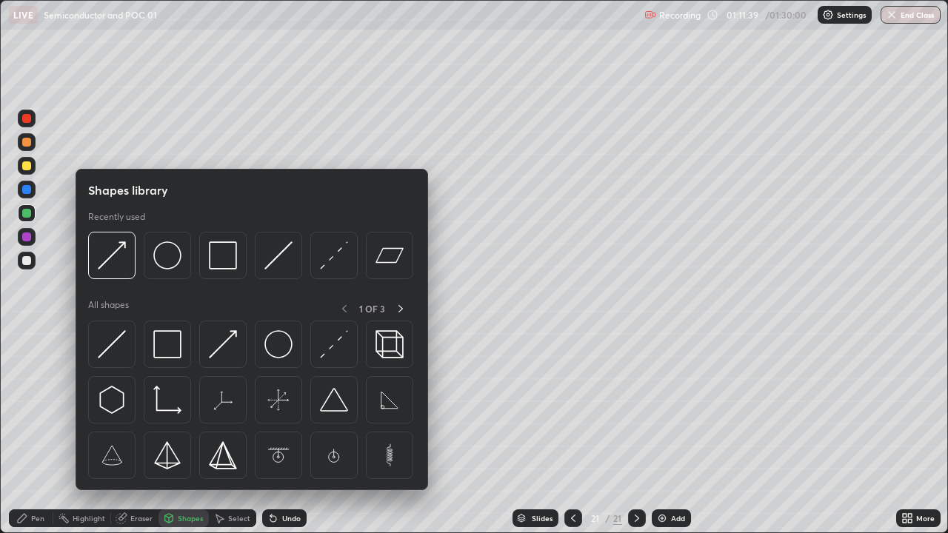
click at [570, 407] on icon at bounding box center [573, 518] width 12 height 12
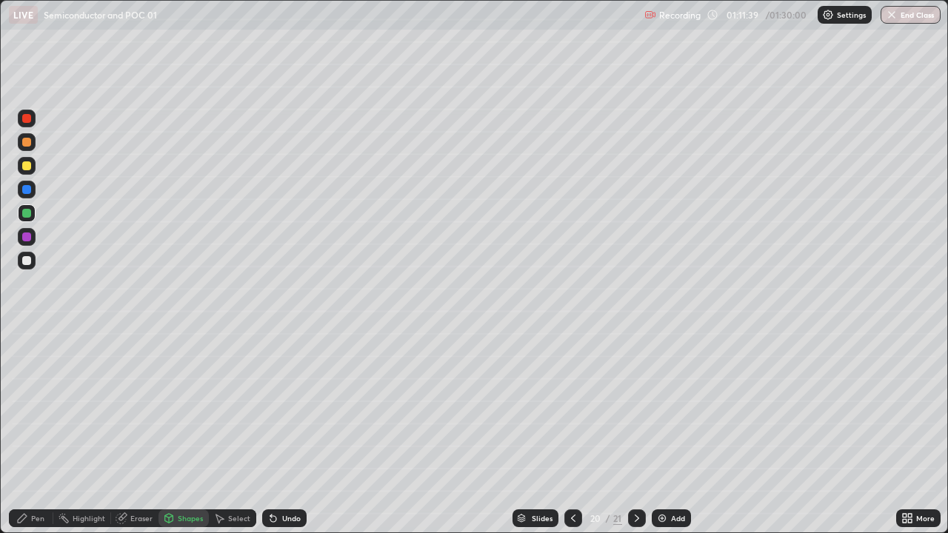
click at [572, 407] on icon at bounding box center [573, 518] width 12 height 12
click at [232, 407] on div "Select" at bounding box center [232, 518] width 47 height 18
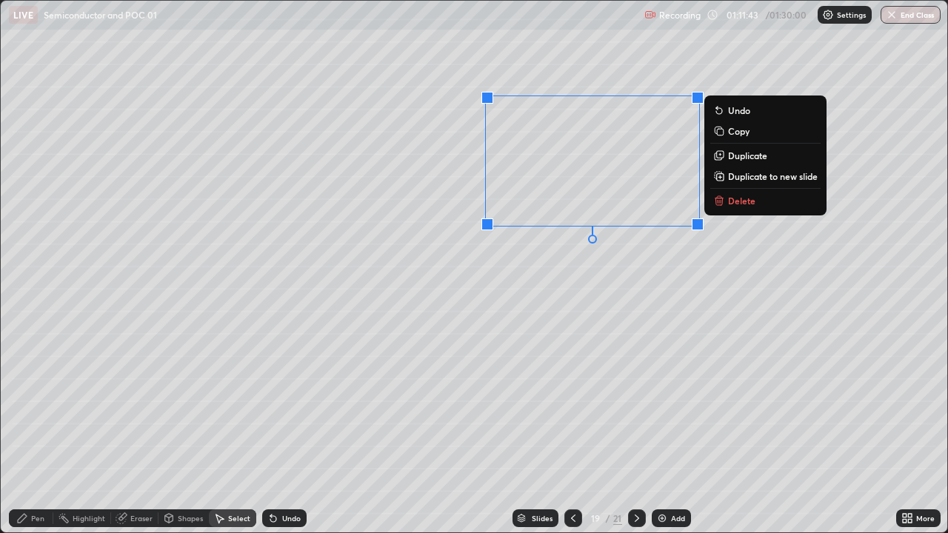
click at [737, 133] on p "Copy" at bounding box center [738, 131] width 21 height 12
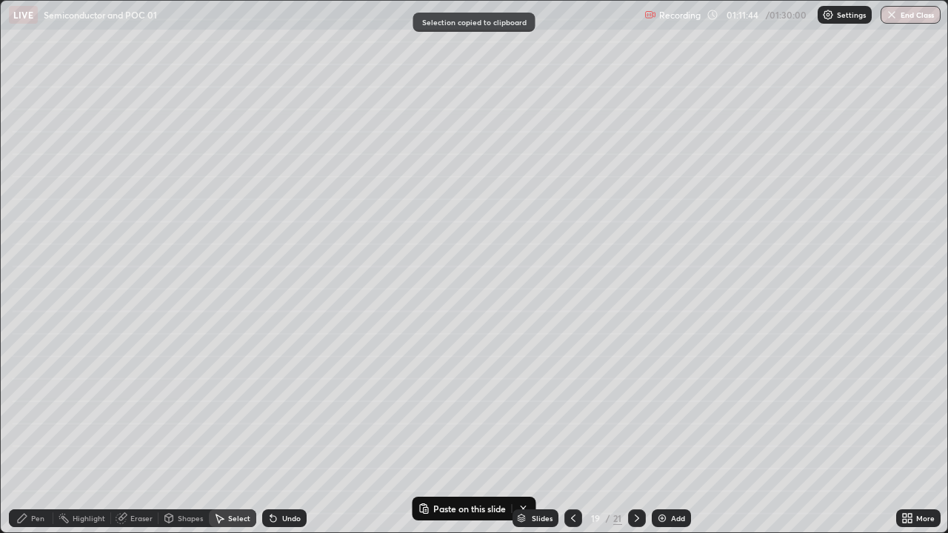
click at [637, 407] on icon at bounding box center [637, 518] width 12 height 12
click at [635, 407] on icon at bounding box center [637, 518] width 12 height 12
click at [472, 407] on div "Slides 21 / 21 Add" at bounding box center [601, 518] width 589 height 30
click at [475, 407] on button "Paste on this slide" at bounding box center [461, 509] width 93 height 18
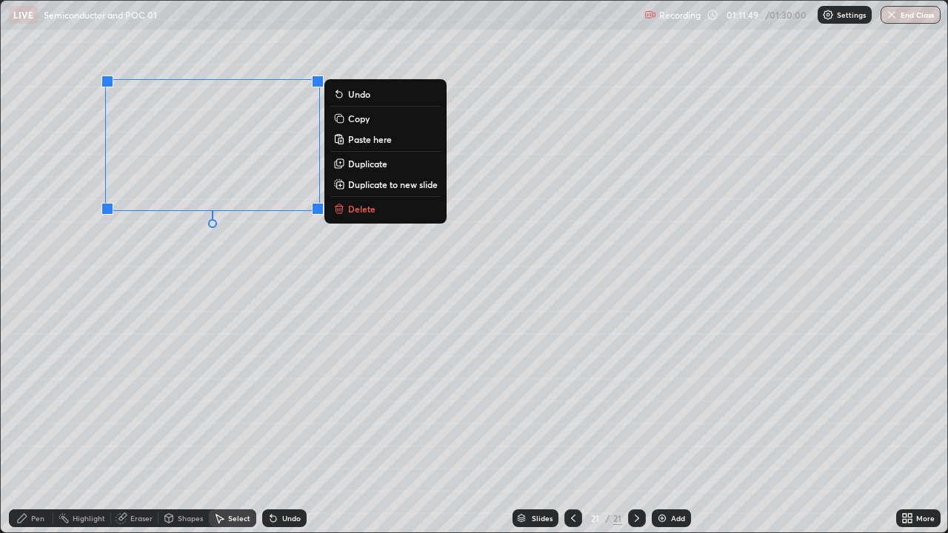
click at [571, 407] on icon at bounding box center [573, 518] width 4 height 7
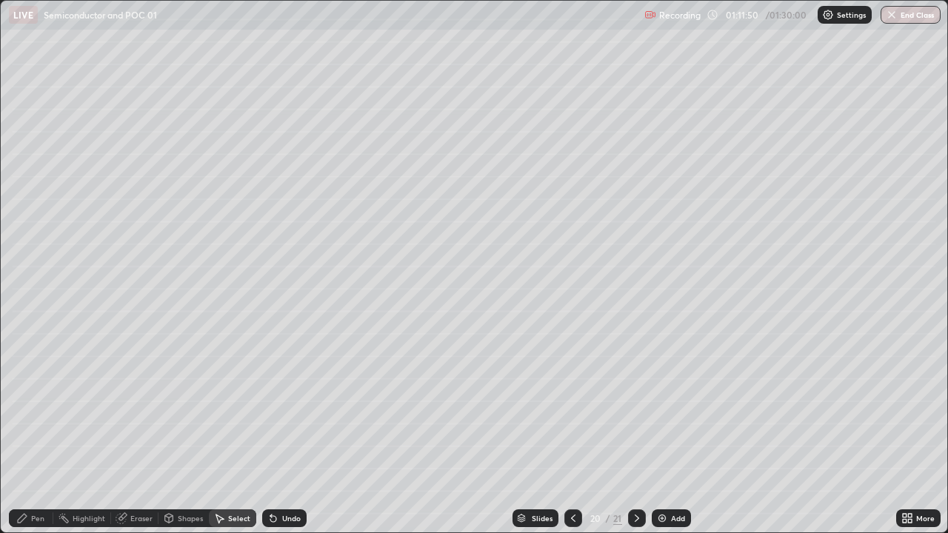
click at [572, 407] on icon at bounding box center [573, 518] width 12 height 12
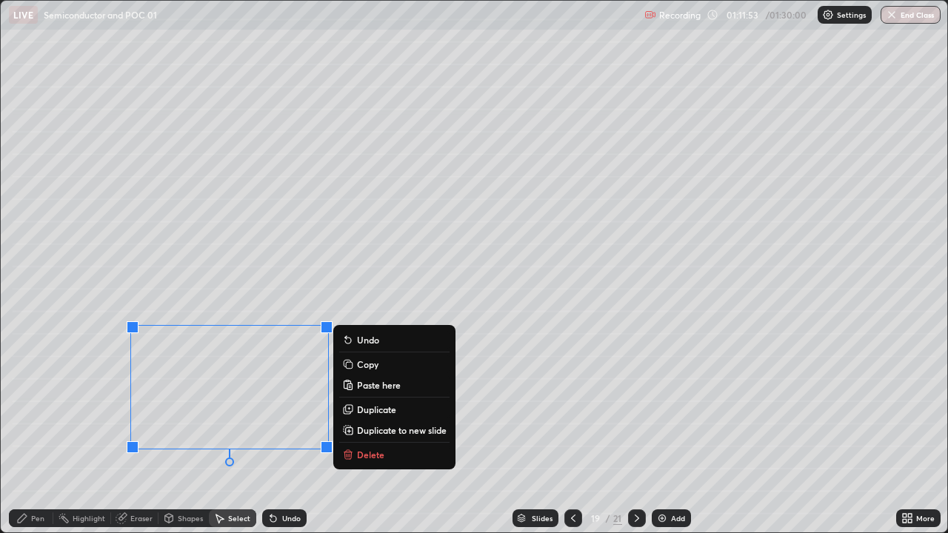
click at [374, 364] on p "Copy" at bounding box center [367, 364] width 21 height 12
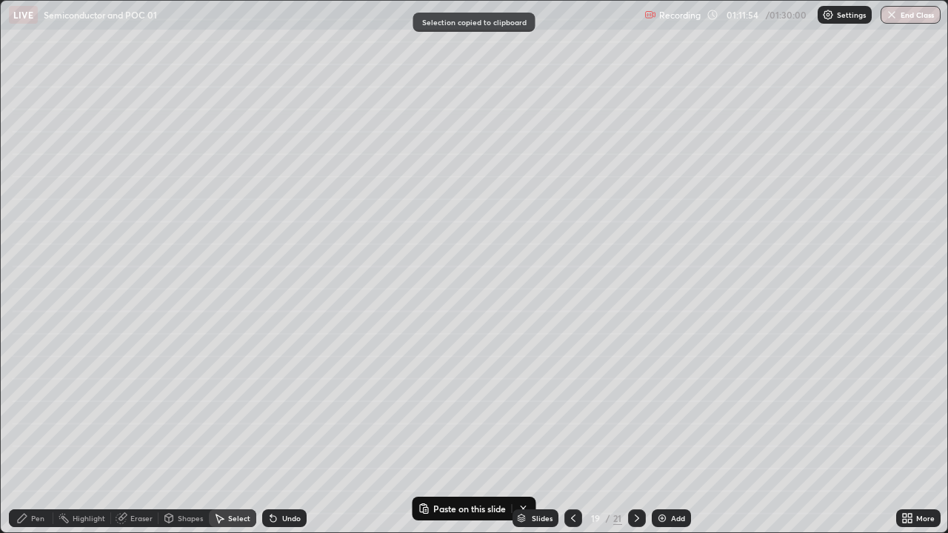
click at [635, 407] on icon at bounding box center [637, 518] width 12 height 12
click at [633, 407] on icon at bounding box center [637, 518] width 12 height 12
click at [489, 407] on p "Paste on this slide" at bounding box center [469, 509] width 73 height 12
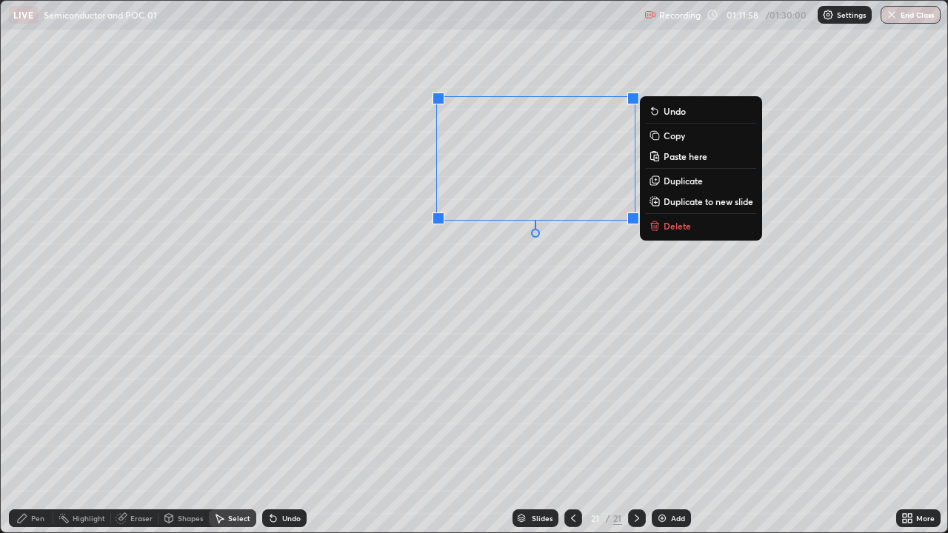
click at [180, 407] on div "Shapes" at bounding box center [190, 518] width 25 height 7
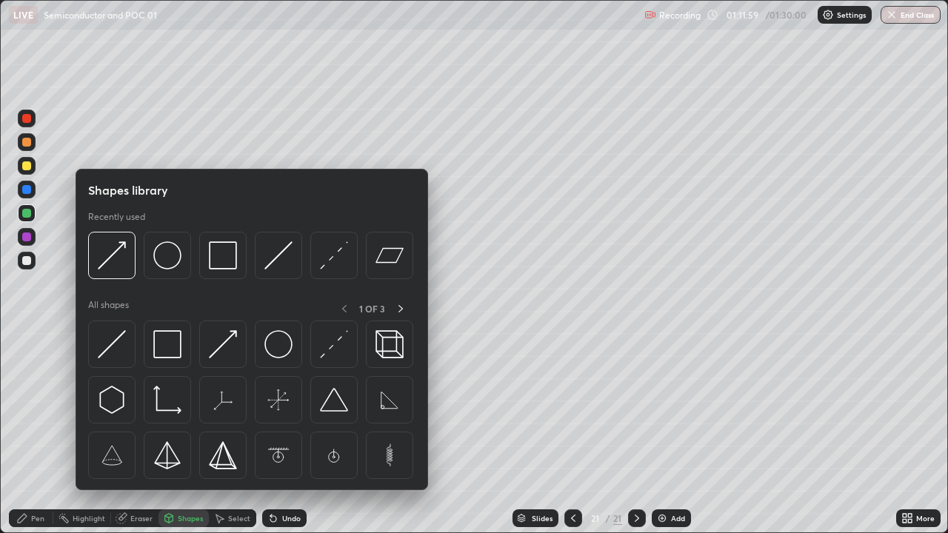
click at [29, 407] on div "Pen" at bounding box center [31, 518] width 44 height 18
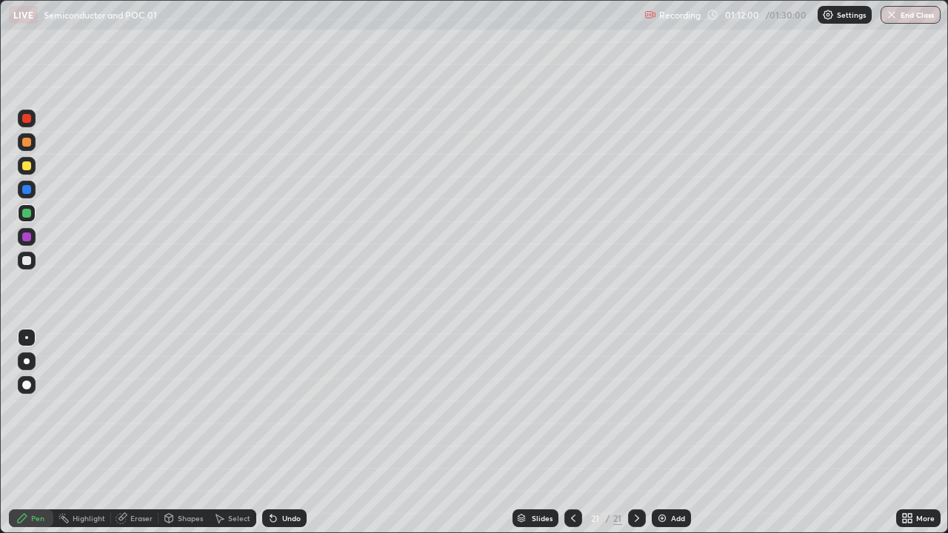
click at [25, 164] on div at bounding box center [26, 165] width 9 height 9
click at [26, 261] on div at bounding box center [26, 260] width 9 height 9
click at [572, 407] on icon at bounding box center [573, 518] width 12 height 12
click at [633, 407] on icon at bounding box center [637, 518] width 12 height 12
click at [672, 407] on div "Add" at bounding box center [678, 518] width 14 height 7
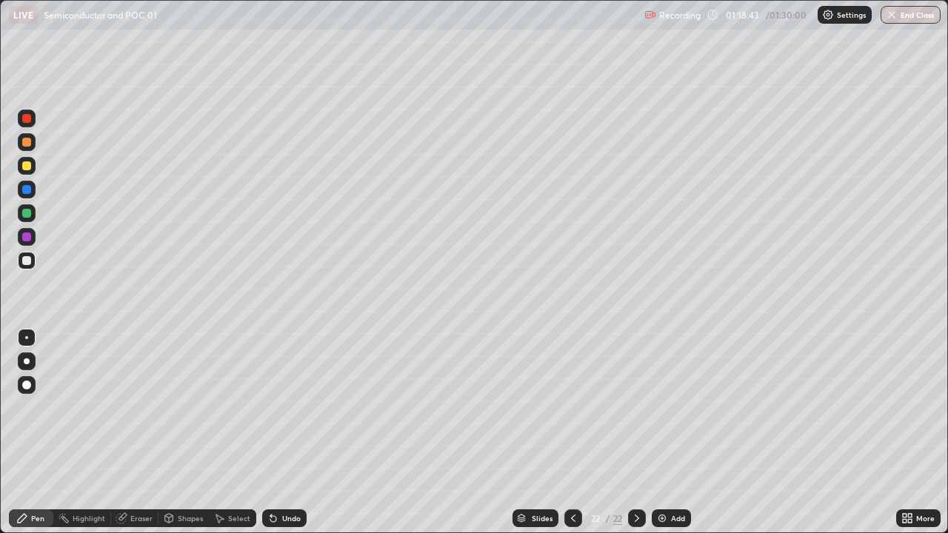
click at [27, 145] on div at bounding box center [26, 142] width 9 height 9
click at [188, 407] on div "Shapes" at bounding box center [190, 518] width 25 height 7
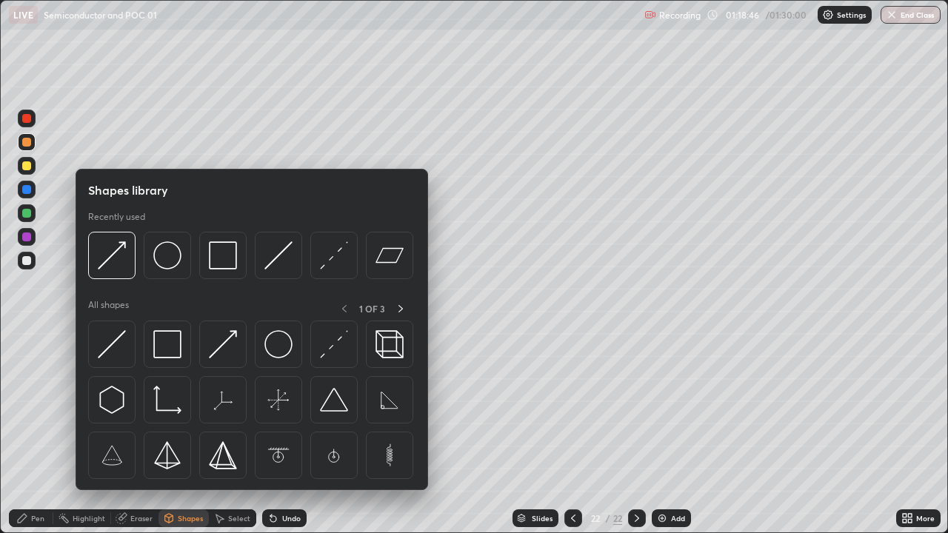
click at [39, 407] on div "Pen" at bounding box center [31, 518] width 44 height 18
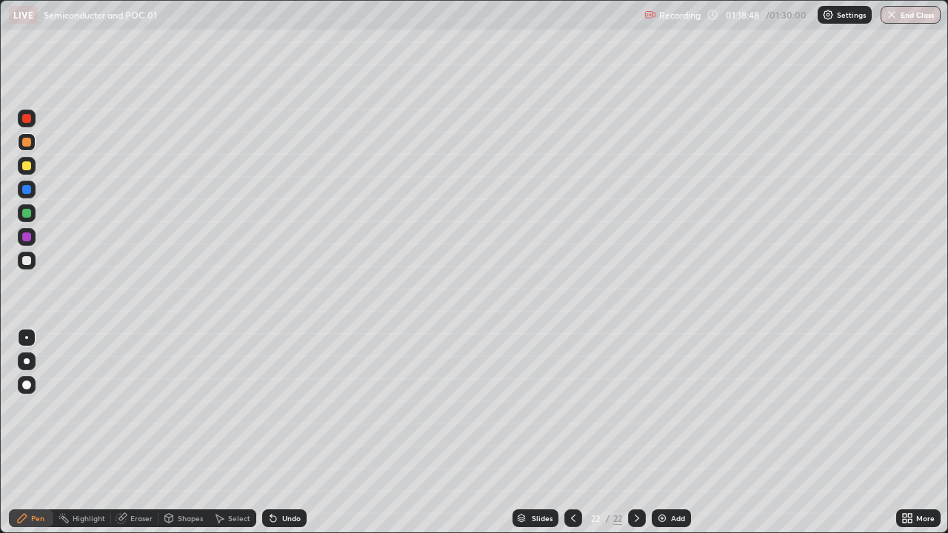
click at [195, 407] on div "Shapes" at bounding box center [183, 518] width 50 height 18
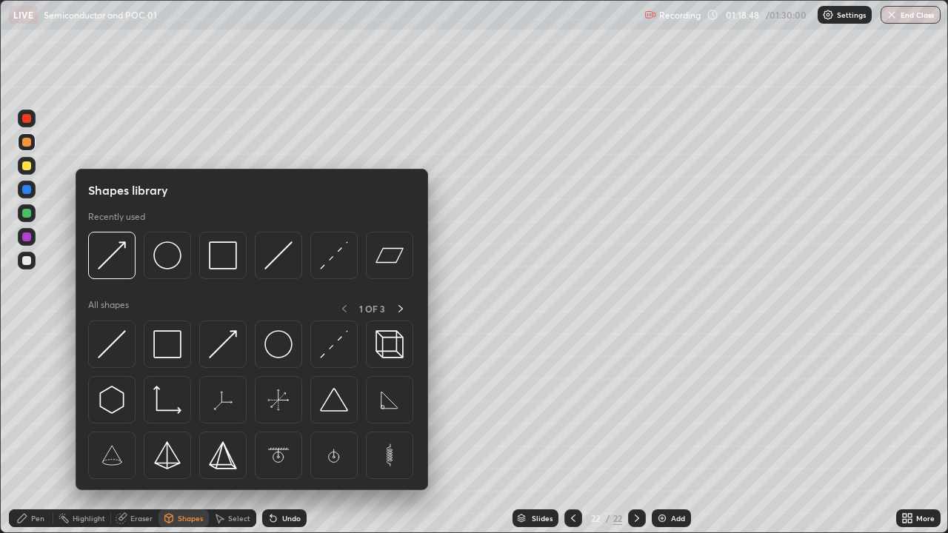
click at [191, 407] on div "Shapes" at bounding box center [183, 518] width 50 height 18
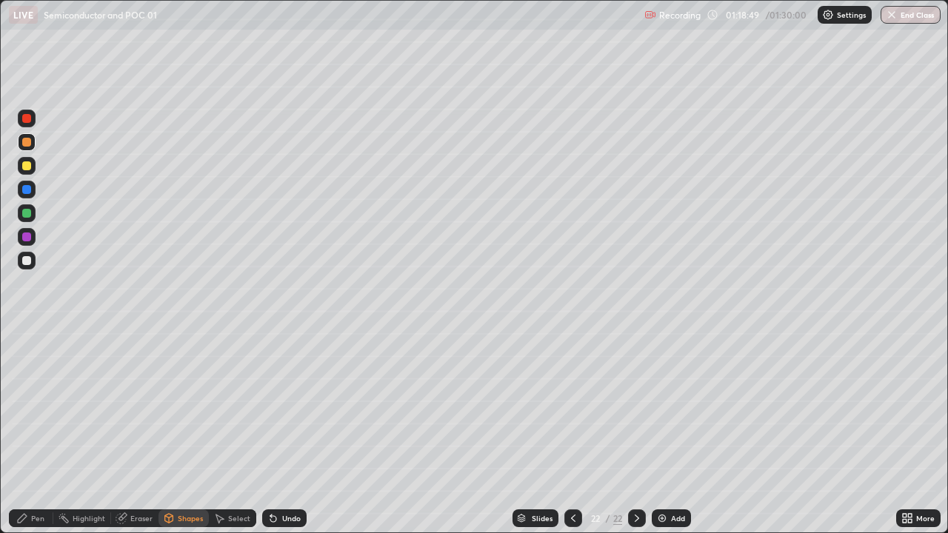
click at [182, 407] on div "Shapes" at bounding box center [190, 518] width 25 height 7
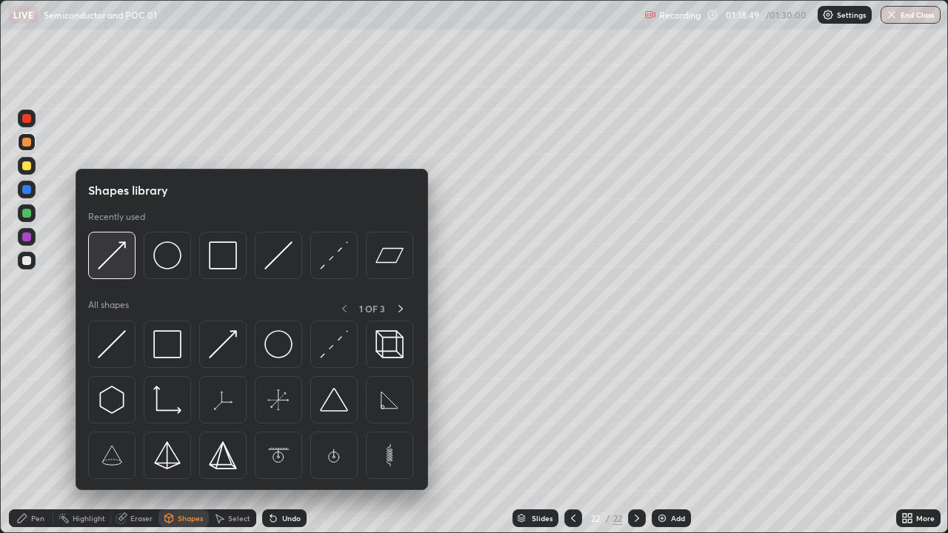
click at [116, 253] on img at bounding box center [112, 255] width 28 height 28
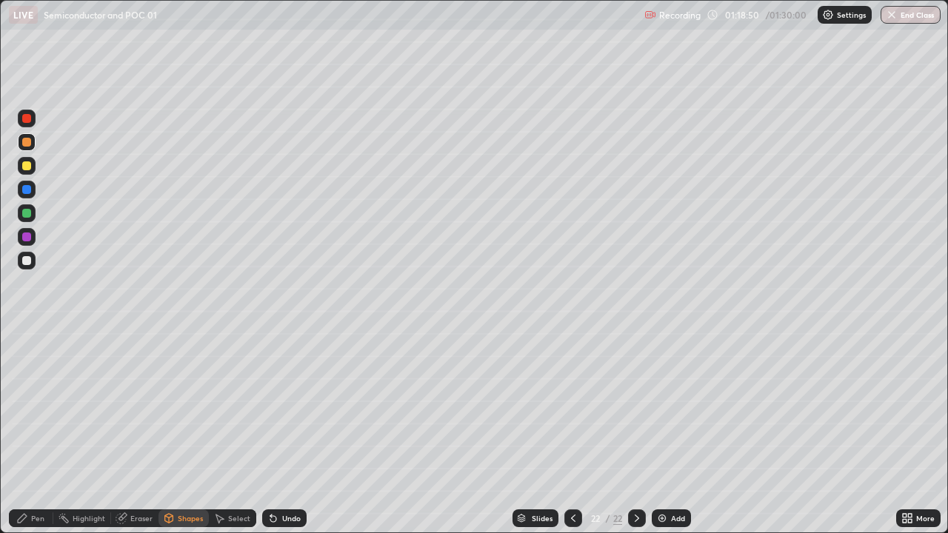
click at [28, 163] on div at bounding box center [26, 165] width 9 height 9
click at [184, 407] on div "Shapes" at bounding box center [190, 518] width 25 height 7
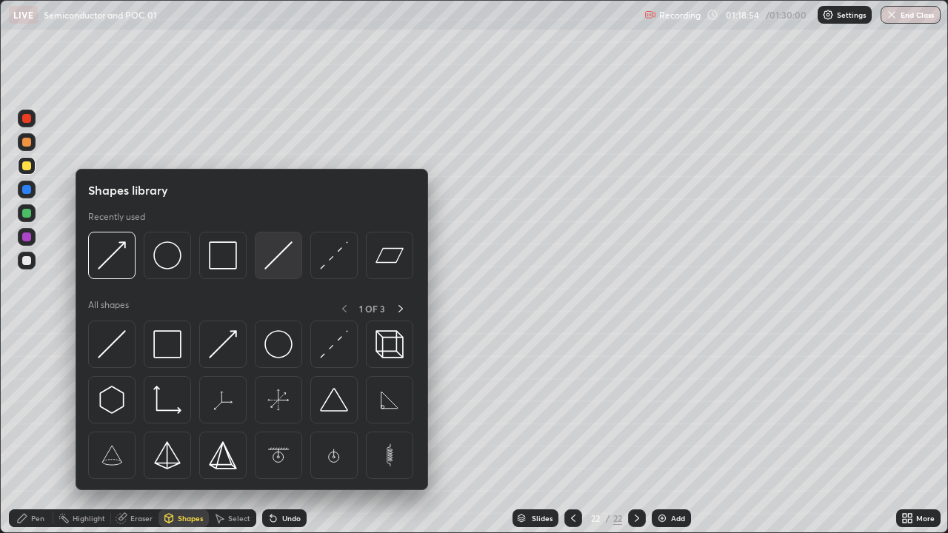
click at [276, 254] on img at bounding box center [278, 255] width 28 height 28
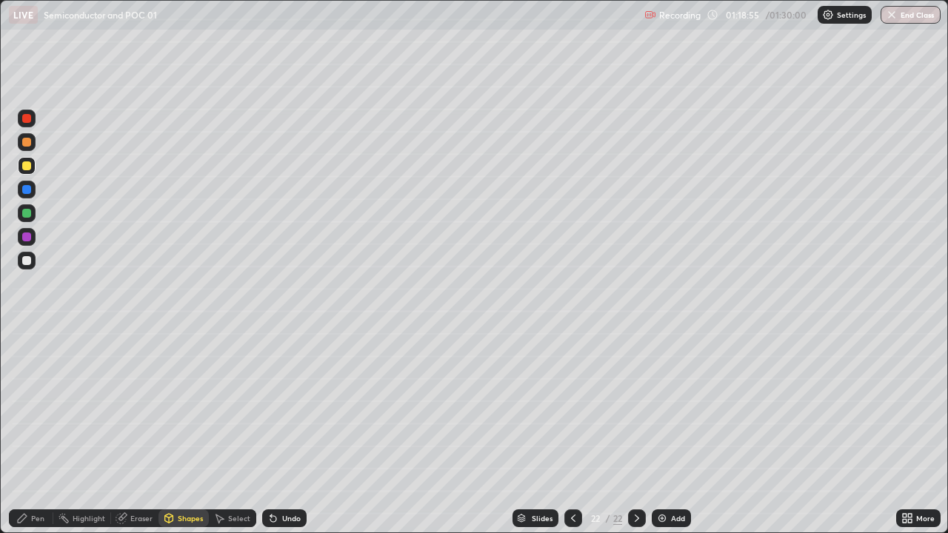
click at [199, 407] on div "Shapes" at bounding box center [183, 518] width 50 height 18
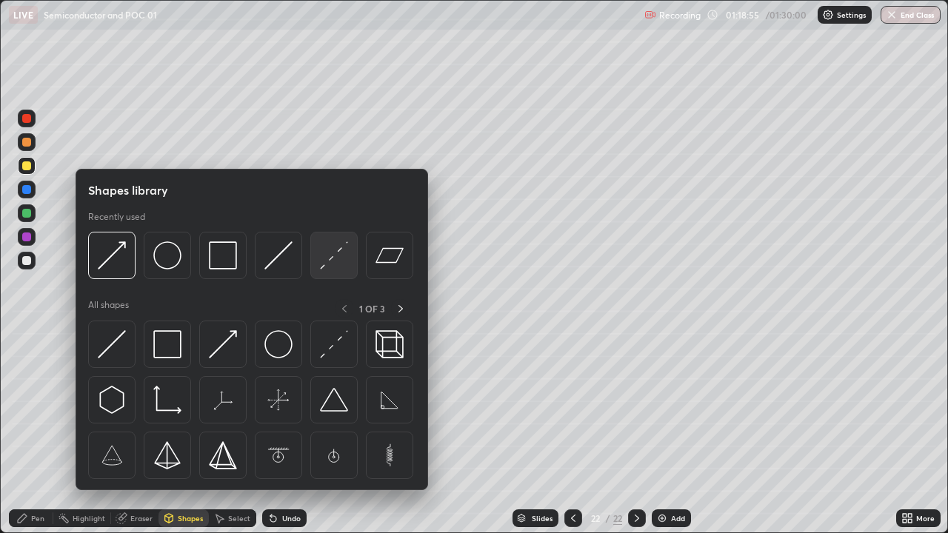
click at [333, 244] on img at bounding box center [334, 255] width 28 height 28
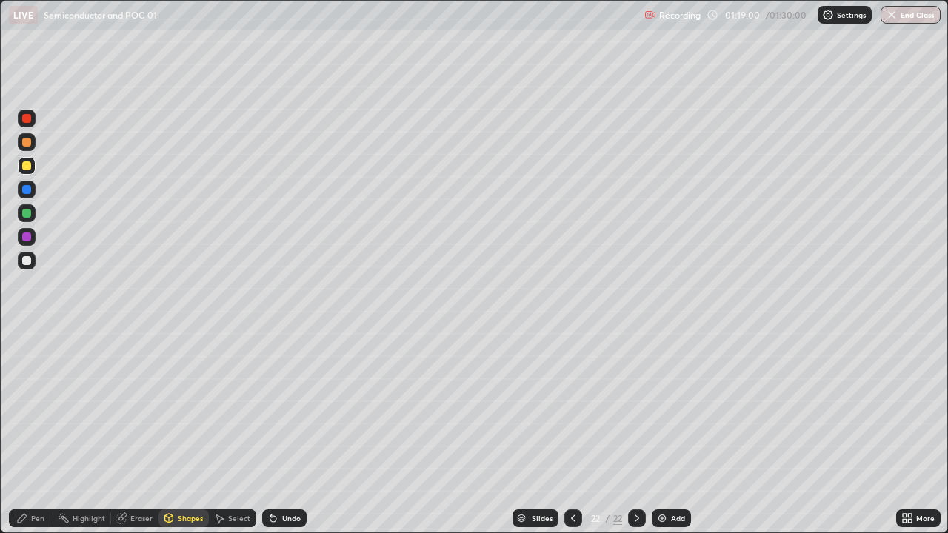
click at [183, 407] on div "Shapes" at bounding box center [190, 518] width 25 height 7
click at [27, 259] on div at bounding box center [26, 260] width 9 height 9
click at [27, 164] on div at bounding box center [26, 165] width 9 height 9
click at [40, 407] on div "Pen" at bounding box center [37, 518] width 13 height 7
click at [24, 261] on div at bounding box center [26, 260] width 9 height 9
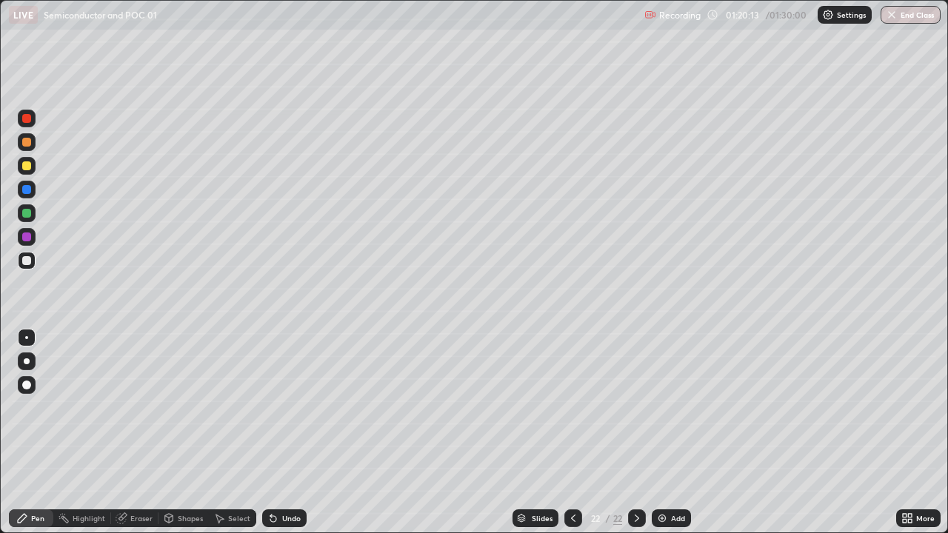
click at [674, 407] on div "Add" at bounding box center [678, 518] width 14 height 7
click at [33, 207] on div at bounding box center [27, 213] width 18 height 18
click at [32, 167] on div at bounding box center [27, 166] width 18 height 18
click at [187, 407] on div "Shapes" at bounding box center [190, 518] width 25 height 7
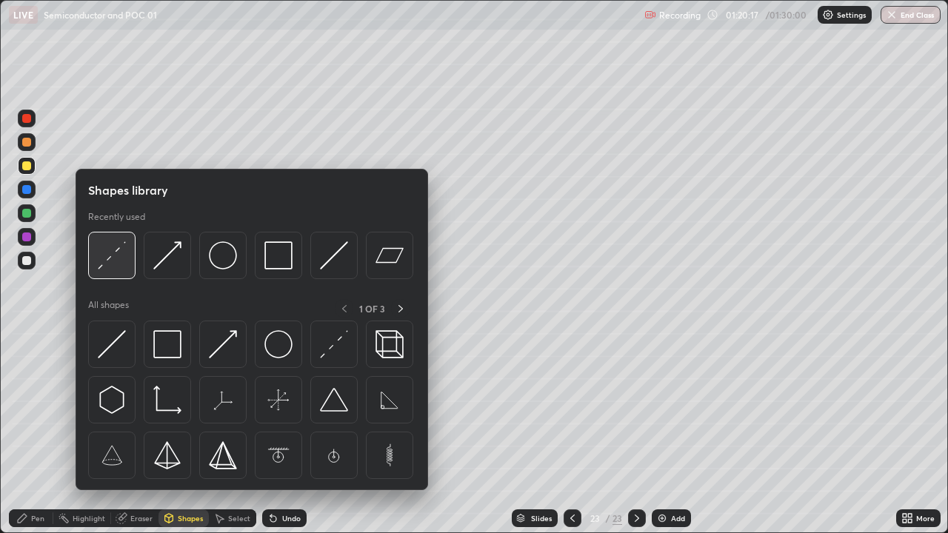
click at [118, 267] on img at bounding box center [112, 255] width 28 height 28
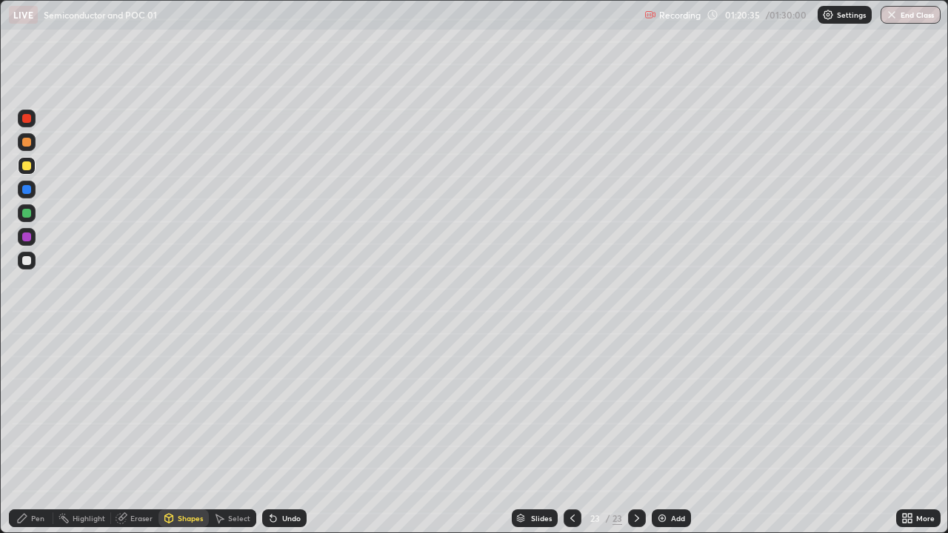
click at [30, 263] on div at bounding box center [26, 260] width 9 height 9
click at [175, 407] on div "Shapes" at bounding box center [183, 518] width 50 height 18
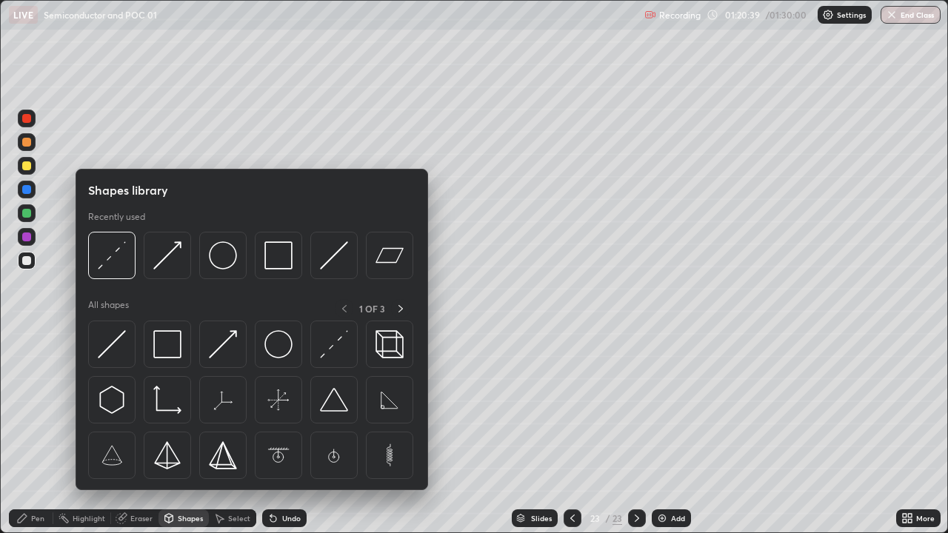
click at [27, 168] on div at bounding box center [26, 165] width 9 height 9
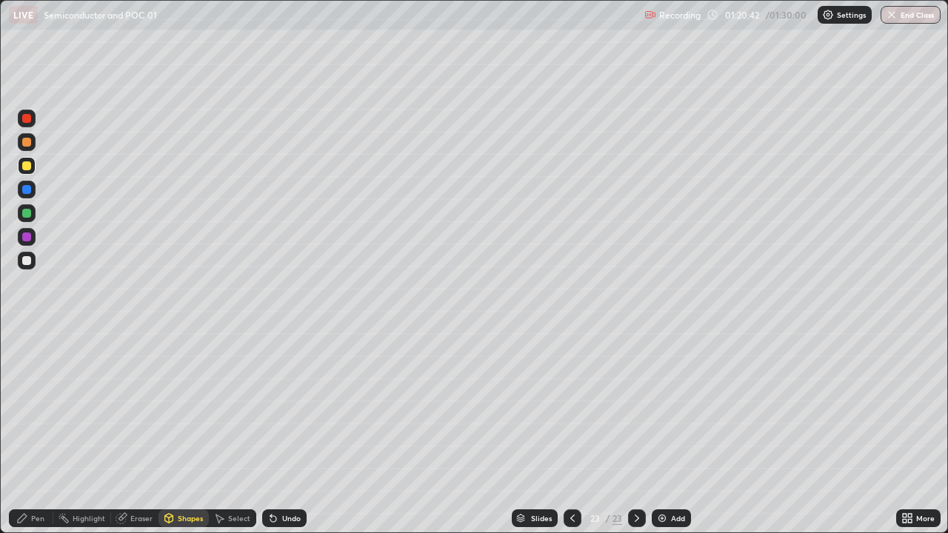
click at [31, 407] on div "Pen" at bounding box center [37, 518] width 13 height 7
click at [191, 407] on div "Shapes" at bounding box center [183, 518] width 50 height 18
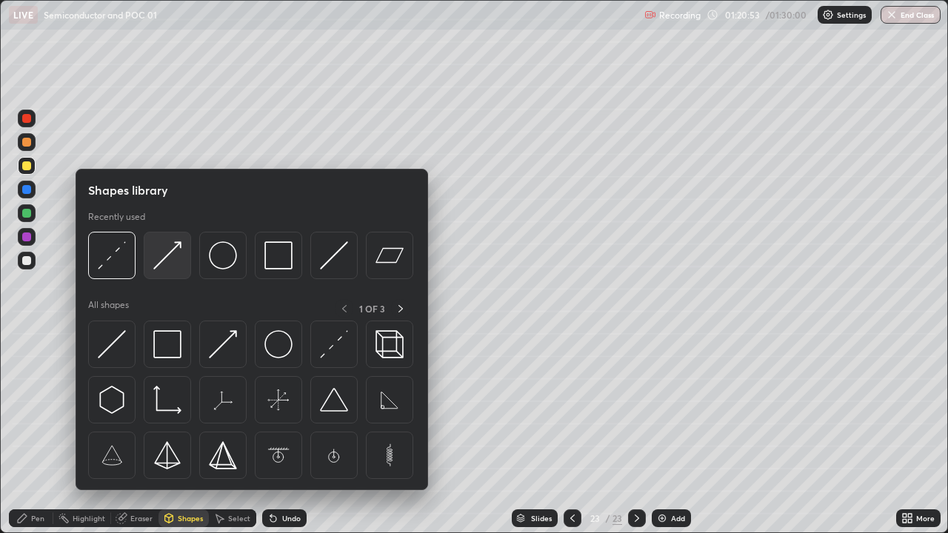
click at [175, 264] on img at bounding box center [167, 255] width 28 height 28
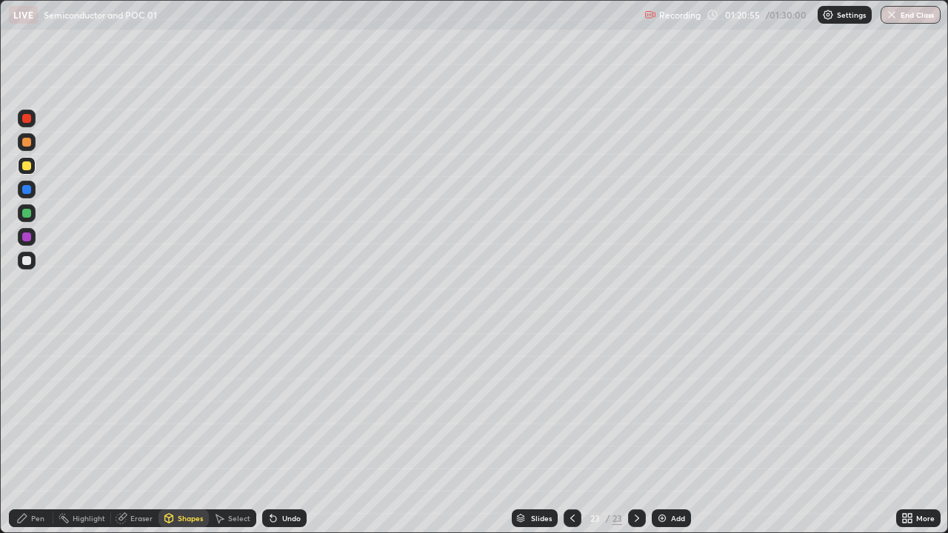
click at [19, 407] on icon at bounding box center [22, 518] width 9 height 9
click at [24, 259] on div at bounding box center [26, 260] width 9 height 9
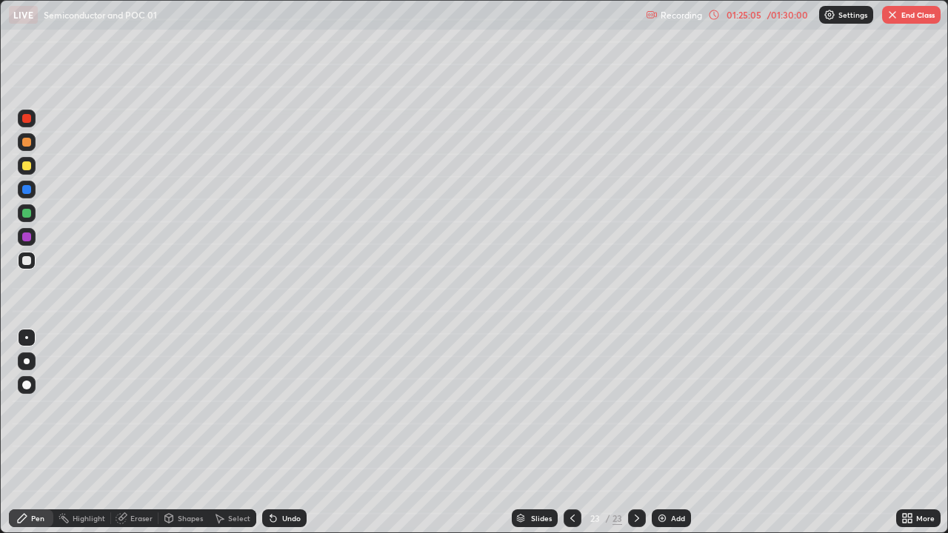
click at [745, 16] on div "01:25:05" at bounding box center [743, 14] width 41 height 9
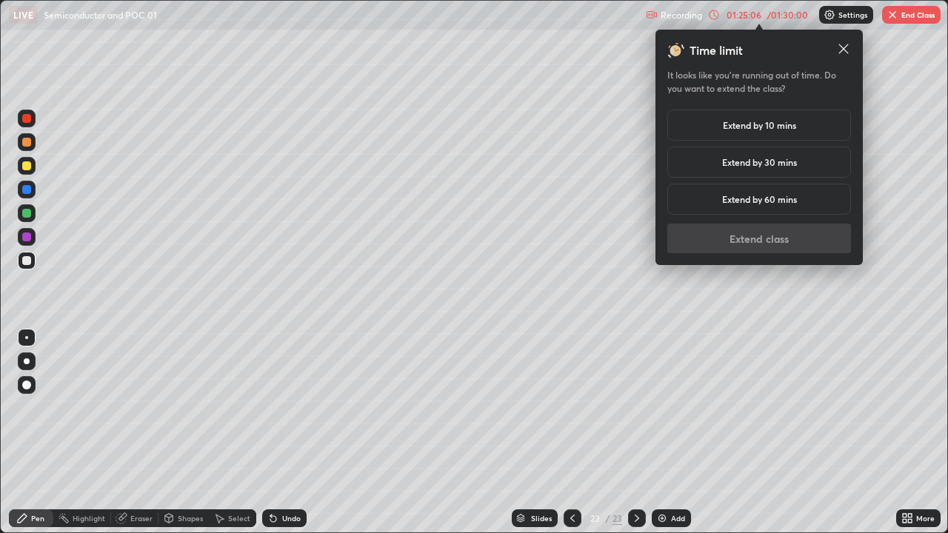
click at [764, 193] on h5 "Extend by 60 mins" at bounding box center [759, 199] width 75 height 13
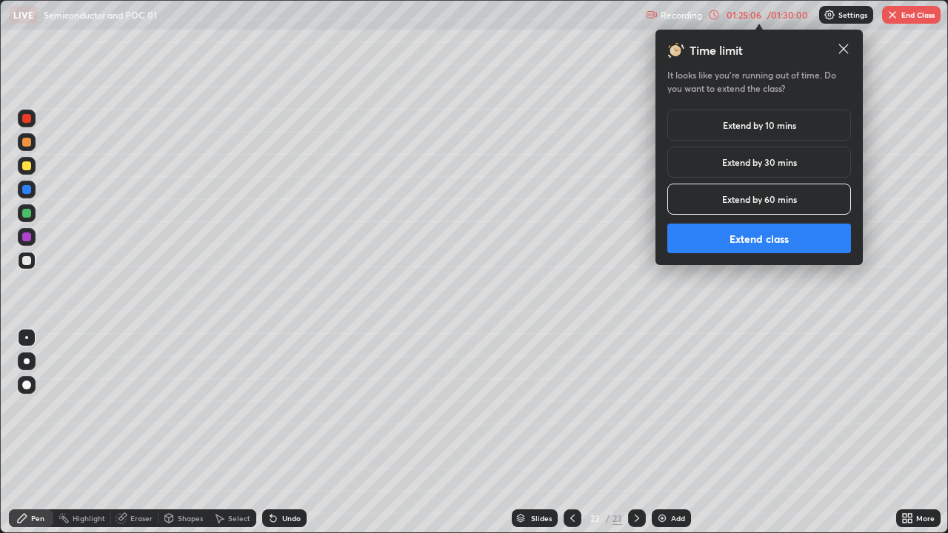
click at [780, 234] on button "Extend class" at bounding box center [759, 239] width 184 height 30
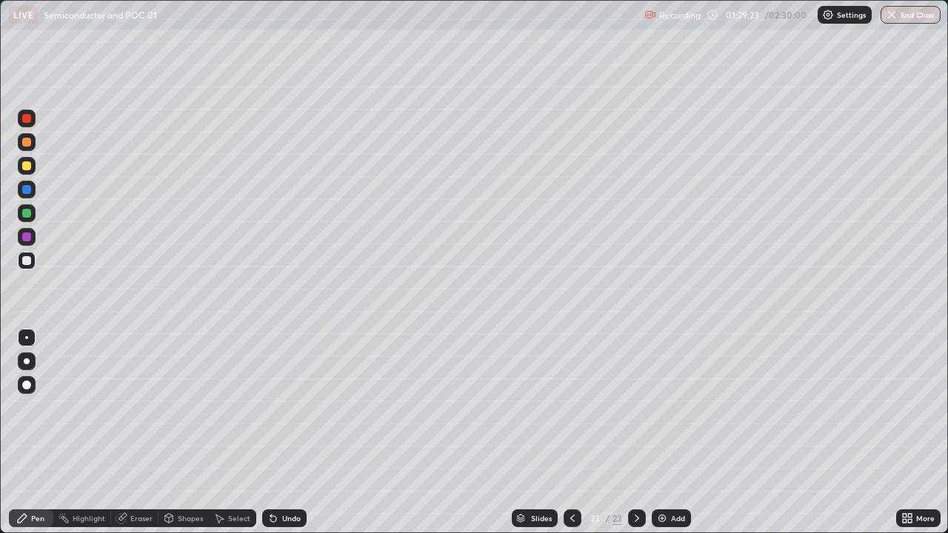
click at [26, 215] on div at bounding box center [26, 213] width 9 height 9
click at [678, 407] on div "Add" at bounding box center [678, 518] width 14 height 7
click at [674, 407] on div "Add" at bounding box center [678, 518] width 14 height 7
click at [184, 407] on div "Shapes" at bounding box center [190, 518] width 25 height 7
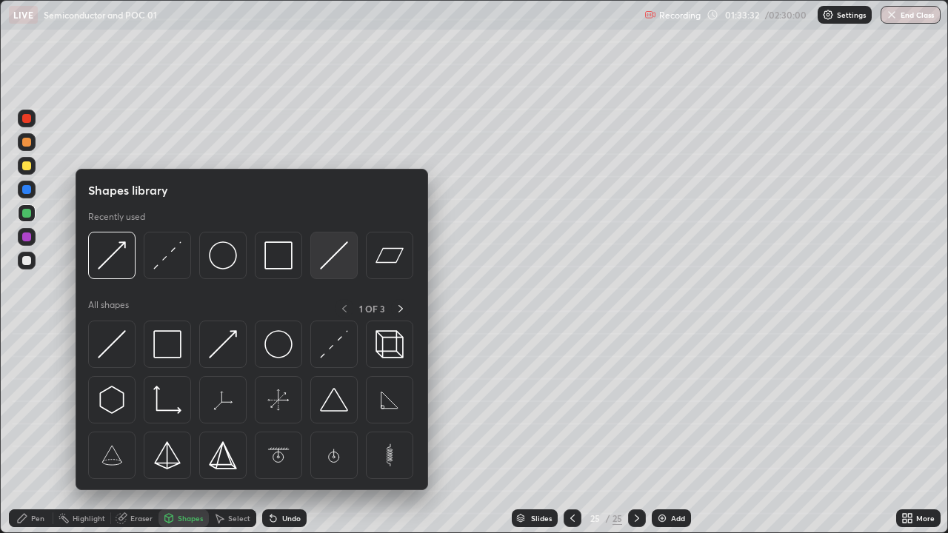
click at [332, 261] on img at bounding box center [334, 255] width 28 height 28
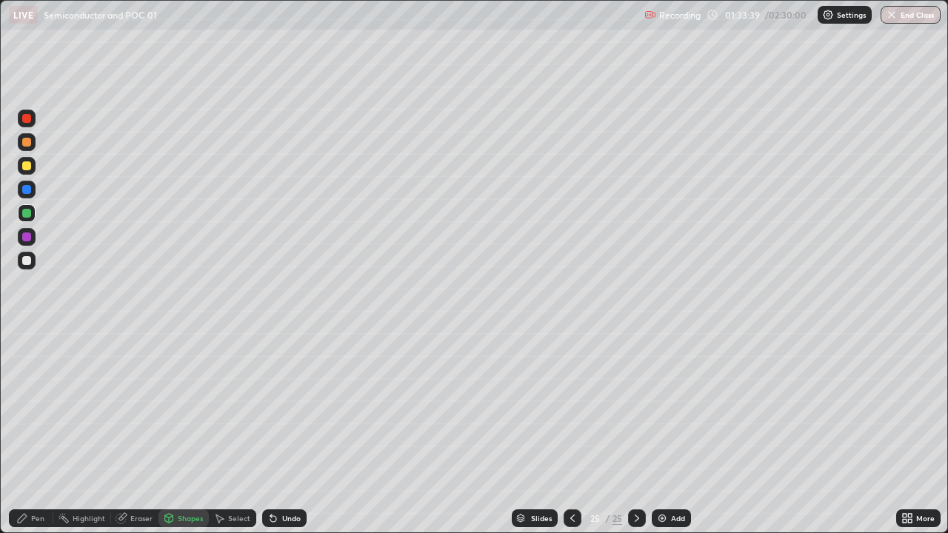
click at [179, 407] on div "Shapes" at bounding box center [190, 518] width 25 height 7
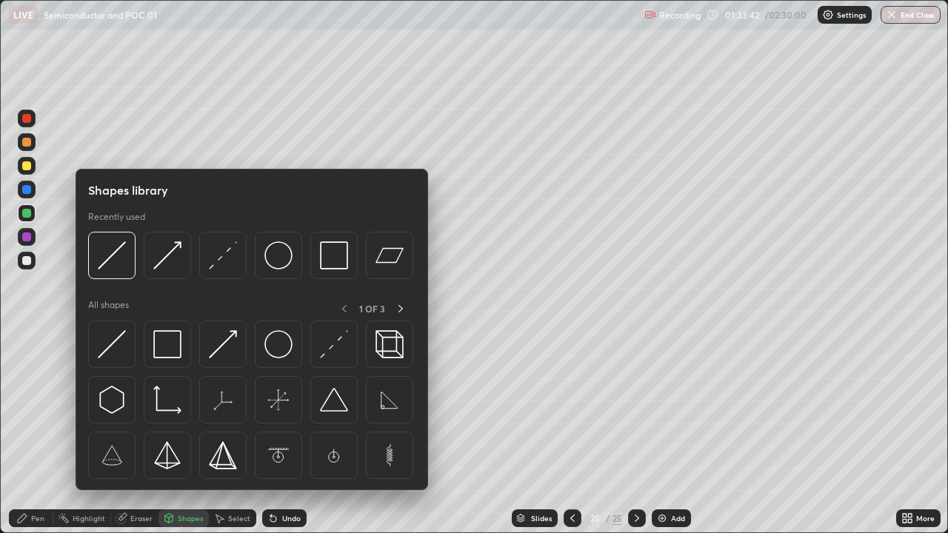
click at [27, 167] on div at bounding box center [26, 165] width 9 height 9
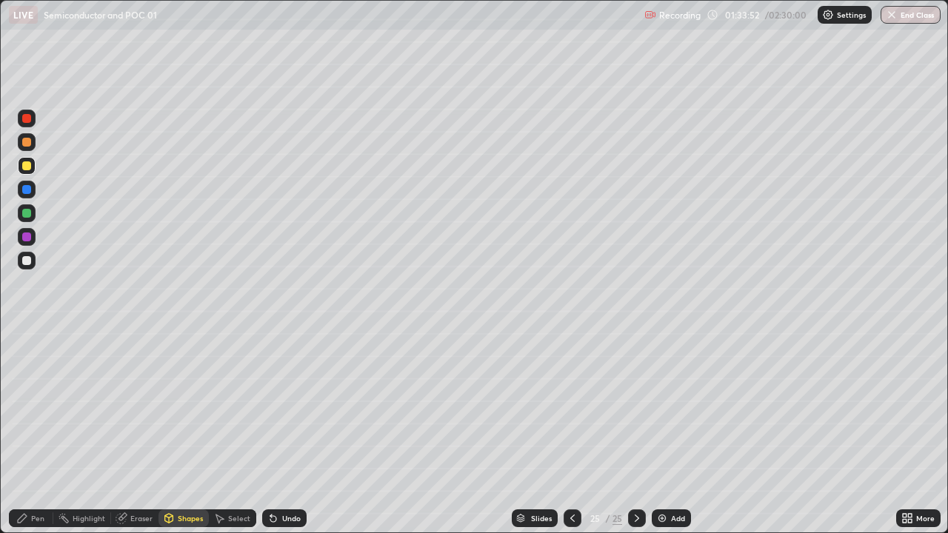
click at [190, 407] on div "Shapes" at bounding box center [190, 518] width 25 height 7
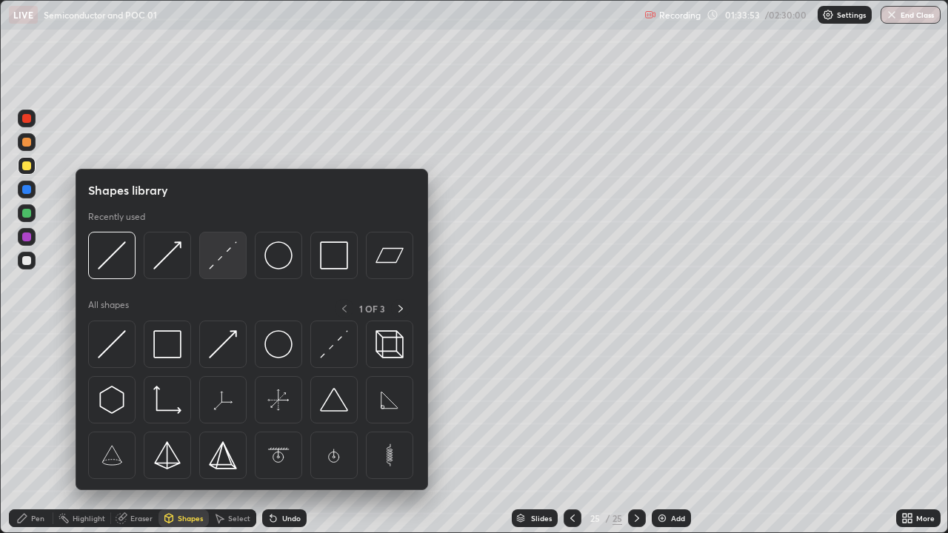
click at [226, 267] on img at bounding box center [223, 255] width 28 height 28
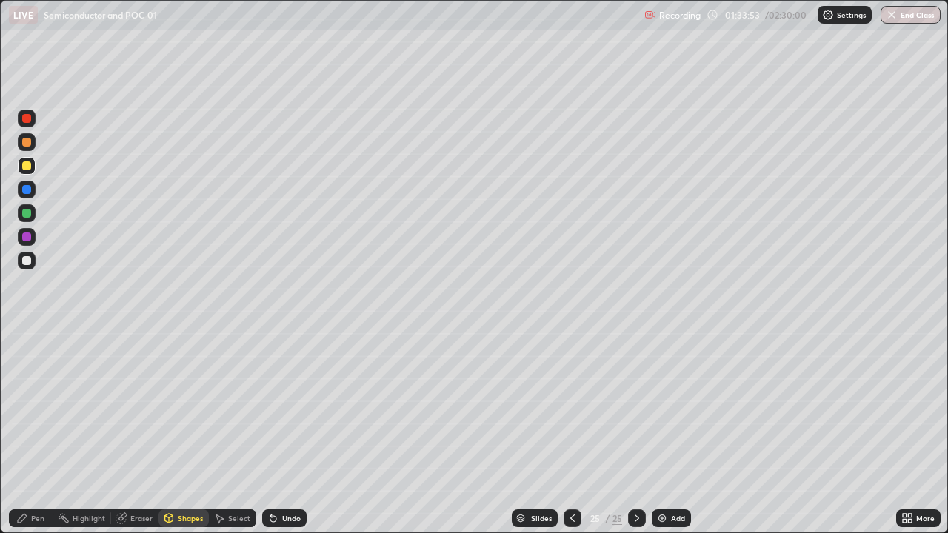
click at [28, 261] on div at bounding box center [26, 260] width 9 height 9
click at [29, 407] on div "Pen" at bounding box center [31, 518] width 44 height 18
click at [27, 190] on div at bounding box center [26, 189] width 9 height 9
click at [27, 267] on div at bounding box center [27, 261] width 18 height 18
click at [271, 407] on icon at bounding box center [273, 519] width 6 height 6
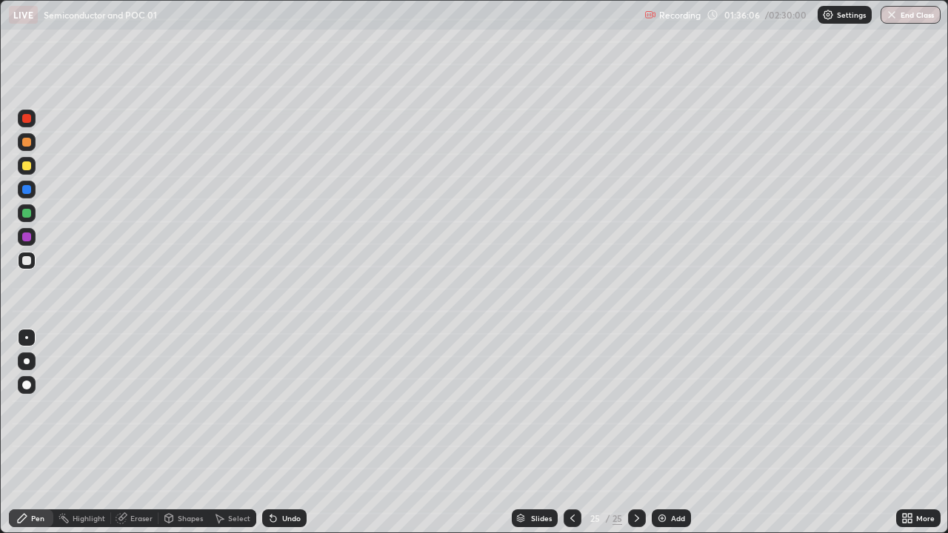
click at [284, 407] on div "Undo" at bounding box center [291, 518] width 19 height 7
click at [24, 191] on div at bounding box center [26, 189] width 9 height 9
click at [27, 260] on div at bounding box center [26, 260] width 9 height 9
click at [284, 407] on div "Undo" at bounding box center [284, 518] width 44 height 18
click at [283, 407] on div "Undo" at bounding box center [291, 518] width 19 height 7
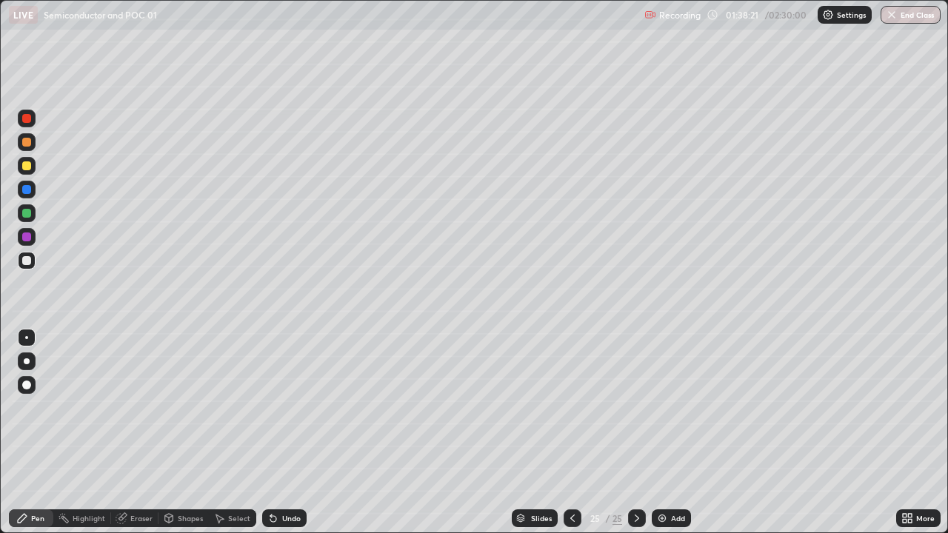
click at [285, 407] on div "Undo" at bounding box center [291, 518] width 19 height 7
click at [917, 407] on div "More" at bounding box center [925, 518] width 19 height 7
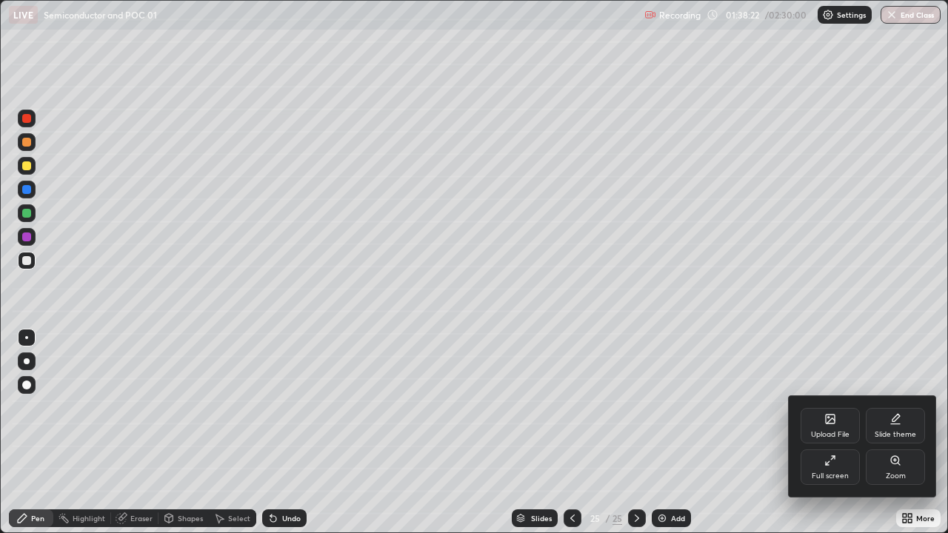
click at [834, 407] on div "Full screen" at bounding box center [829, 467] width 59 height 36
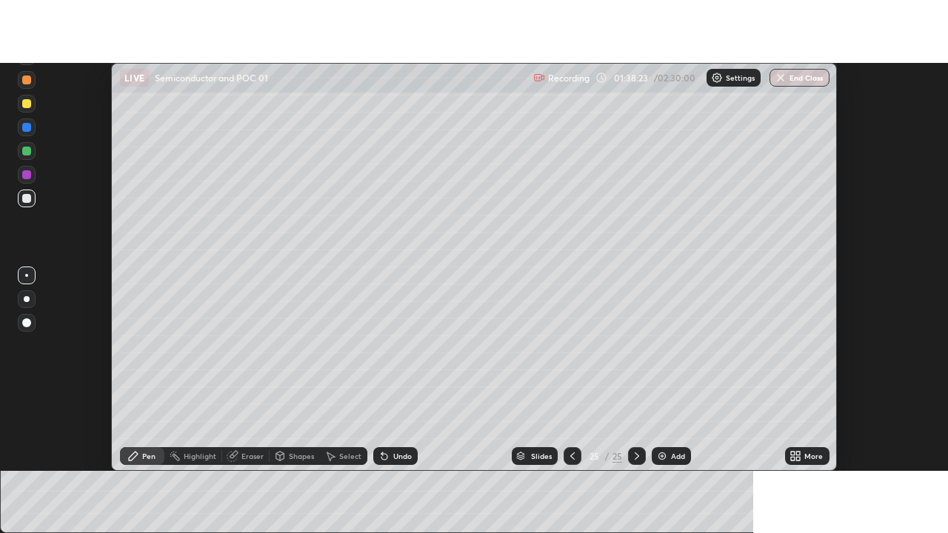
scroll to position [73632, 73092]
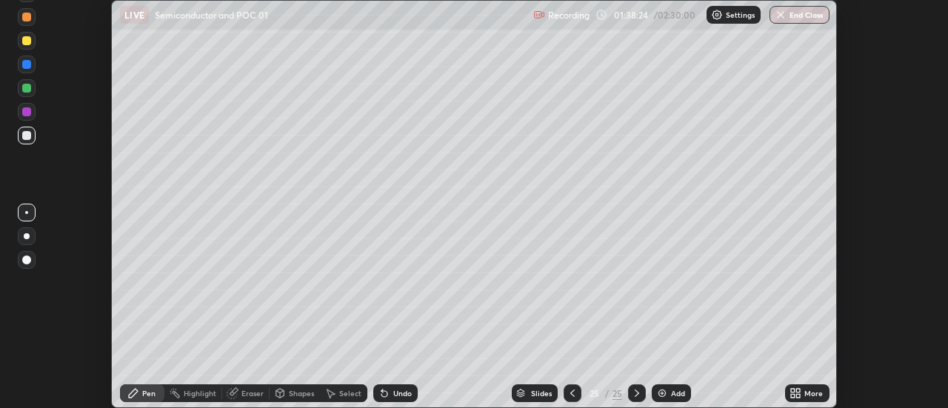
click at [814, 389] on div "More" at bounding box center [813, 392] width 19 height 7
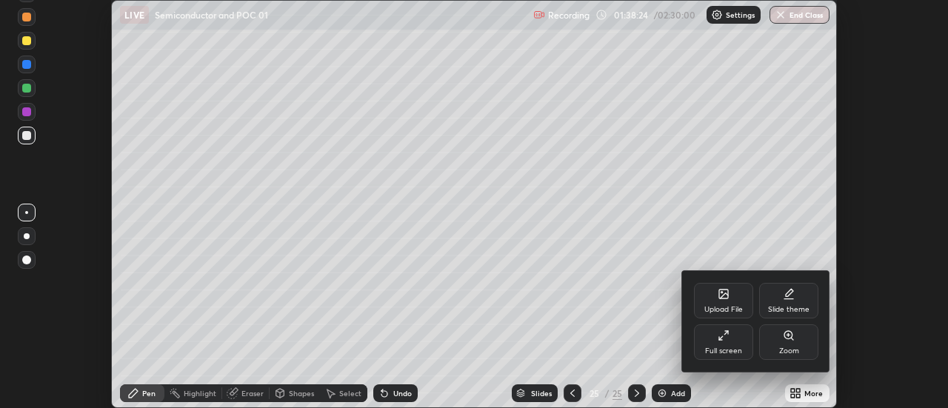
click at [734, 349] on div "Full screen" at bounding box center [723, 350] width 37 height 7
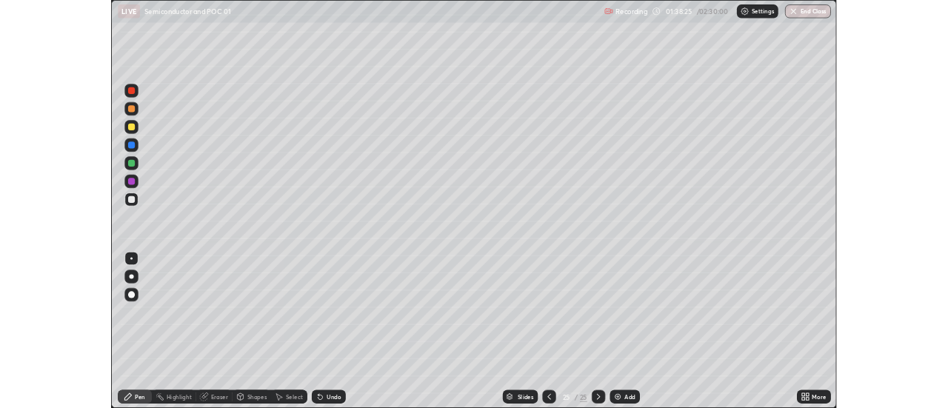
scroll to position [533, 948]
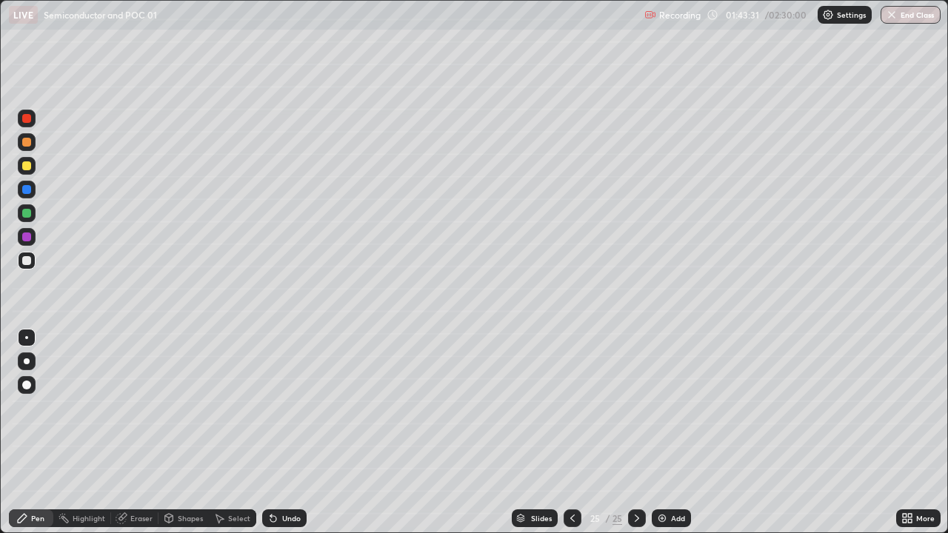
click at [673, 407] on div "Add" at bounding box center [678, 518] width 14 height 7
click at [27, 214] on div at bounding box center [26, 213] width 9 height 9
click at [181, 407] on div "Shapes" at bounding box center [190, 518] width 25 height 7
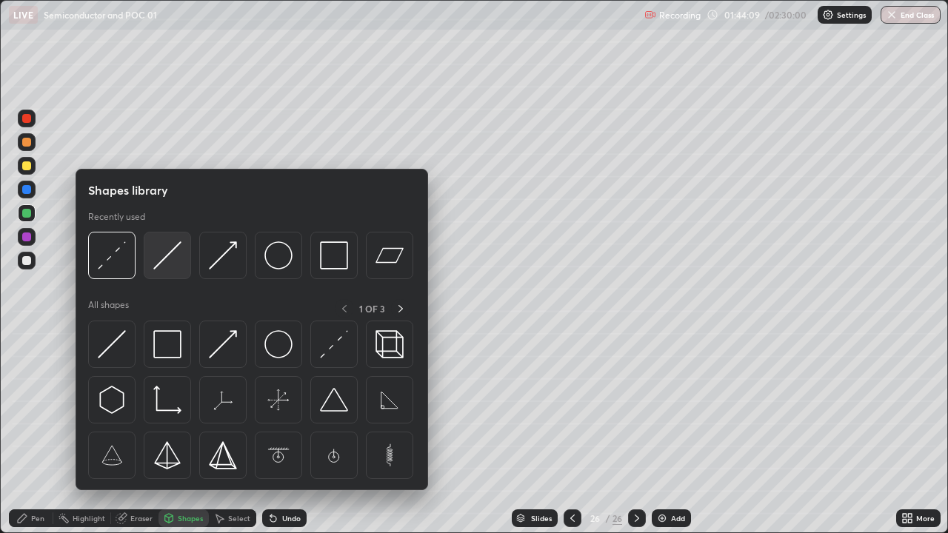
click at [172, 267] on img at bounding box center [167, 255] width 28 height 28
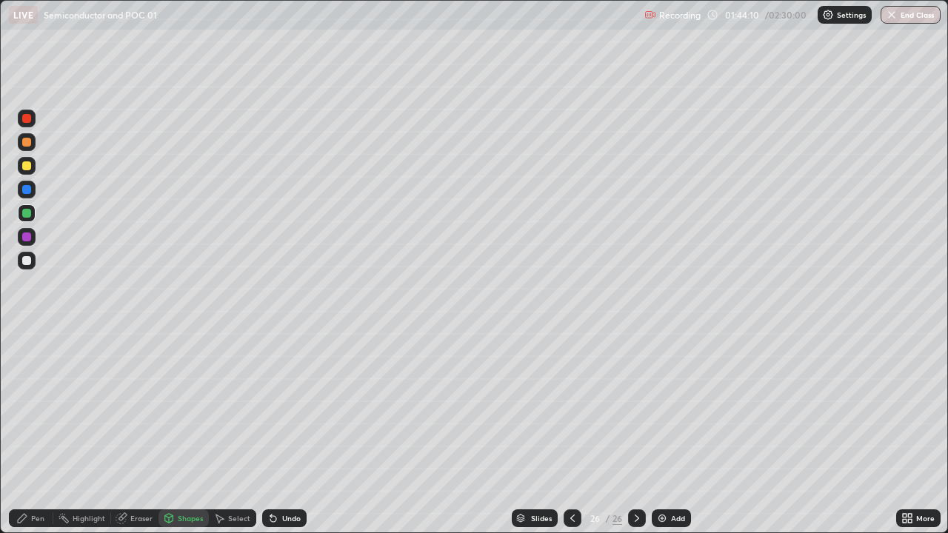
click at [35, 172] on div at bounding box center [27, 166] width 18 height 24
click at [189, 407] on div "Shapes" at bounding box center [190, 518] width 25 height 7
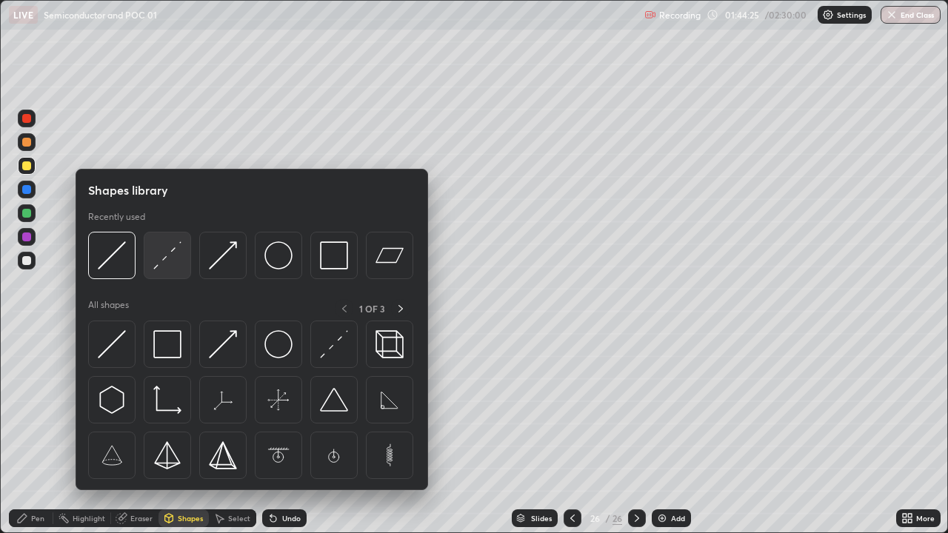
click at [171, 270] on img at bounding box center [167, 255] width 28 height 28
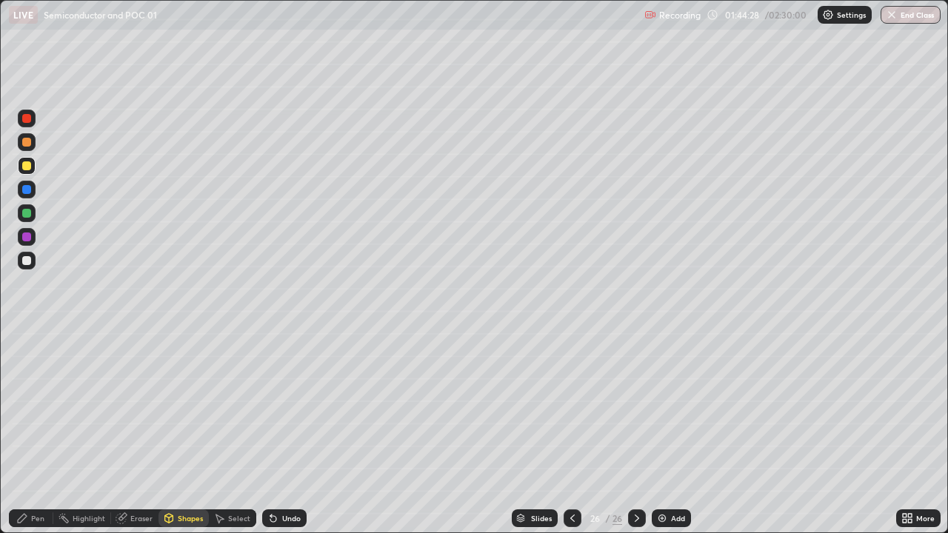
click at [167, 407] on icon at bounding box center [169, 517] width 8 height 2
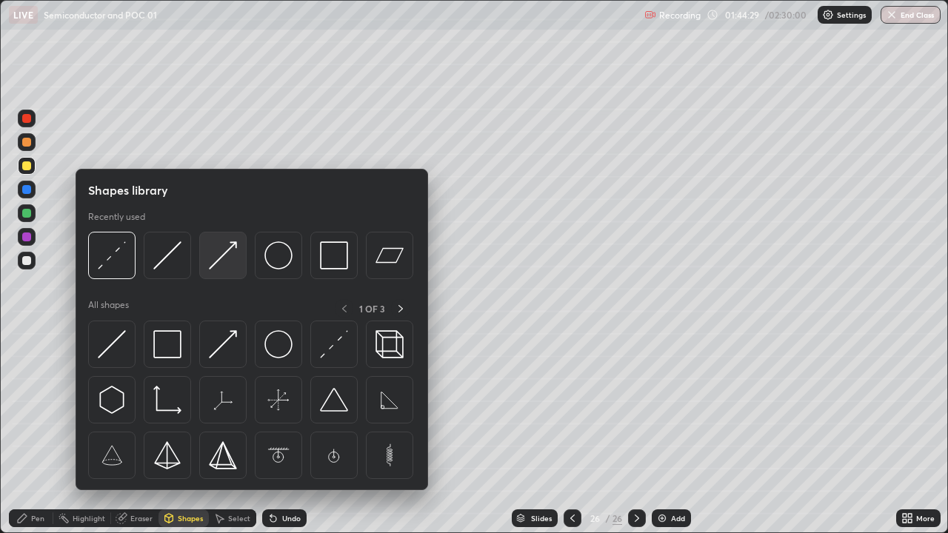
click at [221, 267] on img at bounding box center [223, 255] width 28 height 28
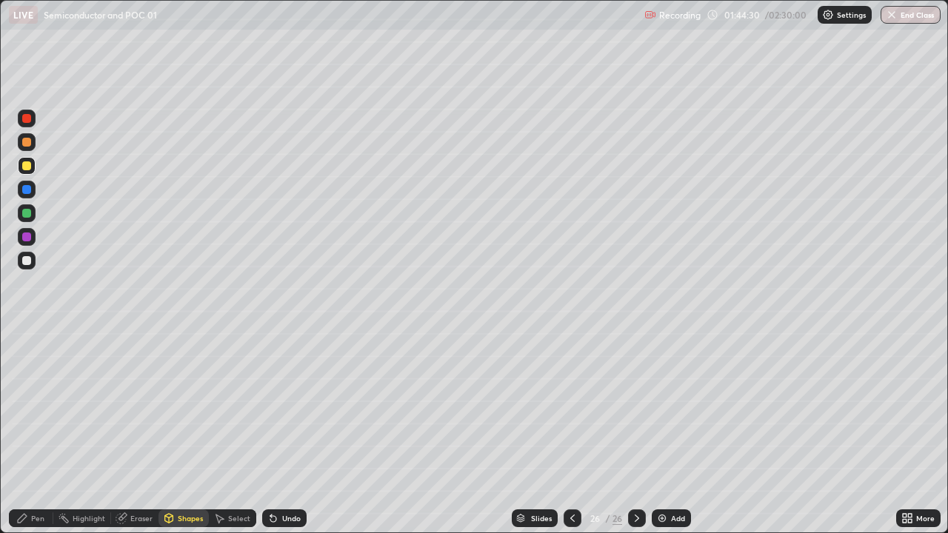
click at [27, 267] on div at bounding box center [27, 261] width 18 height 18
click at [33, 407] on div "Pen" at bounding box center [37, 518] width 13 height 7
click at [284, 407] on div "Undo" at bounding box center [291, 518] width 19 height 7
click at [287, 407] on div "Undo" at bounding box center [291, 518] width 19 height 7
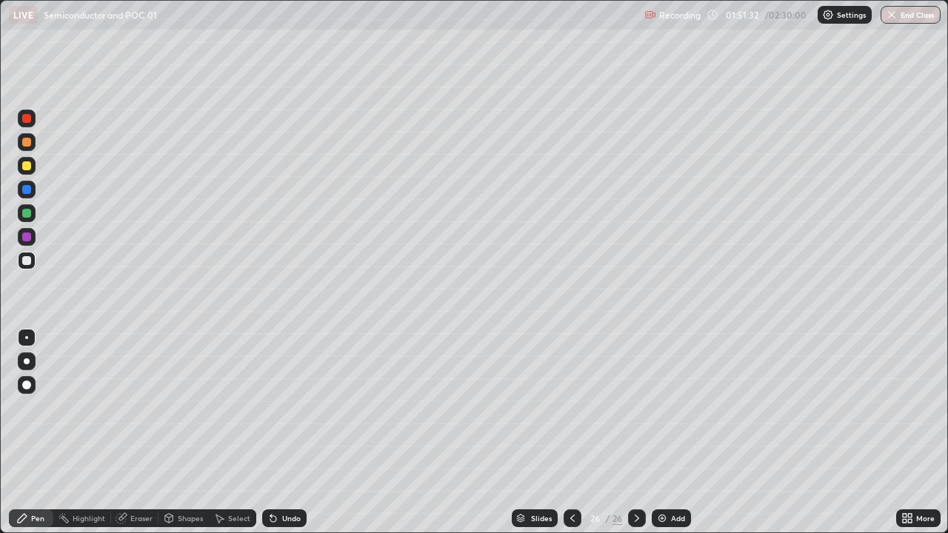
click at [667, 407] on div "Add" at bounding box center [671, 518] width 39 height 18
click at [184, 407] on div "Shapes" at bounding box center [190, 518] width 25 height 7
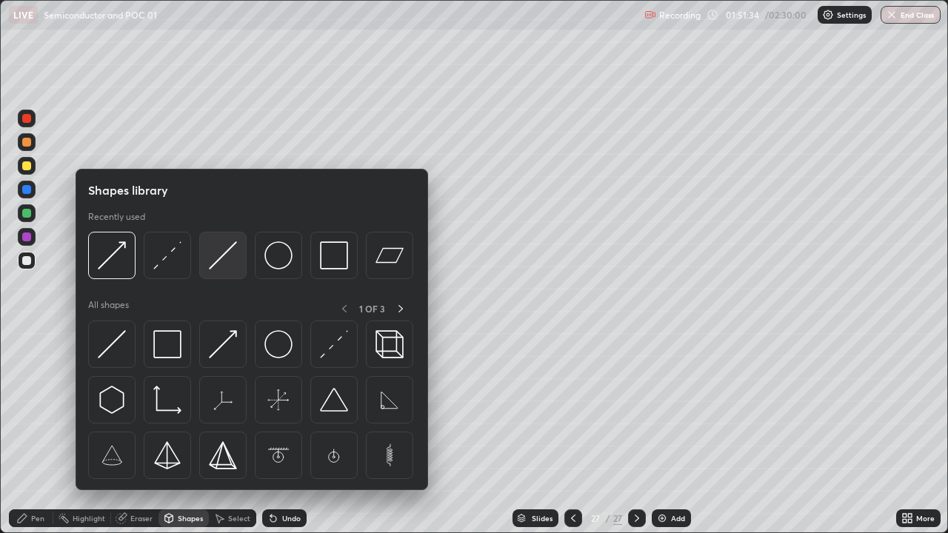
click at [218, 261] on img at bounding box center [223, 255] width 28 height 28
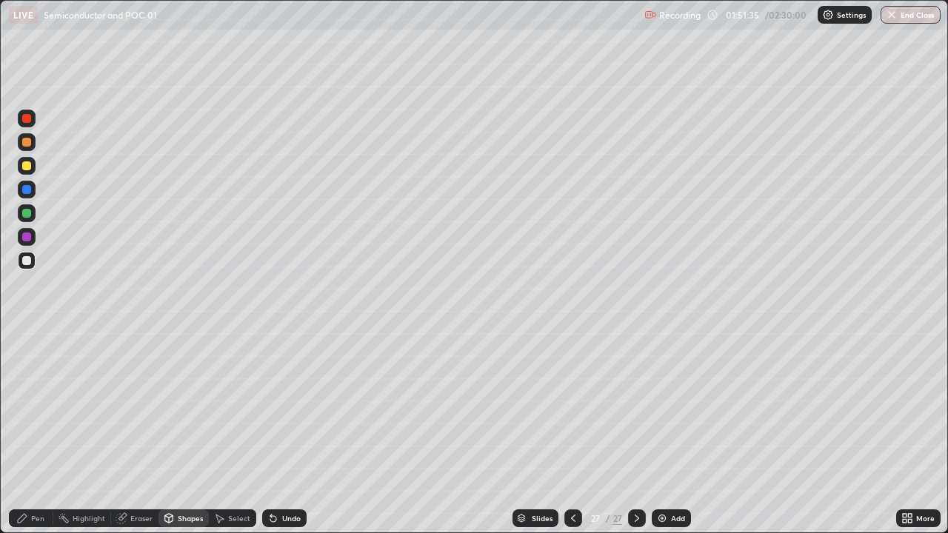
click at [34, 150] on div at bounding box center [27, 142] width 18 height 24
click at [190, 407] on div "Shapes" at bounding box center [190, 518] width 25 height 7
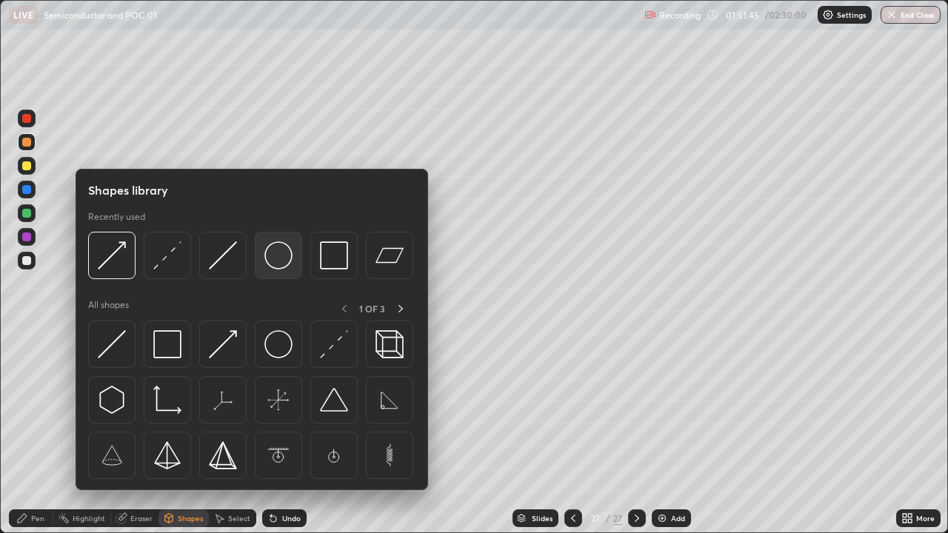
click at [278, 264] on img at bounding box center [278, 255] width 28 height 28
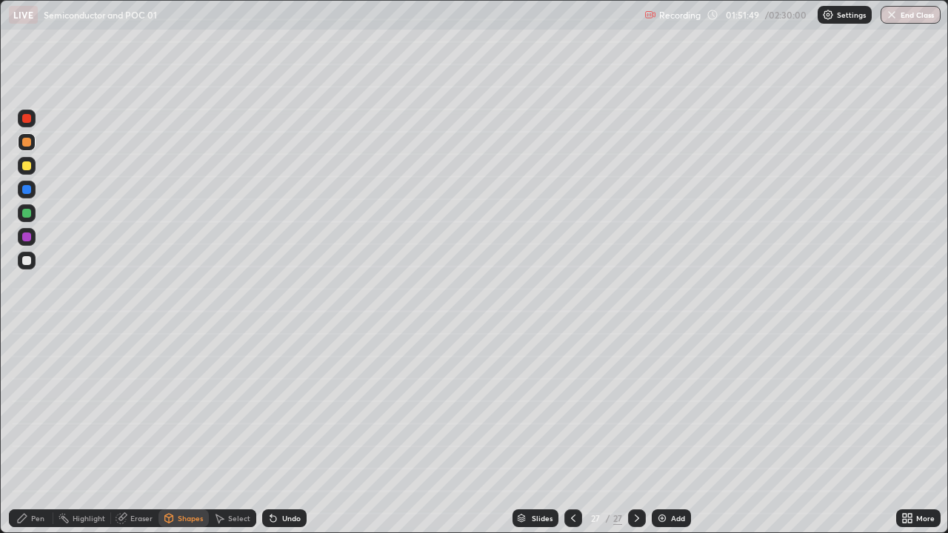
click at [33, 216] on div at bounding box center [27, 213] width 18 height 18
click at [27, 407] on icon at bounding box center [22, 518] width 12 height 12
click at [186, 407] on div "Shapes" at bounding box center [190, 518] width 25 height 7
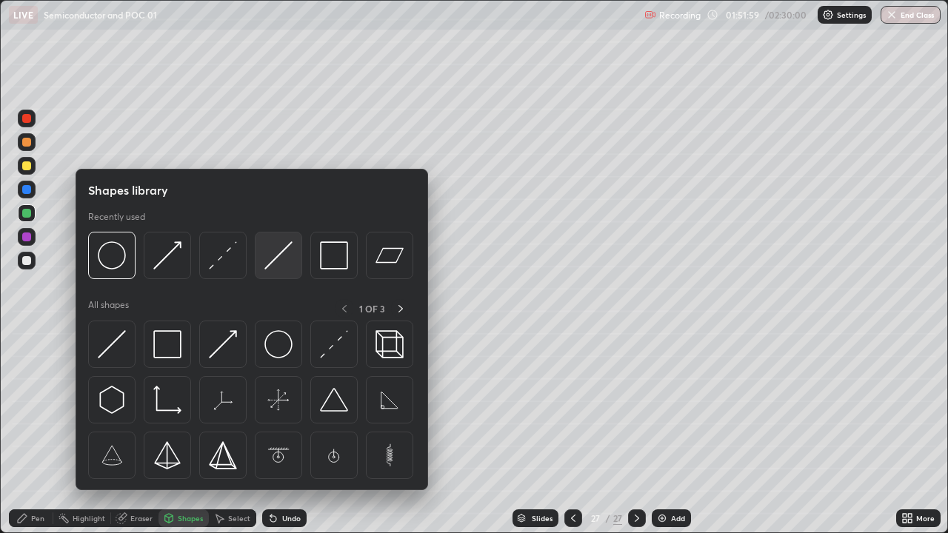
click at [280, 267] on img at bounding box center [278, 255] width 28 height 28
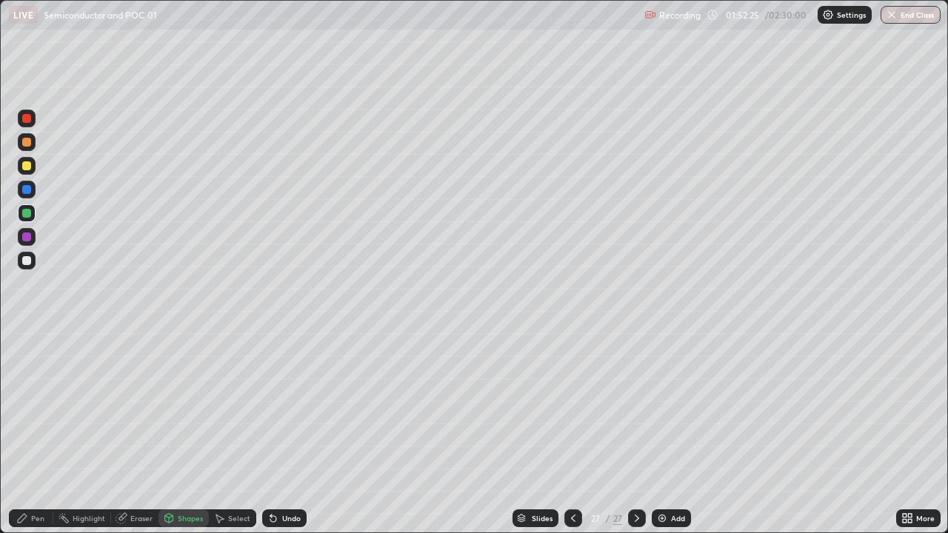
click at [26, 261] on div at bounding box center [26, 260] width 9 height 9
click at [195, 407] on div "Shapes" at bounding box center [190, 518] width 25 height 7
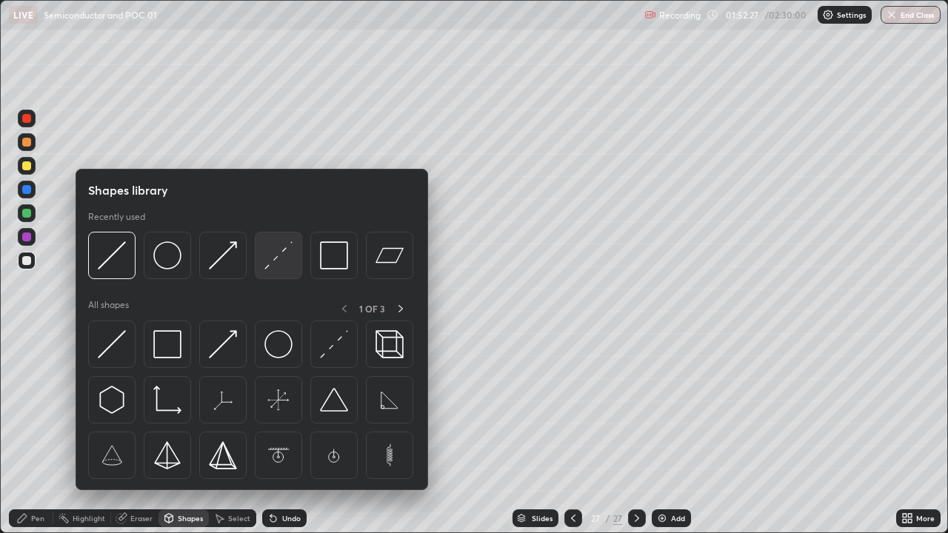
click at [284, 264] on img at bounding box center [278, 255] width 28 height 28
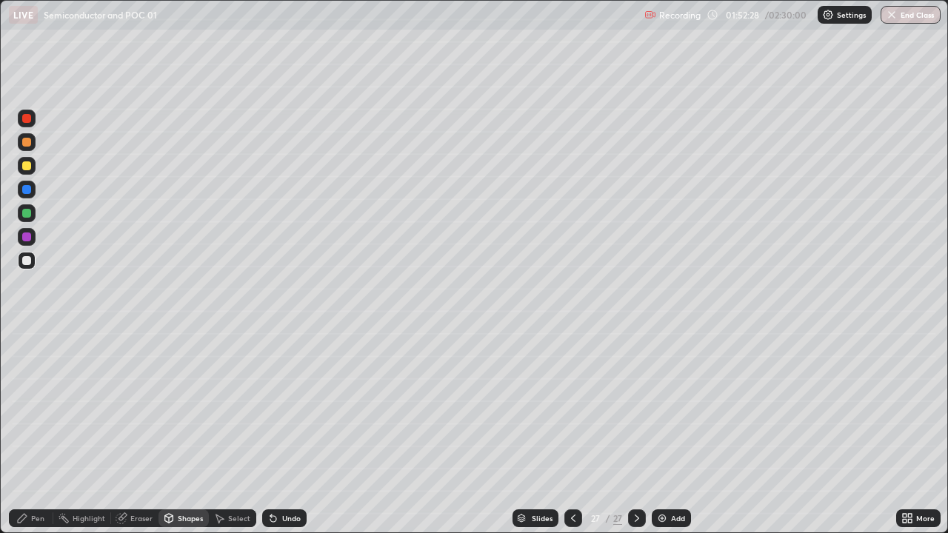
click at [193, 407] on div "Shapes" at bounding box center [190, 518] width 25 height 7
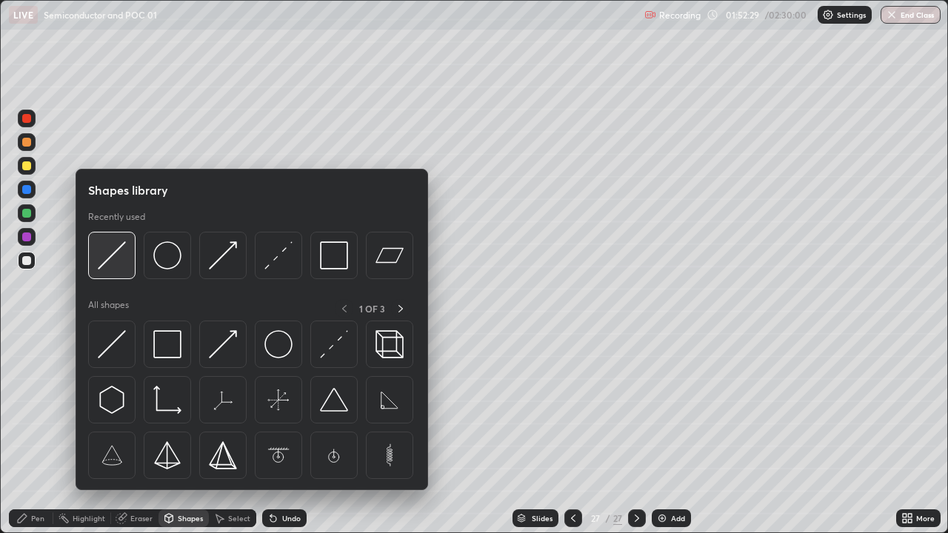
click at [112, 262] on img at bounding box center [112, 255] width 28 height 28
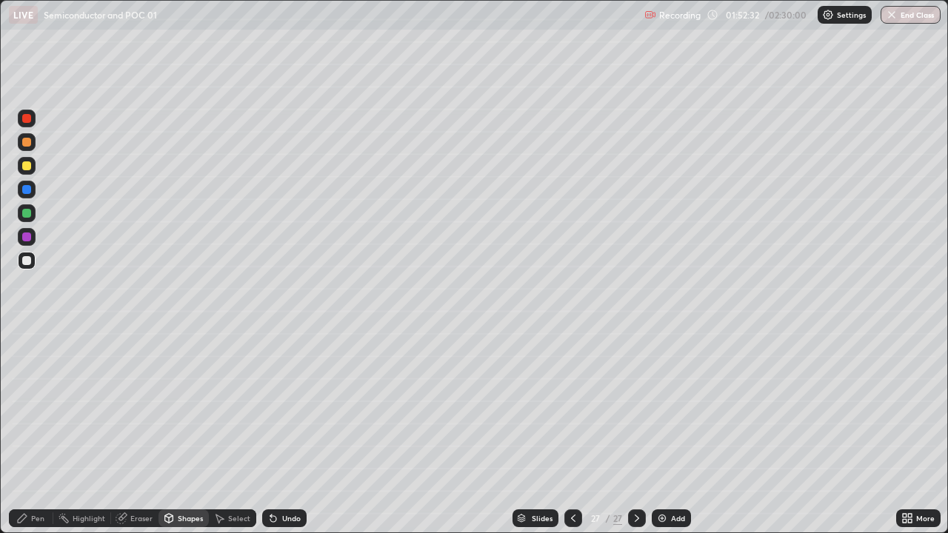
click at [180, 407] on div "Shapes" at bounding box center [190, 518] width 25 height 7
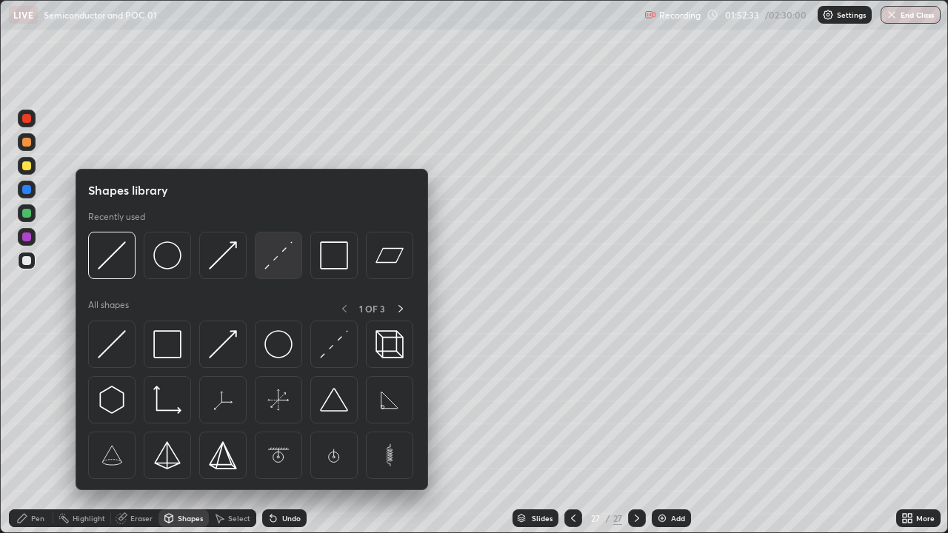
click at [282, 255] on img at bounding box center [278, 255] width 28 height 28
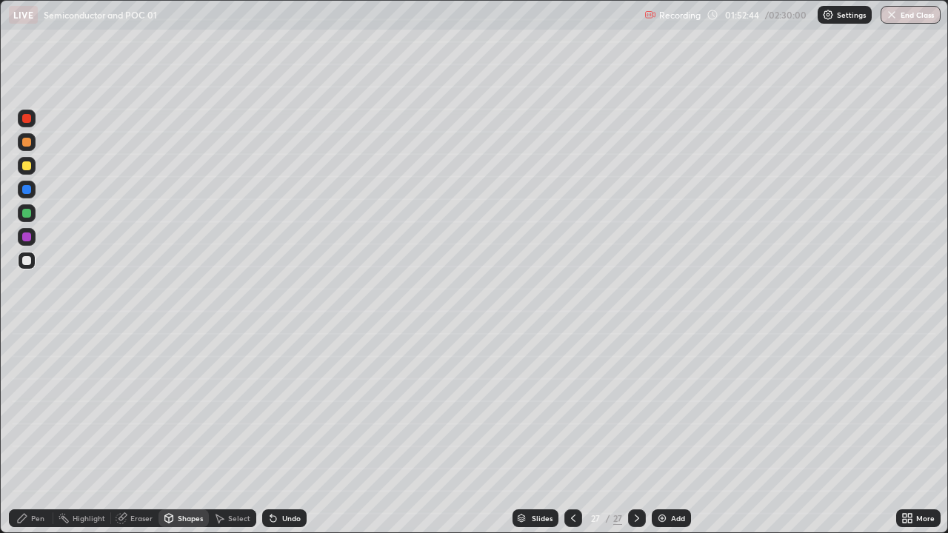
click at [25, 214] on div at bounding box center [26, 213] width 9 height 9
click at [33, 261] on div at bounding box center [27, 261] width 18 height 18
click at [29, 166] on div at bounding box center [26, 165] width 9 height 9
click at [288, 407] on div "Undo" at bounding box center [291, 518] width 19 height 7
click at [24, 407] on icon at bounding box center [22, 518] width 9 height 9
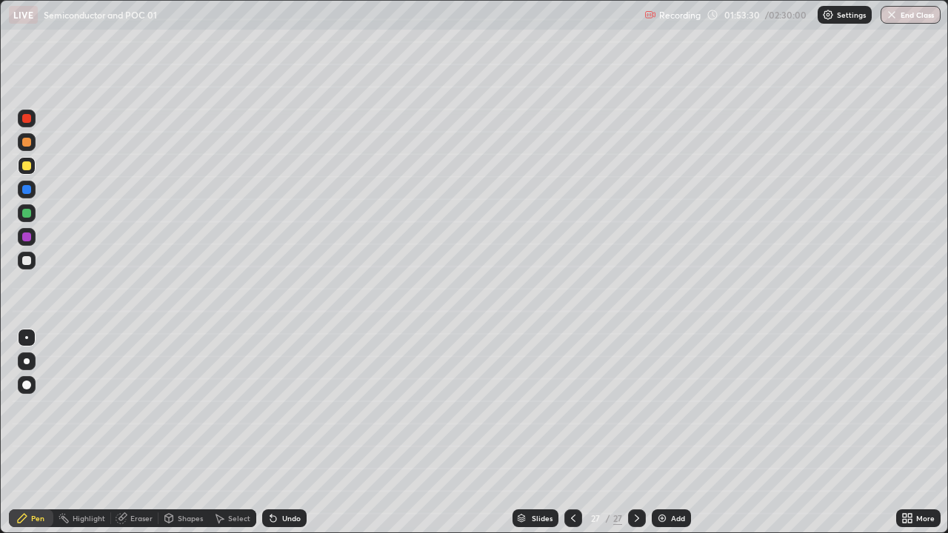
click at [27, 264] on div at bounding box center [26, 260] width 9 height 9
click at [35, 220] on div at bounding box center [27, 213] width 18 height 24
click at [891, 21] on button "End Class" at bounding box center [910, 15] width 60 height 18
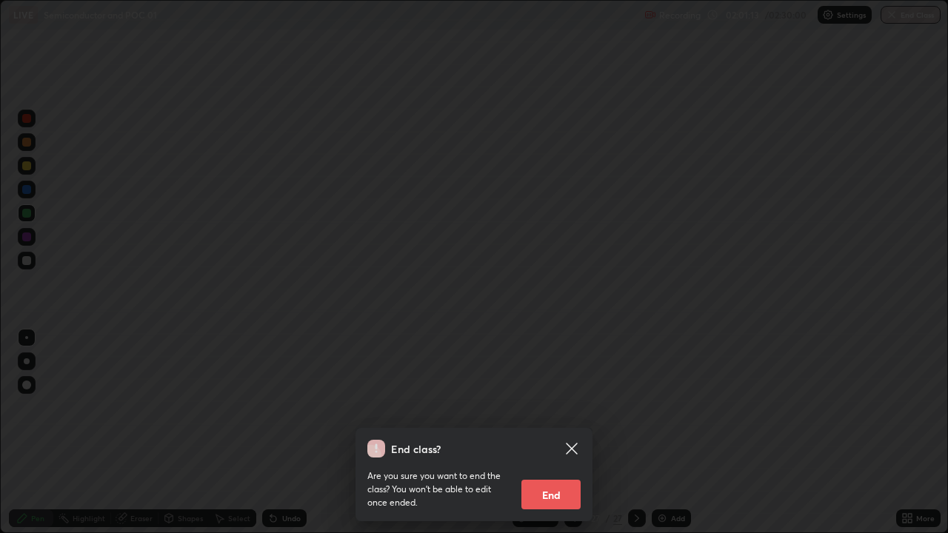
click at [554, 407] on button "End" at bounding box center [550, 495] width 59 height 30
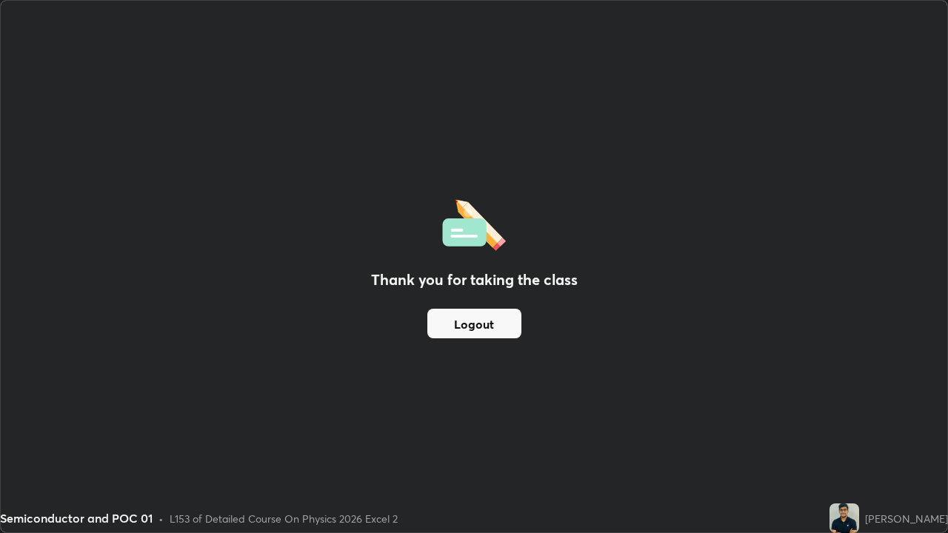
click at [472, 325] on button "Logout" at bounding box center [474, 324] width 94 height 30
click at [471, 326] on button "Logout" at bounding box center [474, 324] width 94 height 30
click at [485, 324] on button "Logout" at bounding box center [474, 324] width 94 height 30
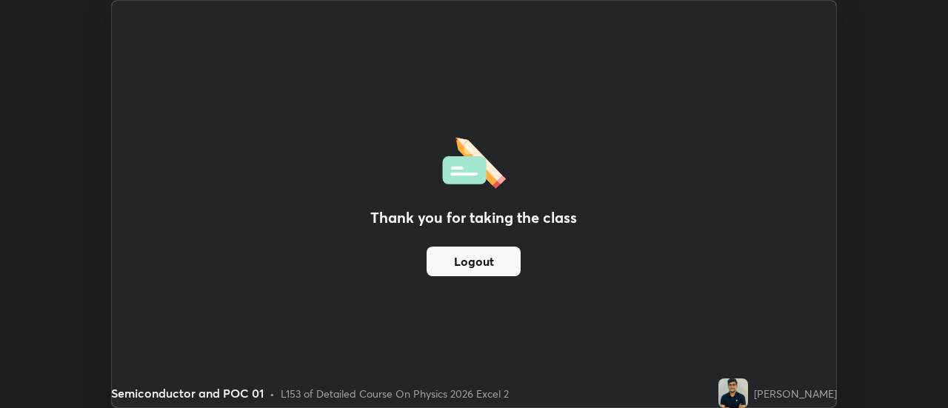
scroll to position [73632, 73092]
